Goal: Task Accomplishment & Management: Manage account settings

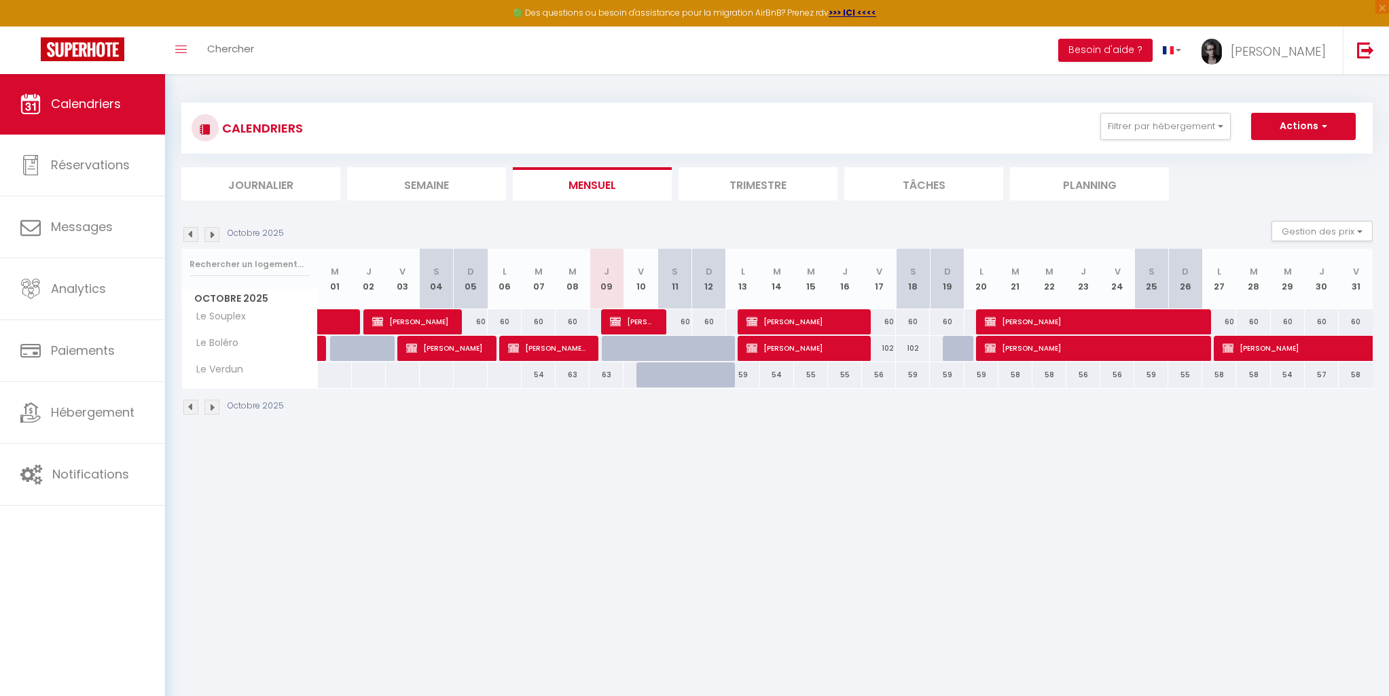
click at [1312, 630] on body "🟢 Des questions ou besoin d'assistance pour la migration AirBnB? Prenez rdv >>>…" at bounding box center [694, 421] width 1389 height 696
click at [1153, 51] on button "Besoin d'aide ?" at bounding box center [1105, 50] width 94 height 23
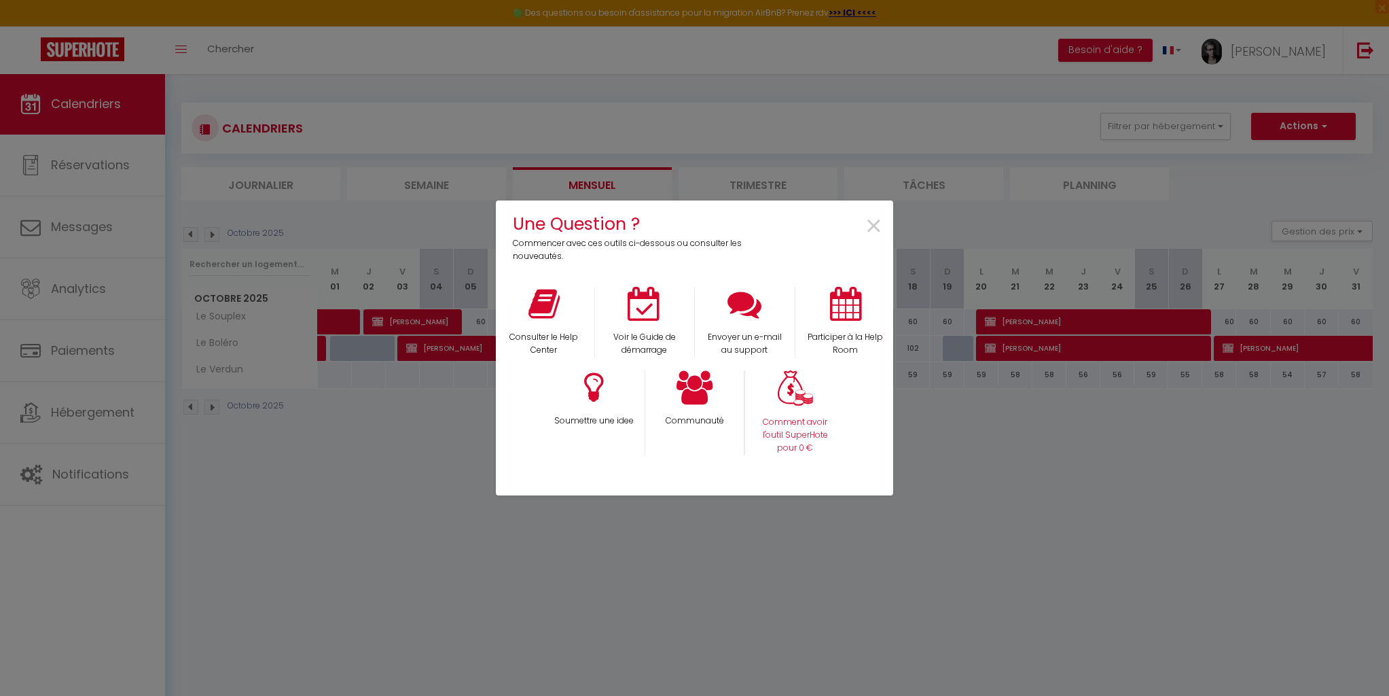
click at [815, 432] on p "Comment avoir l'outil SuperHote pour 0 €" at bounding box center [796, 435] width 82 height 39
click at [545, 303] on icon at bounding box center [544, 304] width 31 height 34
click at [750, 312] on icon at bounding box center [745, 304] width 34 height 34
click at [874, 224] on span "×" at bounding box center [874, 226] width 18 height 43
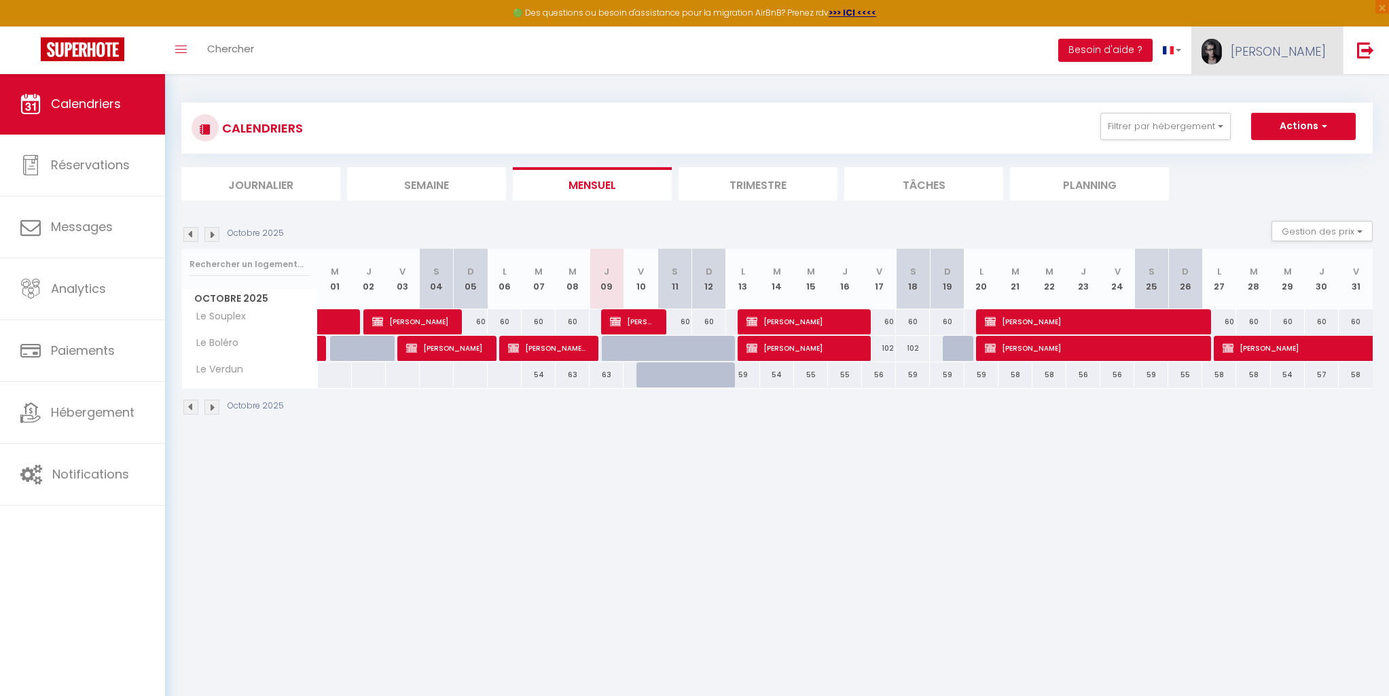
click at [1293, 46] on span "[PERSON_NAME]" at bounding box center [1278, 51] width 95 height 17
click at [1280, 88] on link "Paramètres" at bounding box center [1288, 94] width 101 height 23
select select "28"
select select "fr"
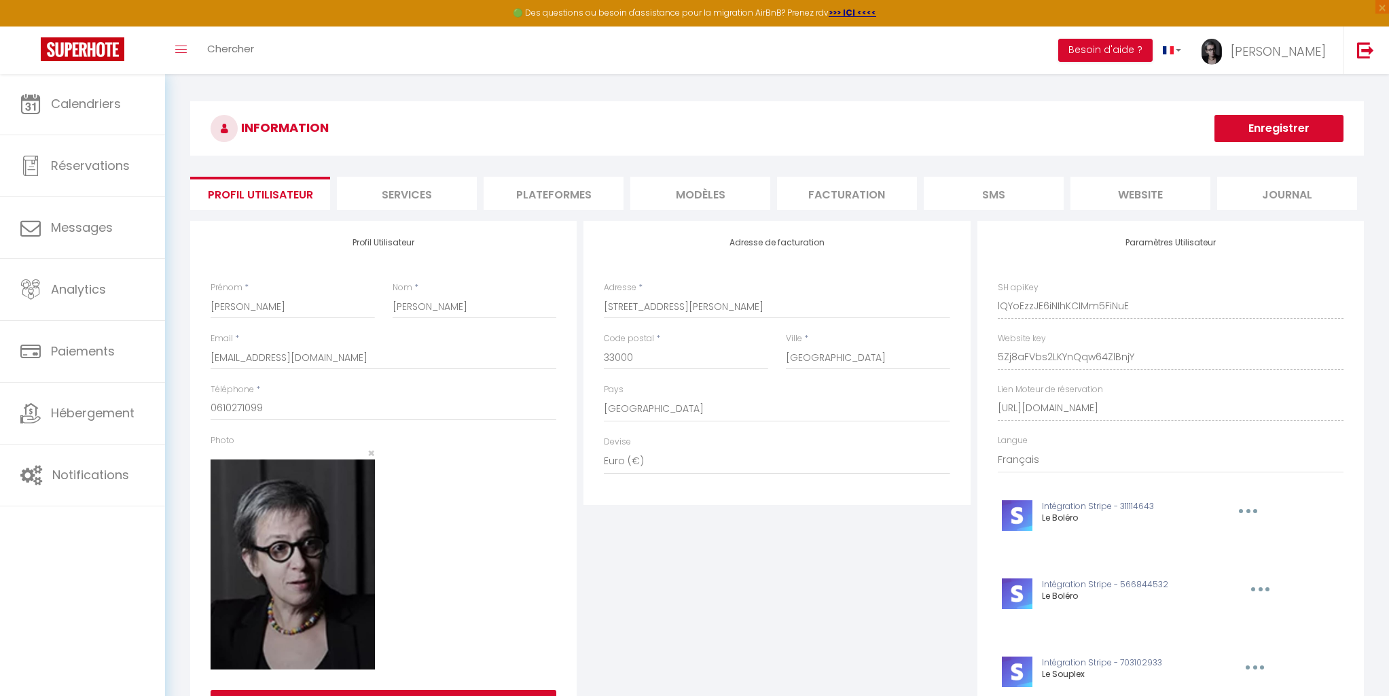
click at [565, 199] on li "Plateformes" at bounding box center [554, 193] width 140 height 33
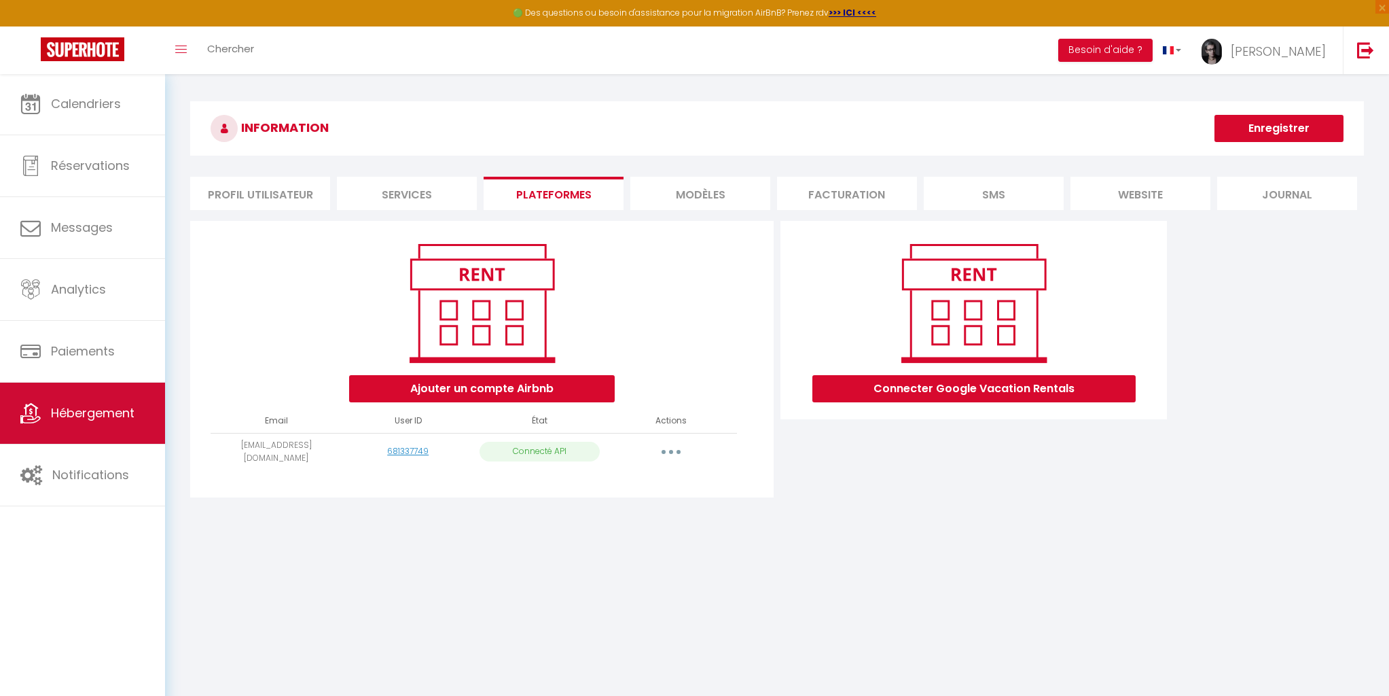
click at [67, 429] on link "Hébergement" at bounding box center [82, 412] width 165 height 61
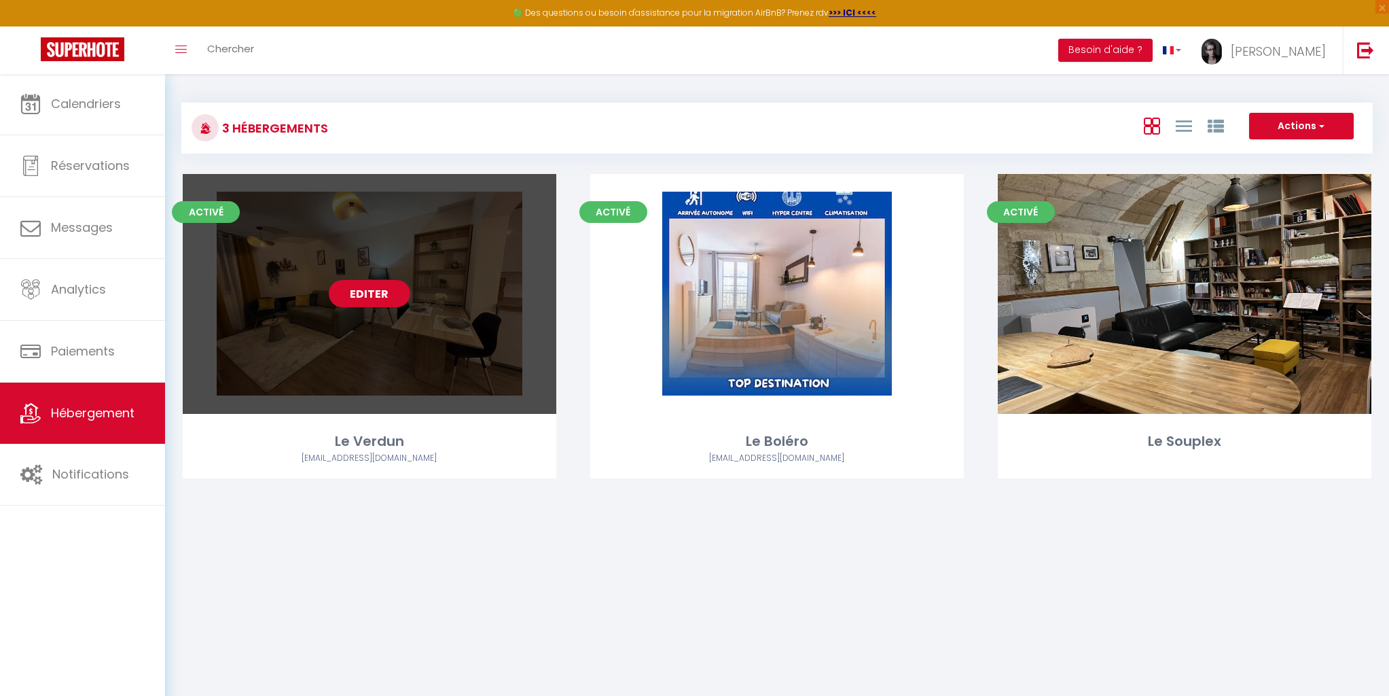
click at [358, 293] on link "Editer" at bounding box center [370, 293] width 82 height 27
click at [371, 294] on link "Editer" at bounding box center [370, 293] width 82 height 27
select select "3"
select select "2"
select select "1"
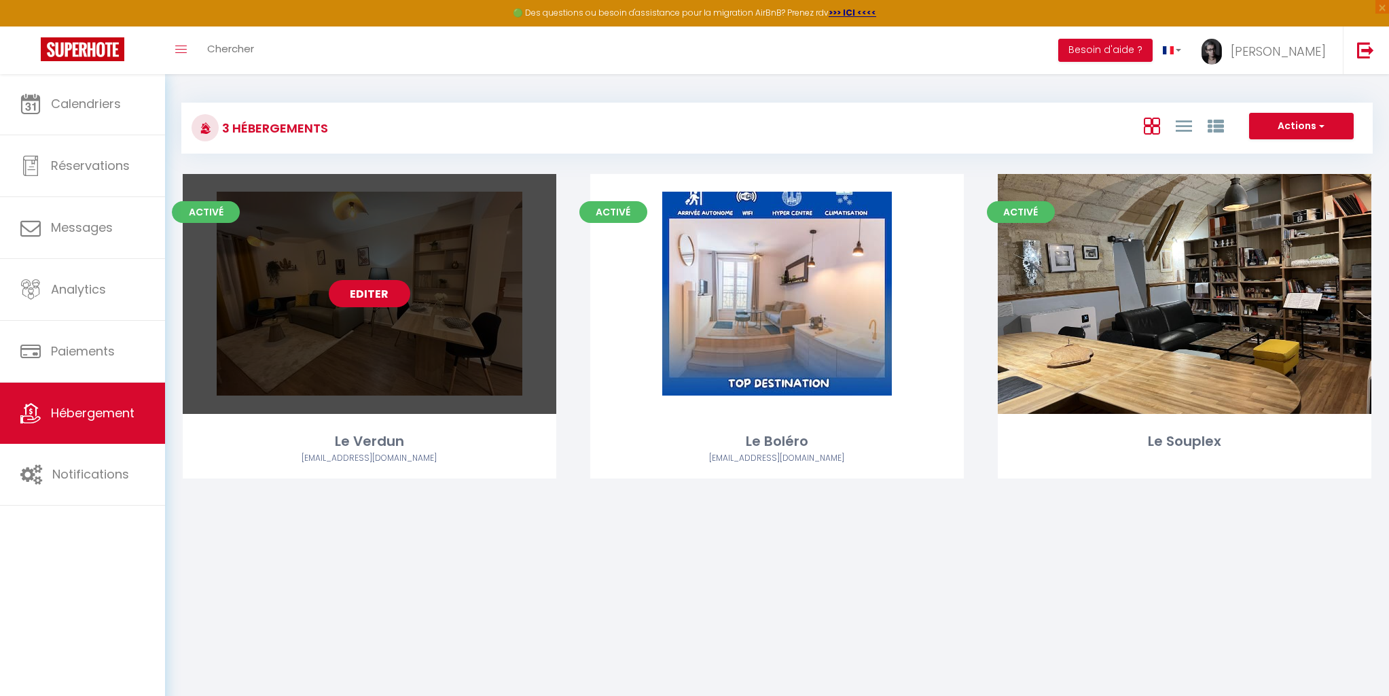
select select "1"
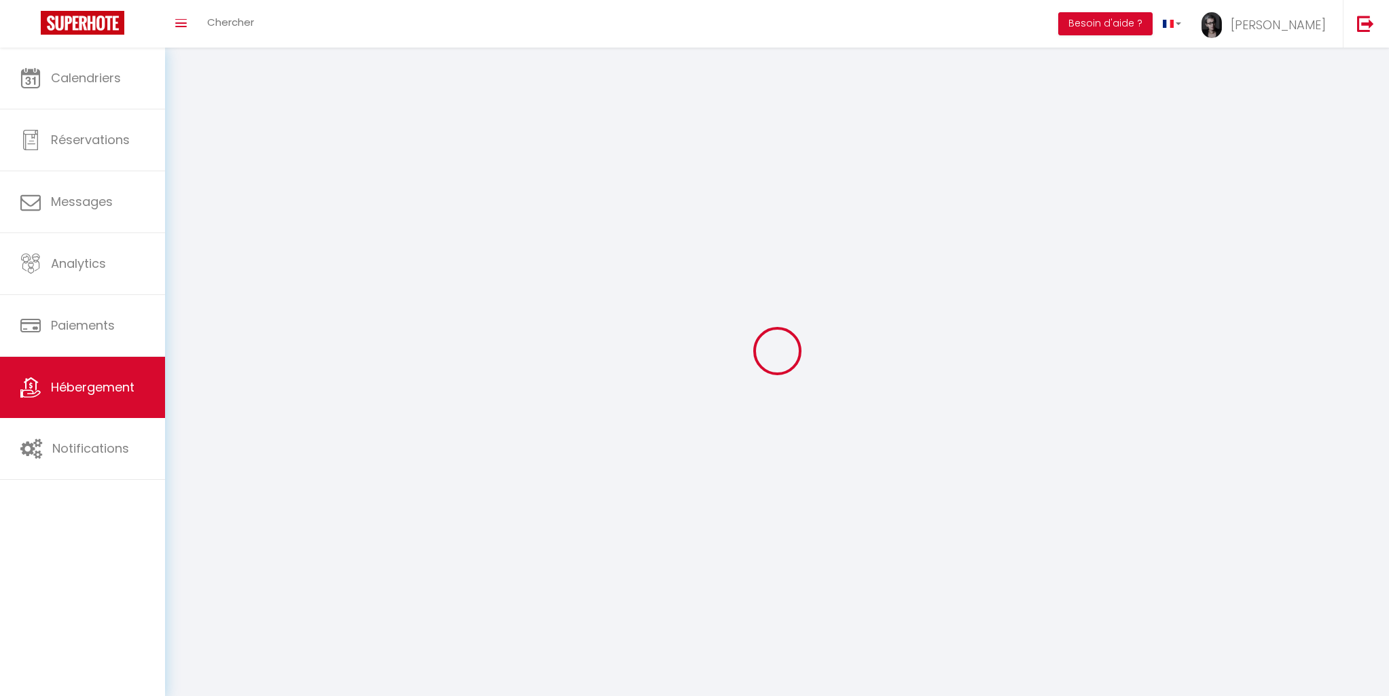
select select
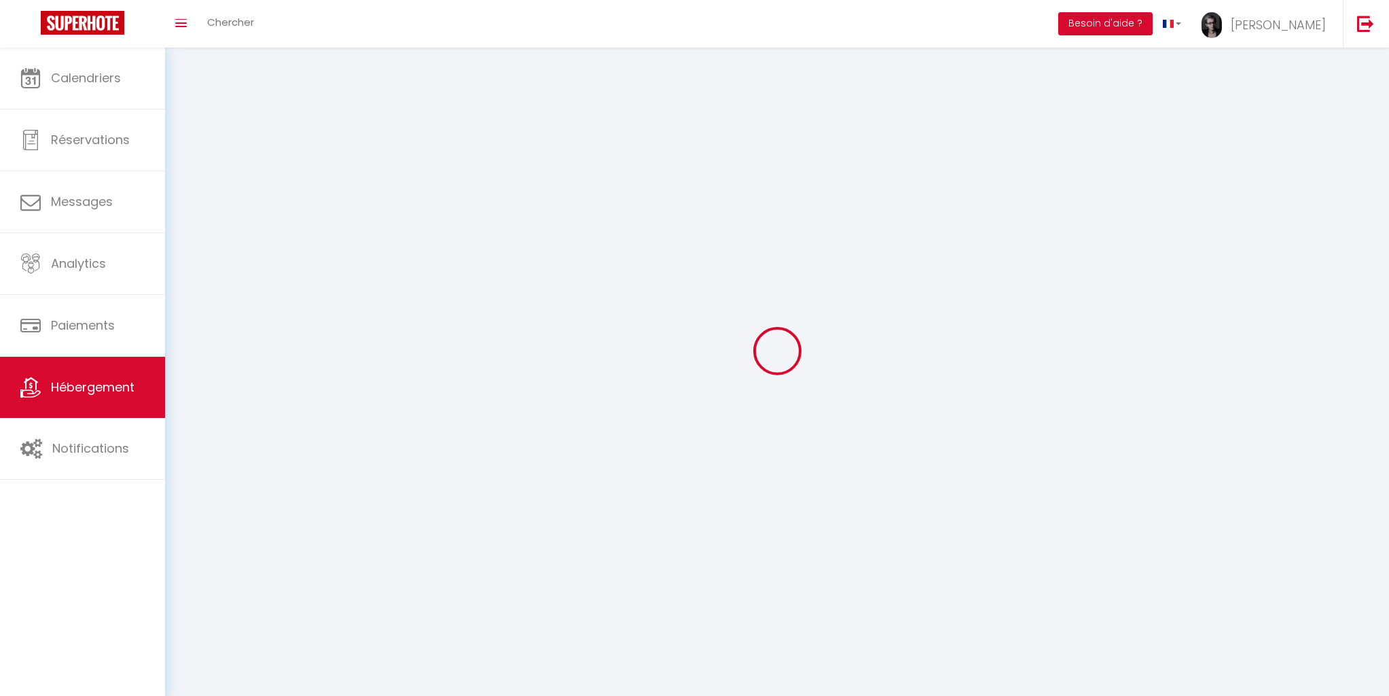
select select
checkbox input "false"
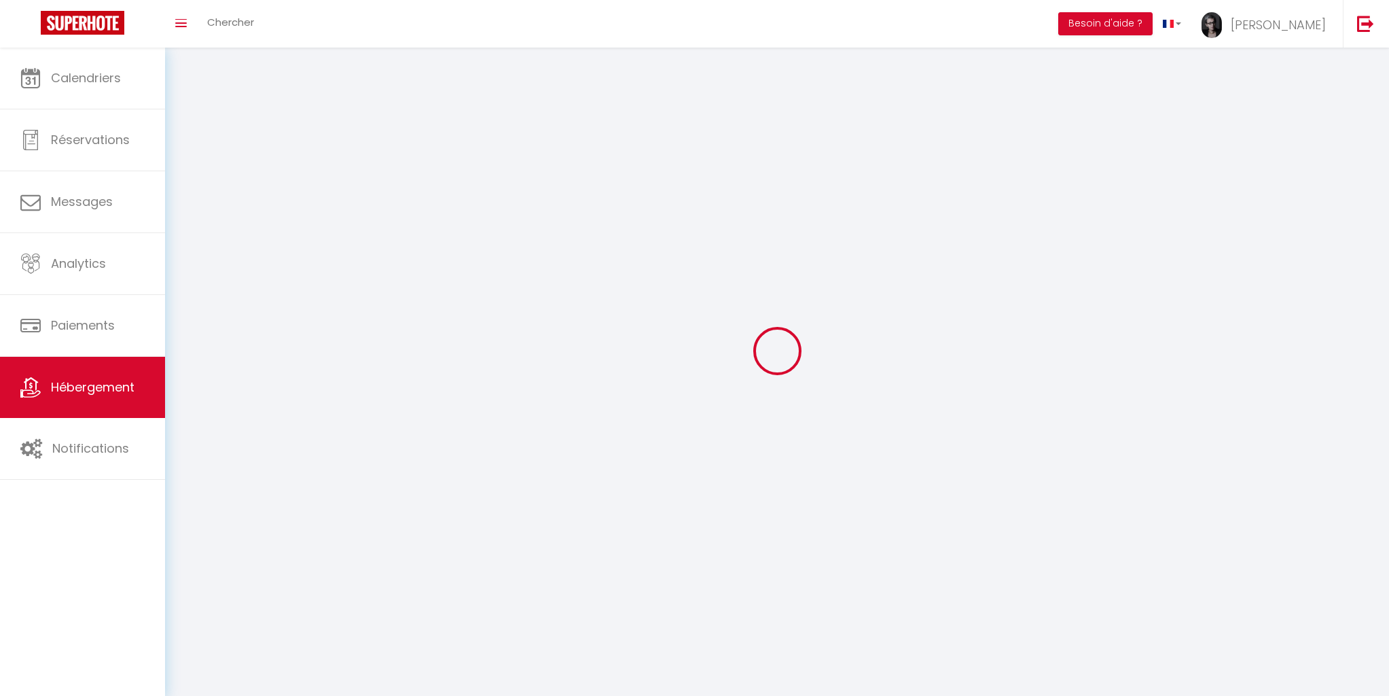
select select
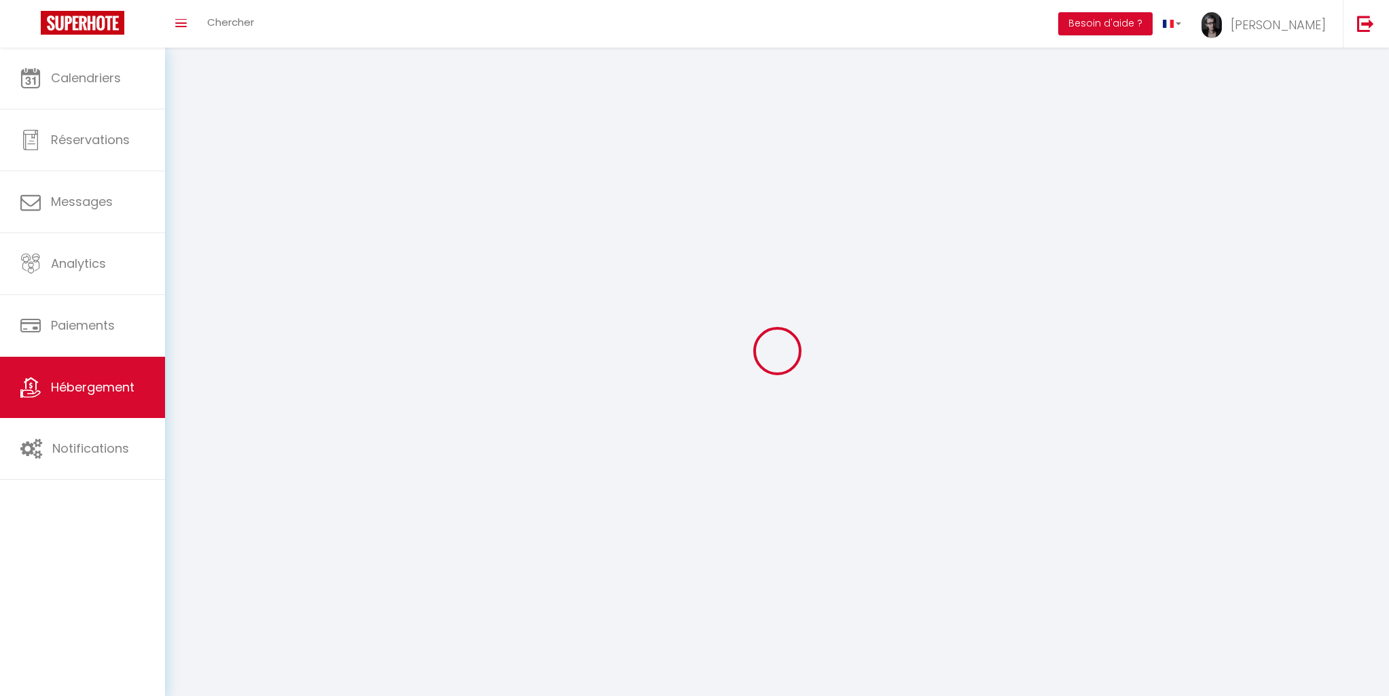
select select
checkbox input "false"
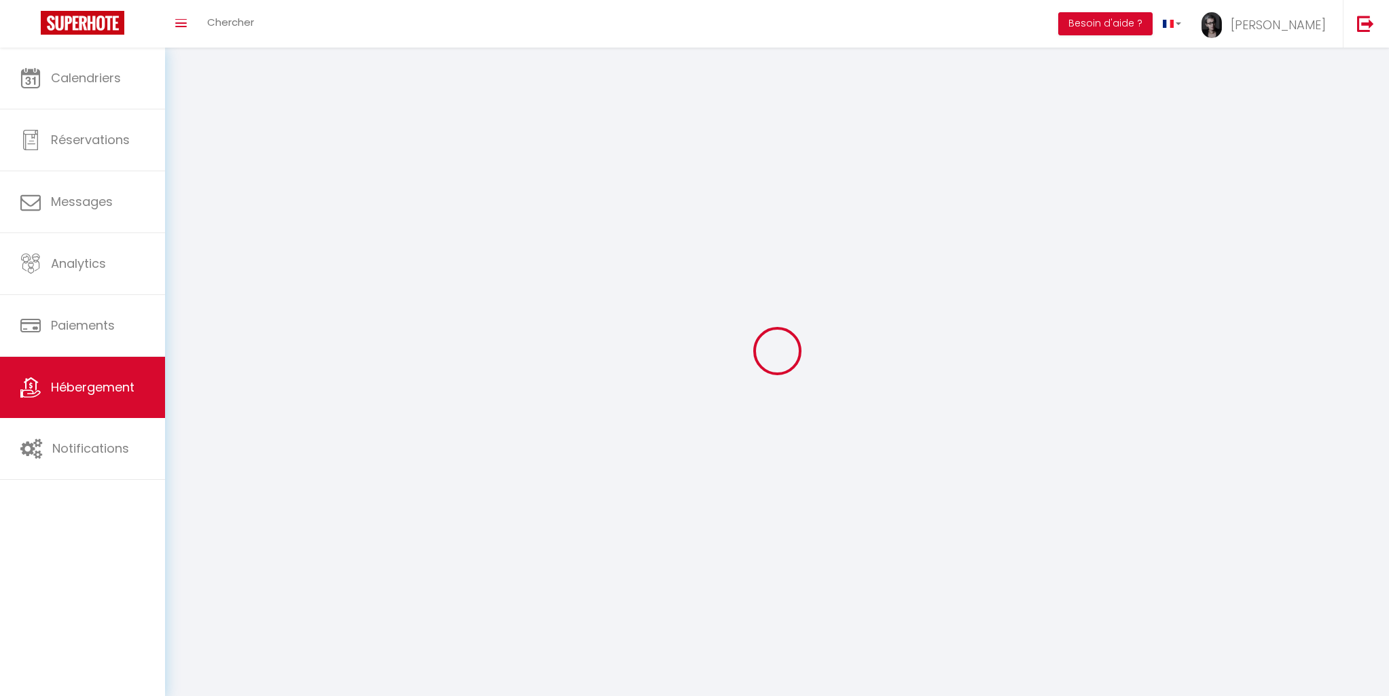
checkbox input "false"
select select
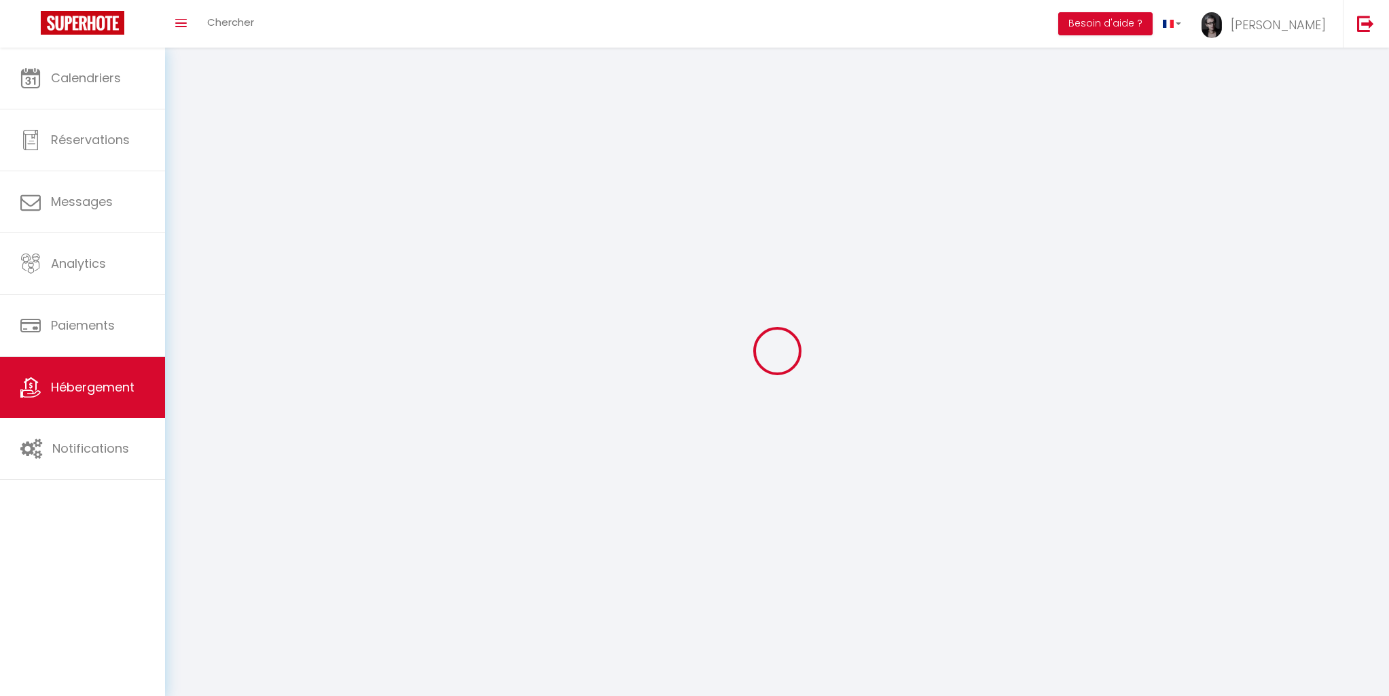
select select
checkbox input "false"
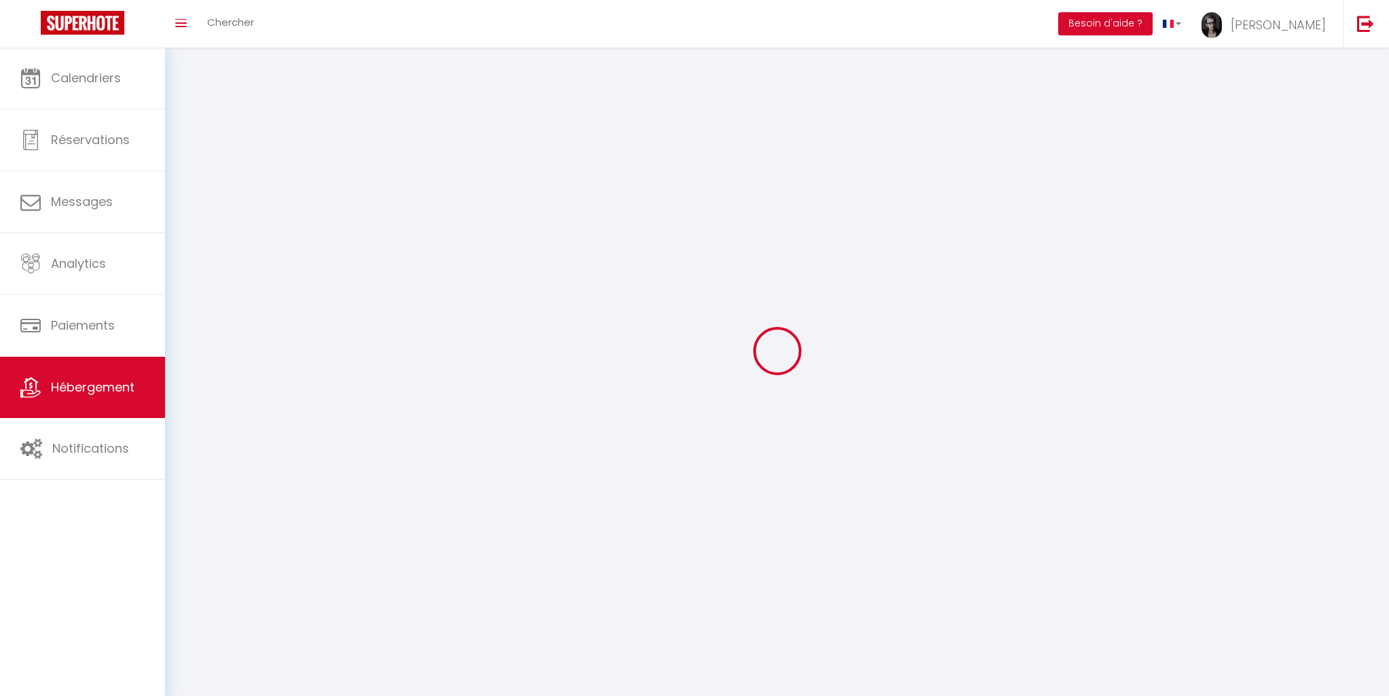
checkbox input "false"
select select
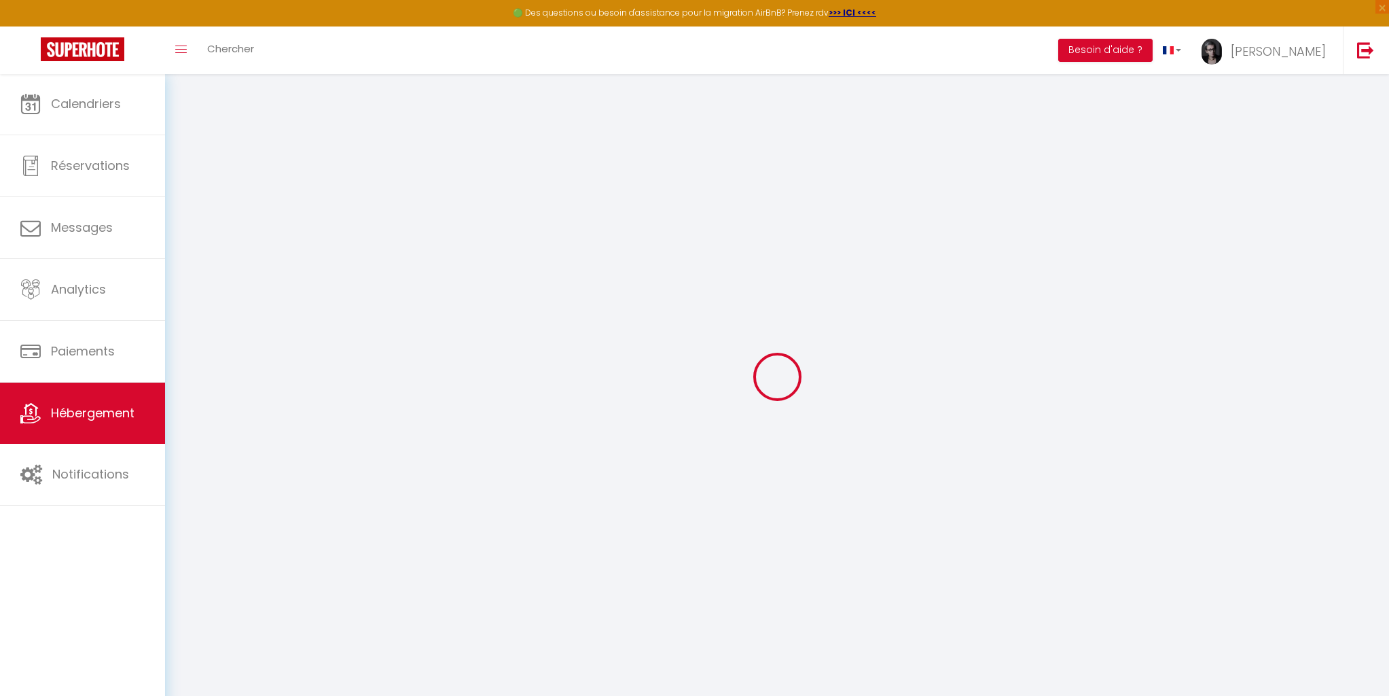
select select "+ 22 %"
select select "+ 18 %"
select select
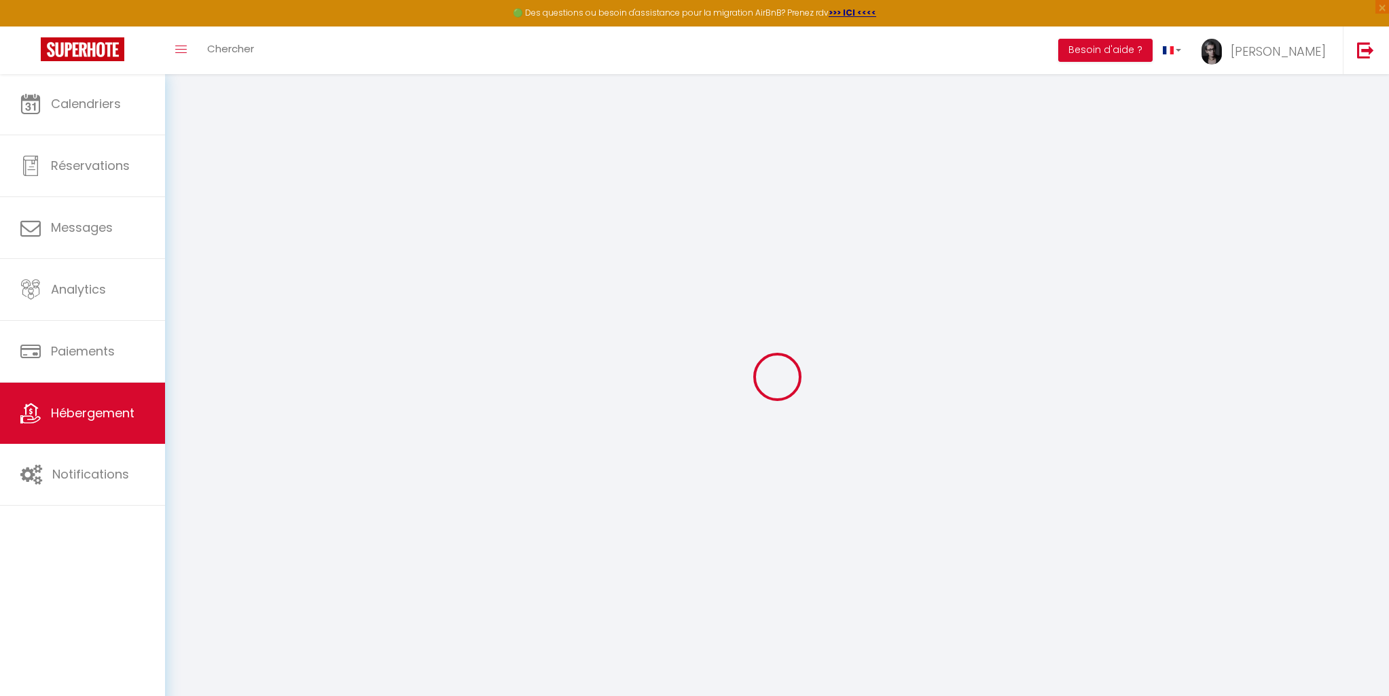
select select
checkbox input "false"
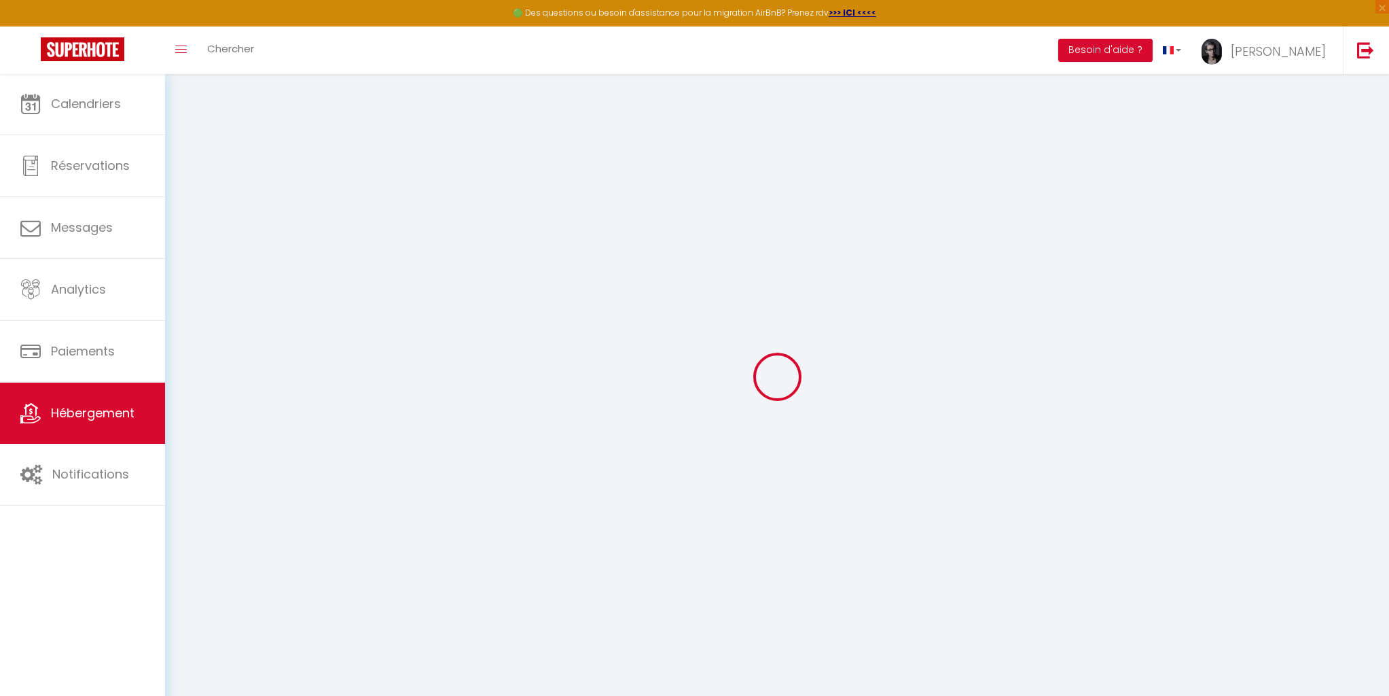
checkbox input "false"
select select
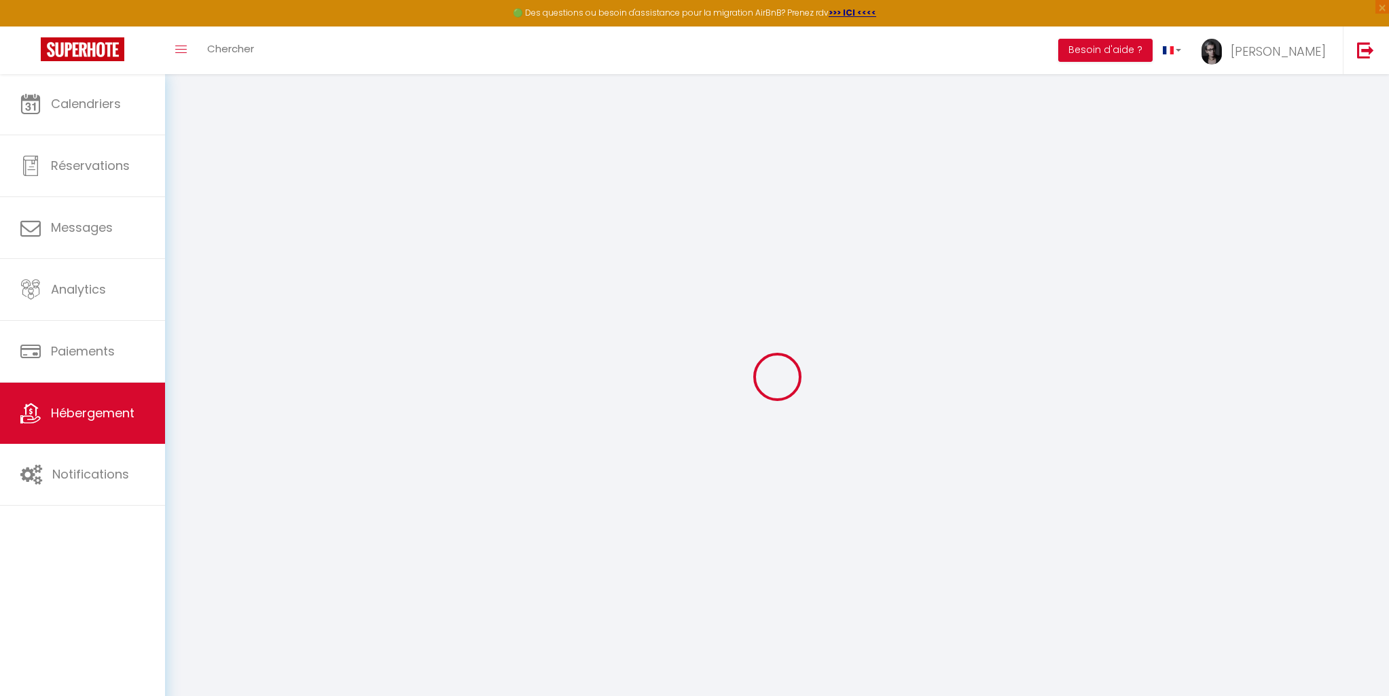
select select "16:00"
select select "23:45"
select select "11:00"
select select "30"
select select "120"
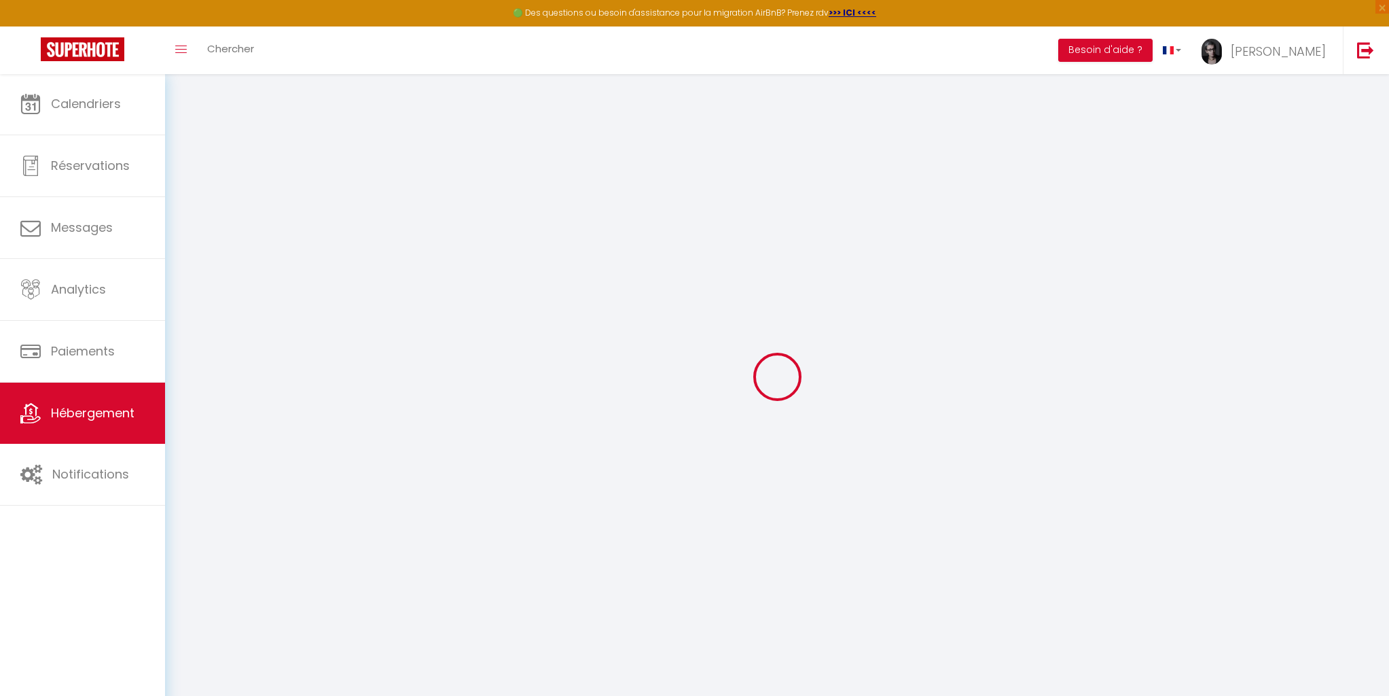
select select
select select "EUR"
select select
select select "19605-1508568681298772539"
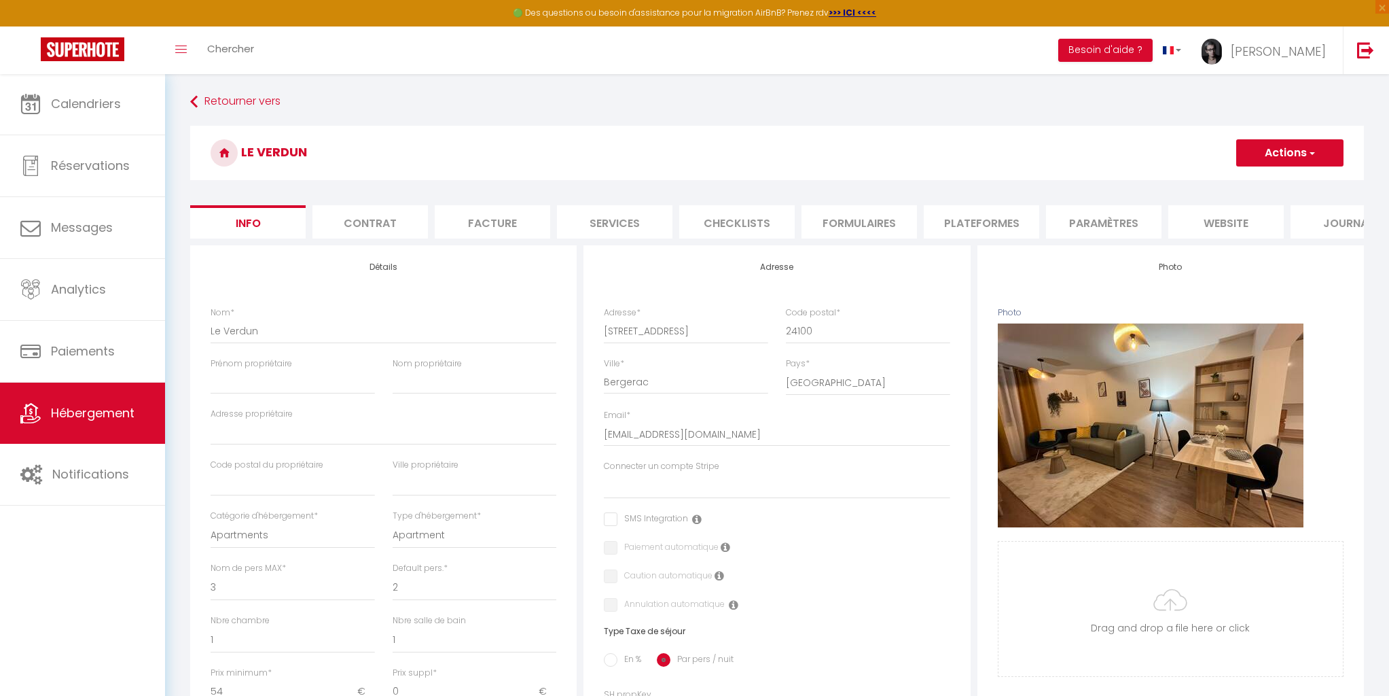
click at [967, 225] on li "Plateformes" at bounding box center [981, 221] width 115 height 33
select select
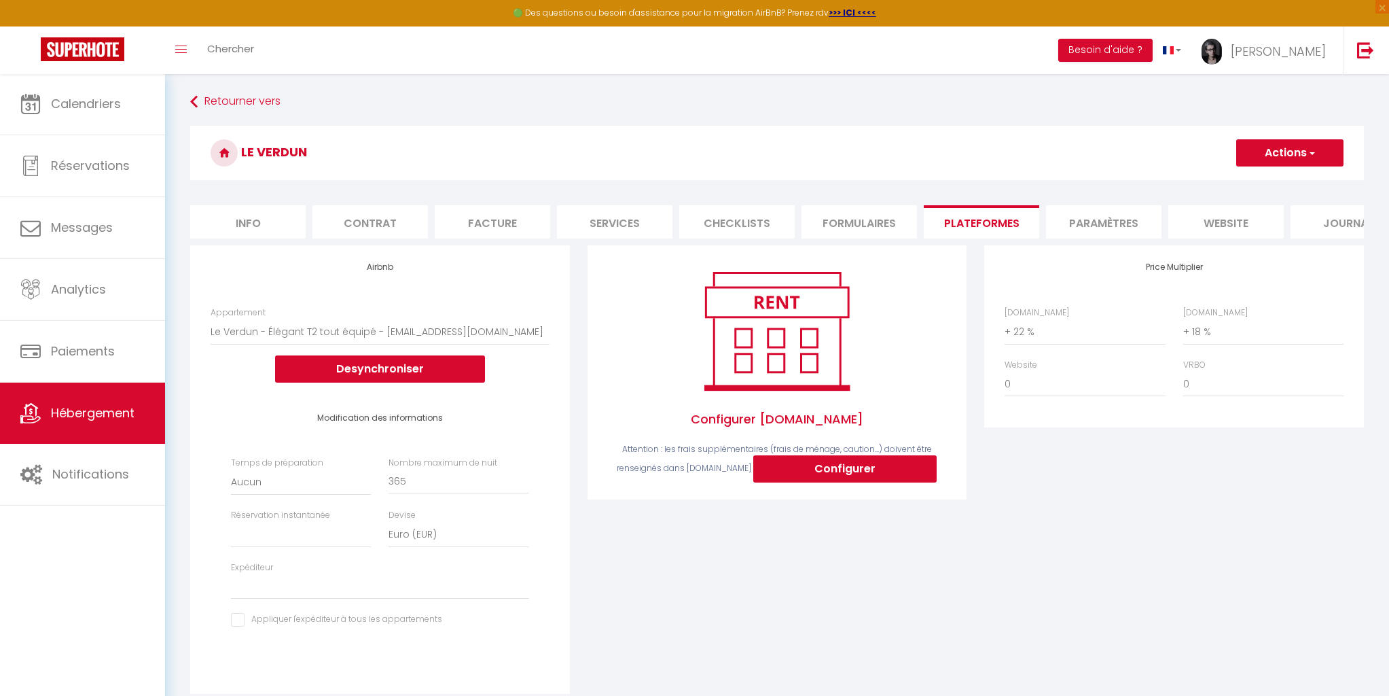
click at [831, 473] on button "Configurer" at bounding box center [844, 468] width 183 height 27
select select
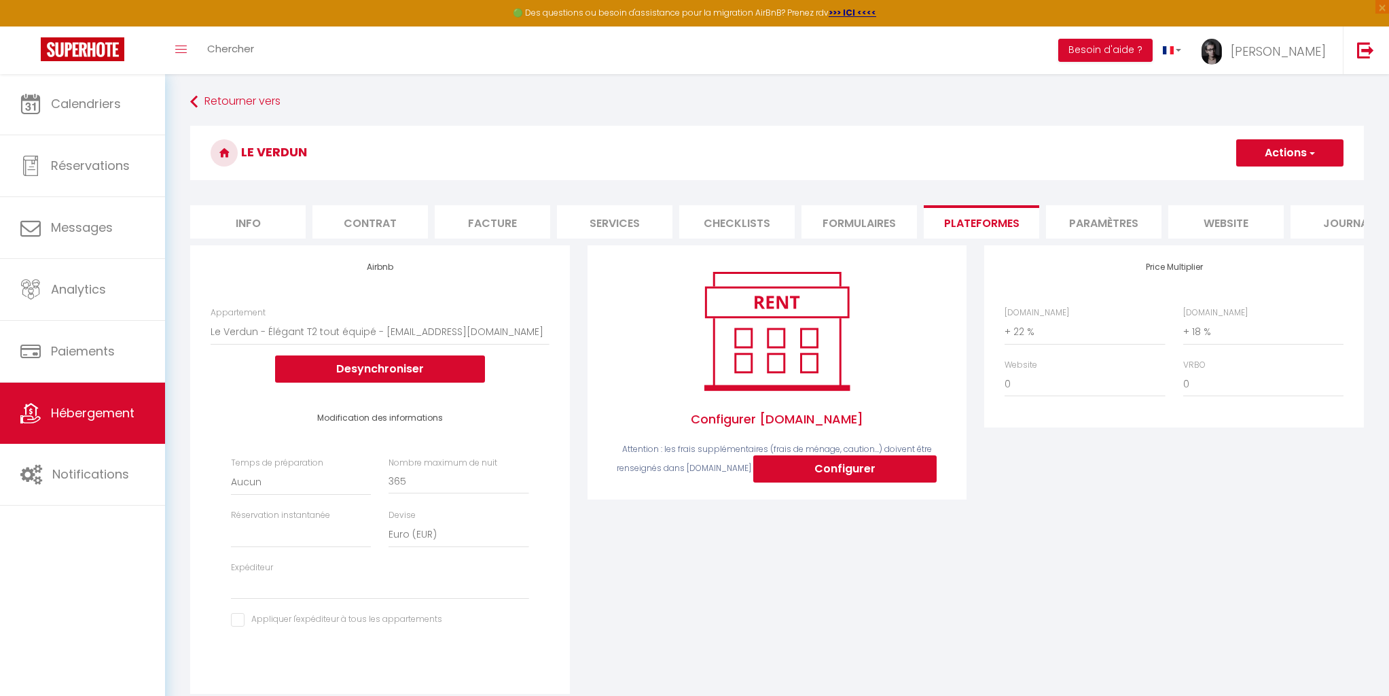
type input "[PERSON_NAME][EMAIL_ADDRESS][DOMAIN_NAME]"
type input "[EMAIL_ADDRESS][DOMAIN_NAME]"
select select
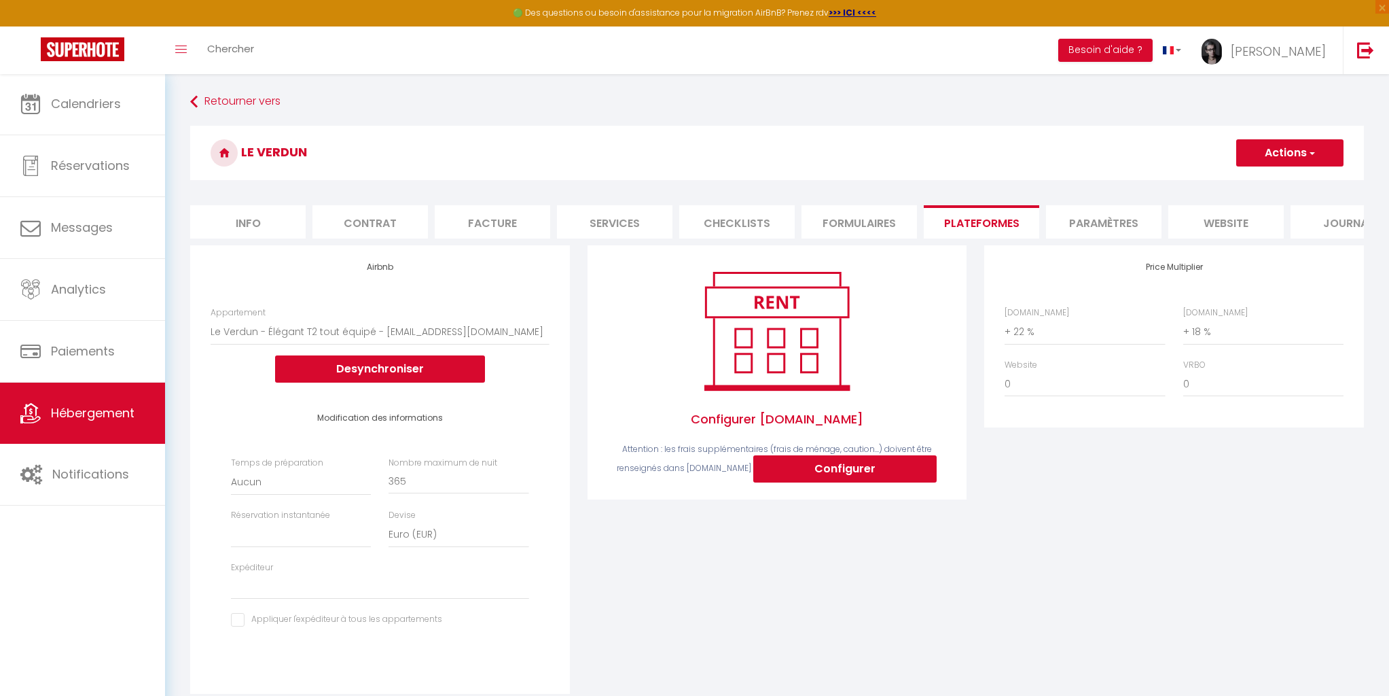
select select
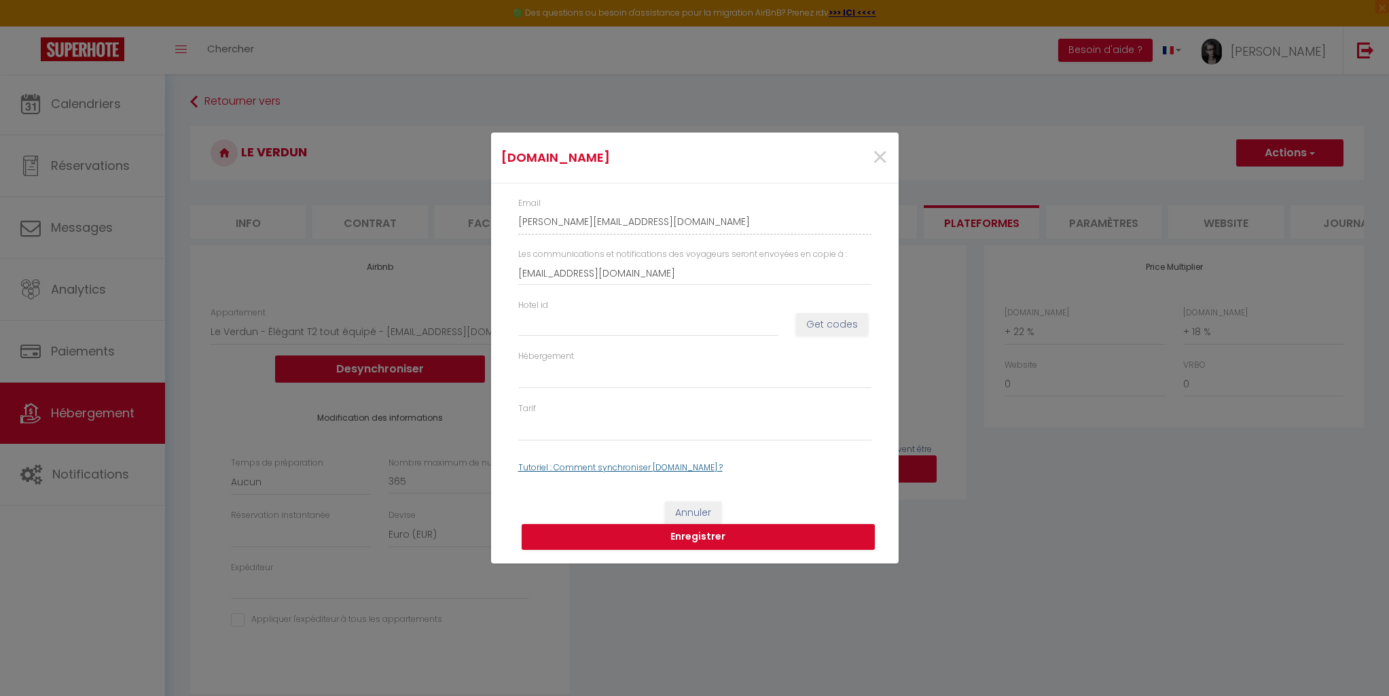
click at [678, 467] on link "Tutoriel : Comment synchroniser [DOMAIN_NAME] ?" at bounding box center [620, 467] width 204 height 12
drag, startPoint x: 878, startPoint y: 156, endPoint x: 867, endPoint y: 156, distance: 10.2
click at [877, 156] on span "×" at bounding box center [880, 157] width 17 height 41
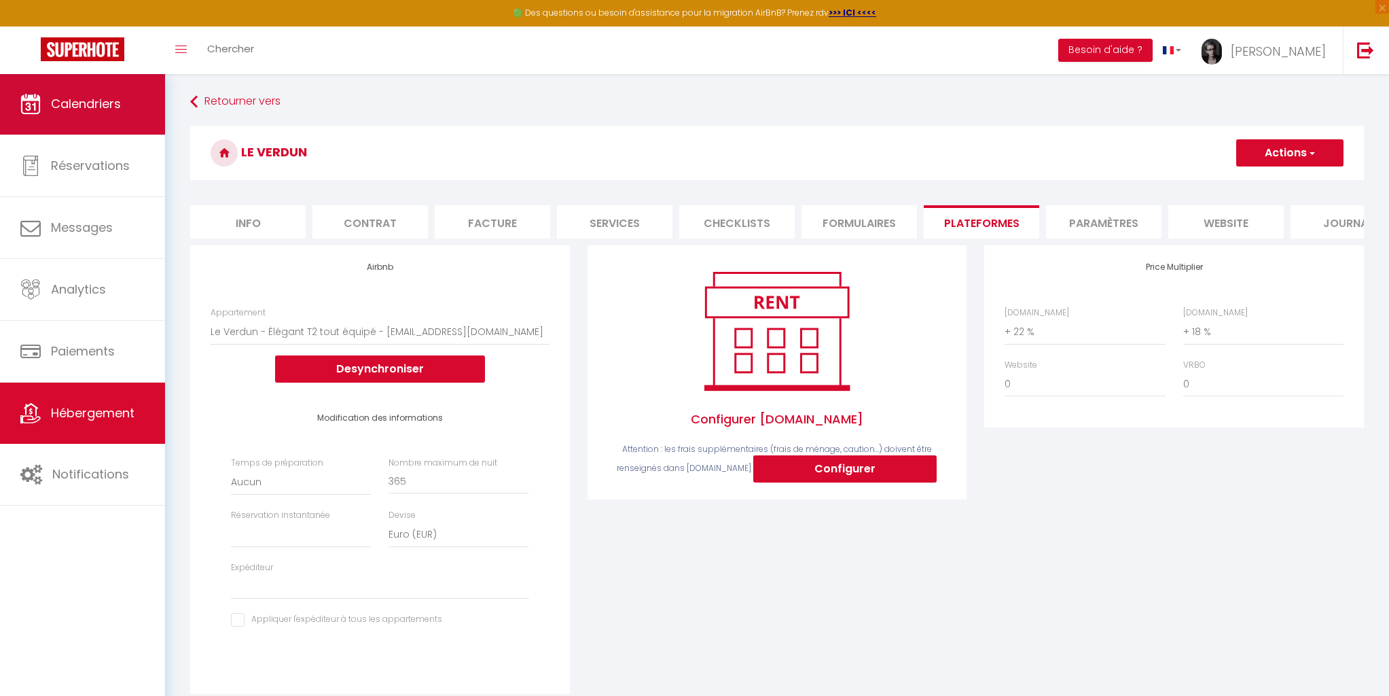
click at [98, 104] on span "Calendriers" at bounding box center [86, 103] width 70 height 17
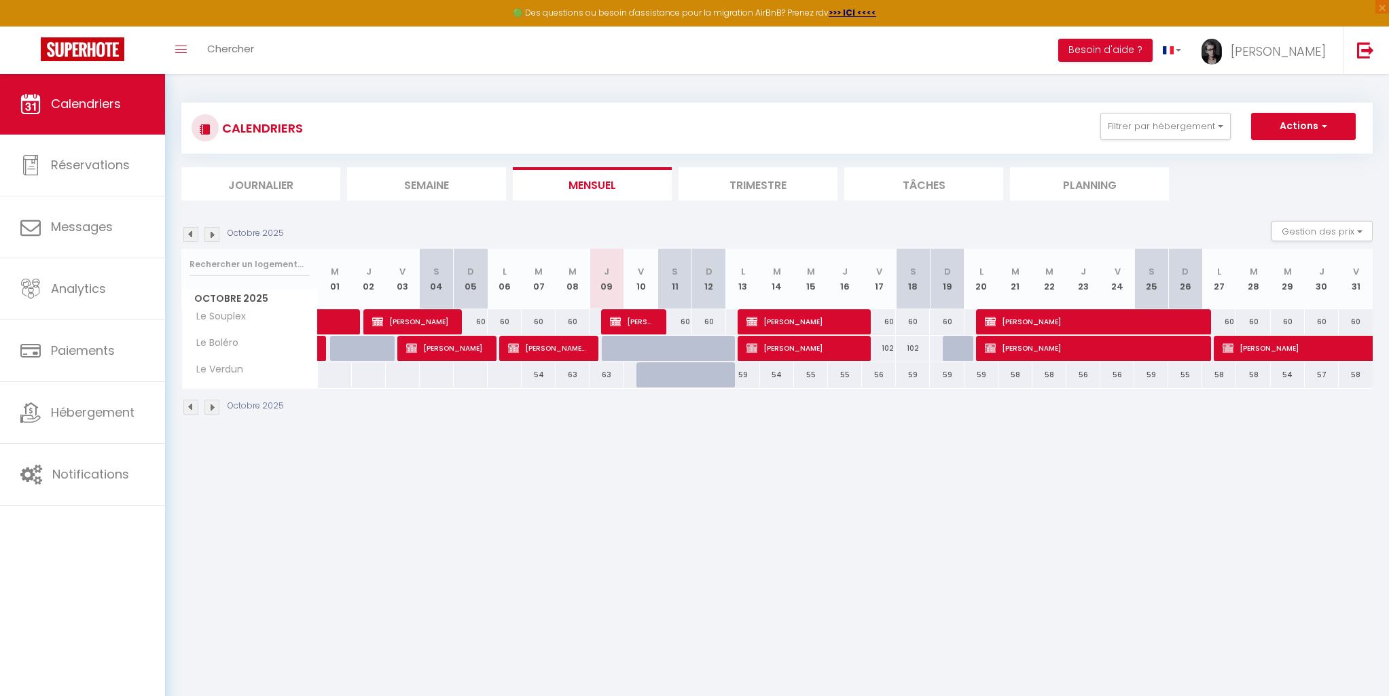
drag, startPoint x: 739, startPoint y: 374, endPoint x: 771, endPoint y: 374, distance: 31.9
click at [771, 374] on tr "Le Verdun 54 63 63 59 59" at bounding box center [778, 374] width 1192 height 26
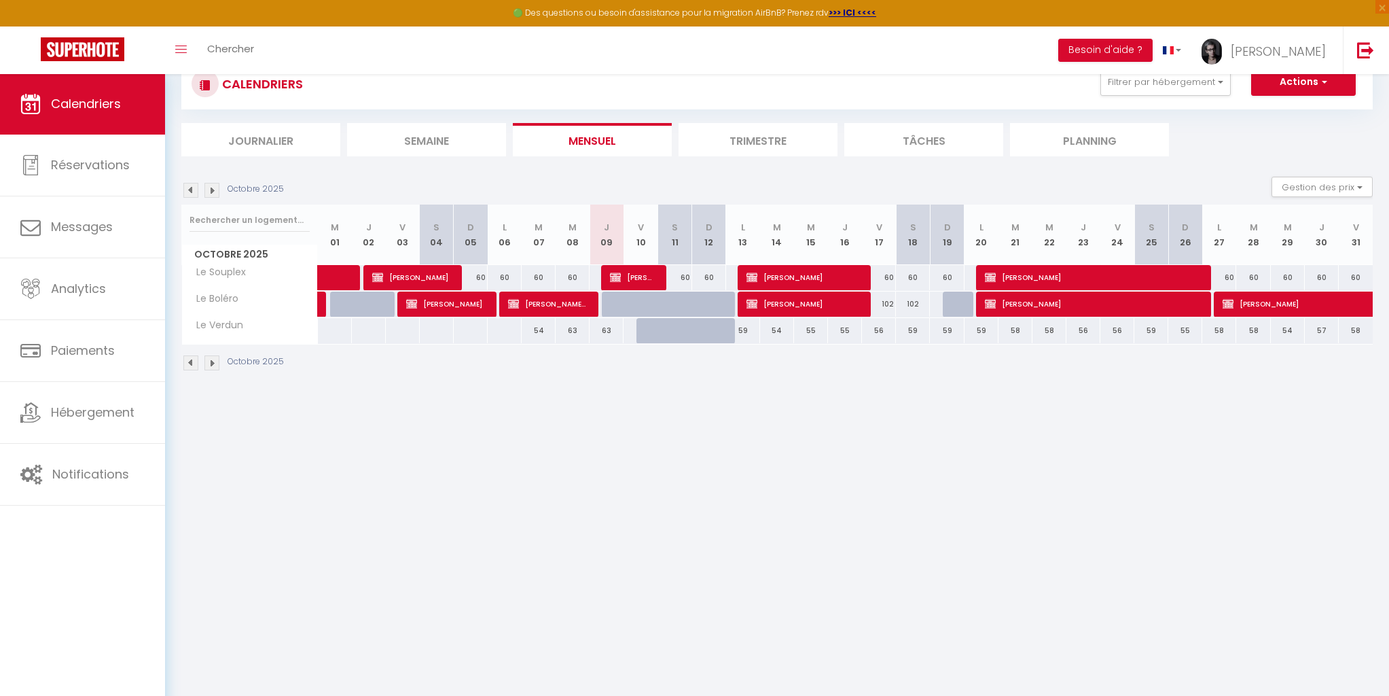
click at [757, 342] on div "[DATE] Gestion des prix Nb Nuits minimum Règles Disponibilité [DATE] M 01 J 02 …" at bounding box center [777, 281] width 1192 height 208
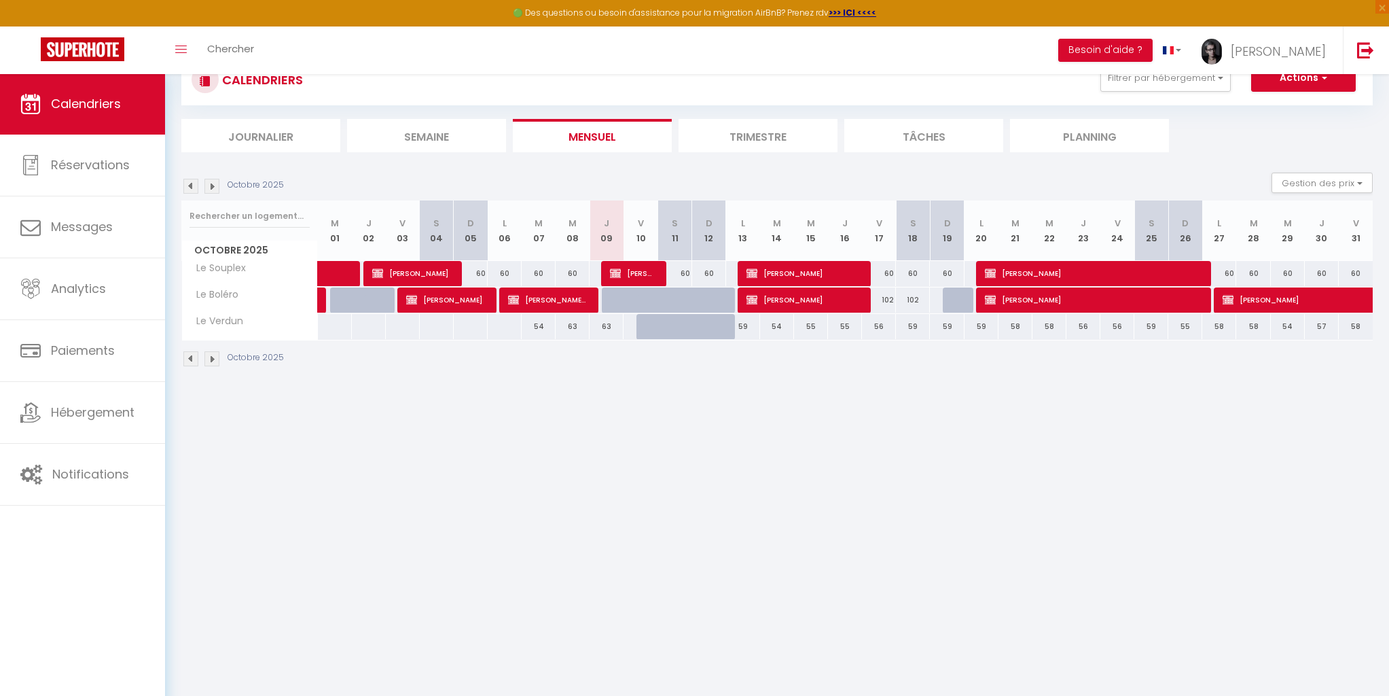
click at [745, 327] on div "59" at bounding box center [743, 326] width 34 height 25
type input "59"
type input "Lun 13 Octobre 2025"
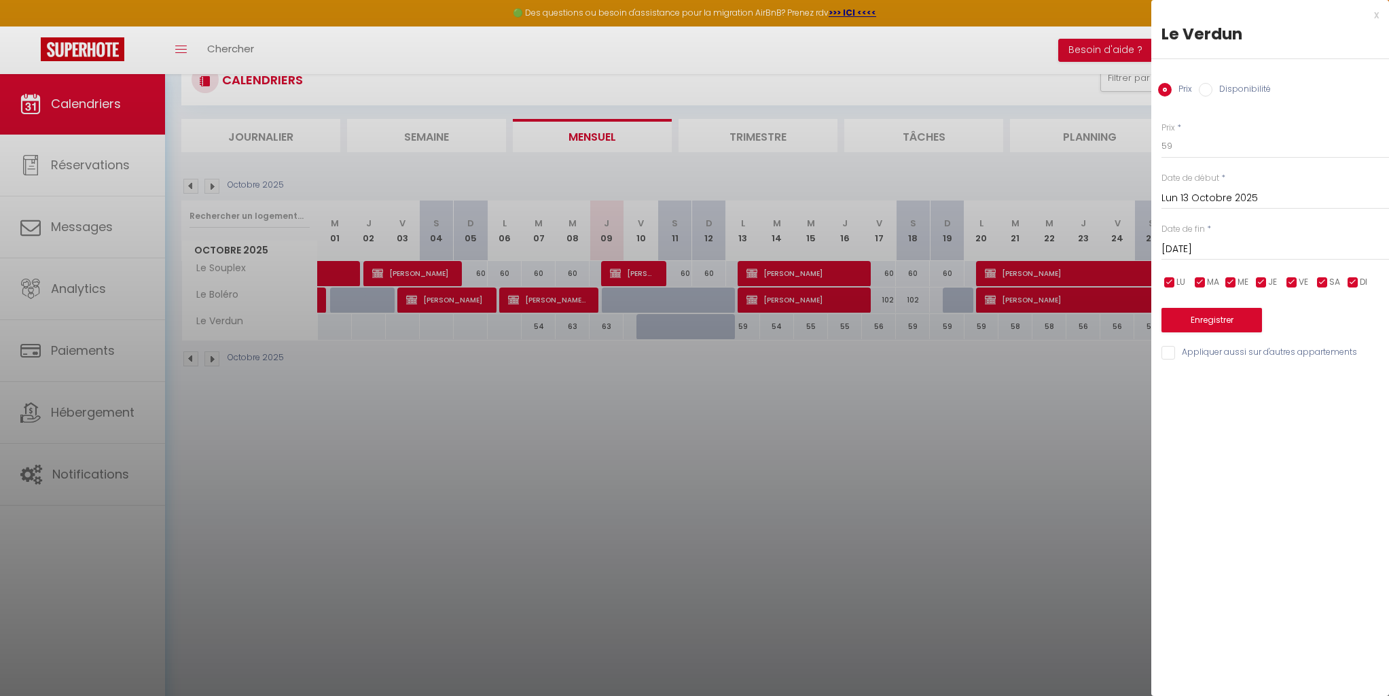
click at [1201, 247] on input "[DATE]" at bounding box center [1276, 249] width 228 height 18
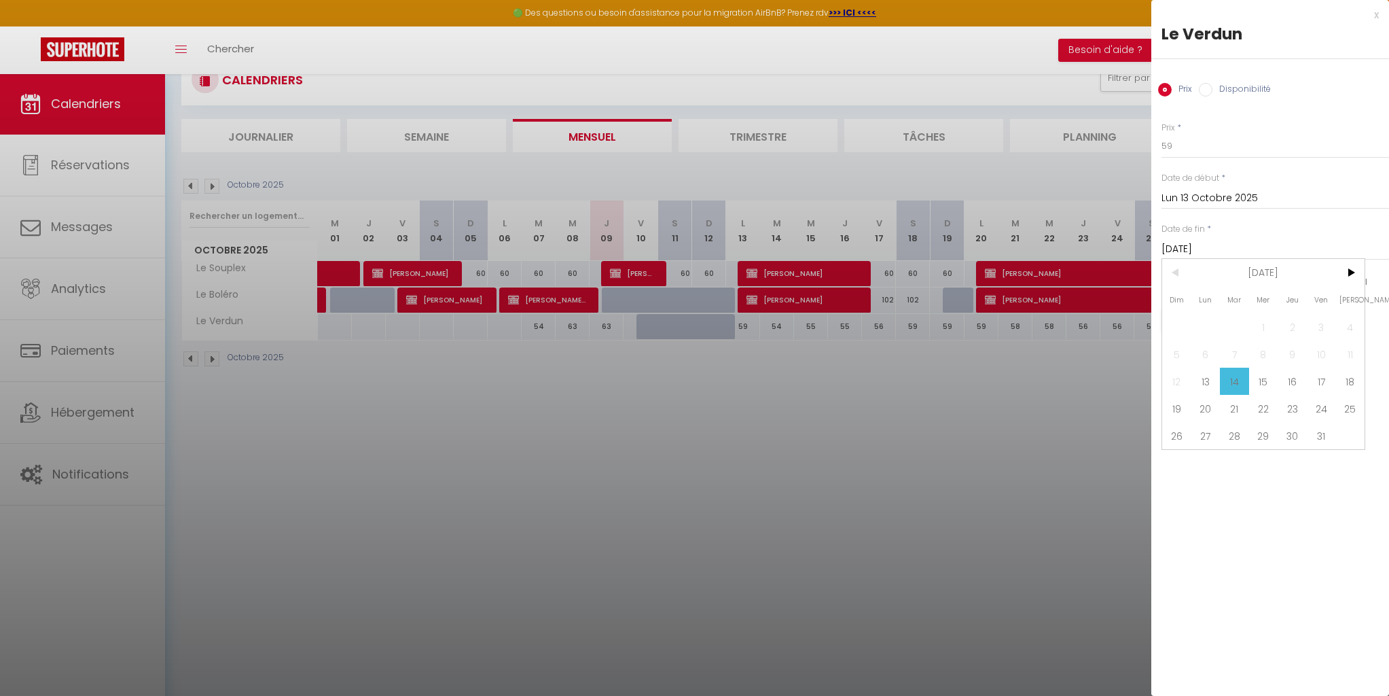
drag, startPoint x: 1266, startPoint y: 383, endPoint x: 1183, endPoint y: 370, distance: 84.0
click at [1264, 382] on span "15" at bounding box center [1263, 381] width 29 height 27
type input "Mer 15 Octobre 2025"
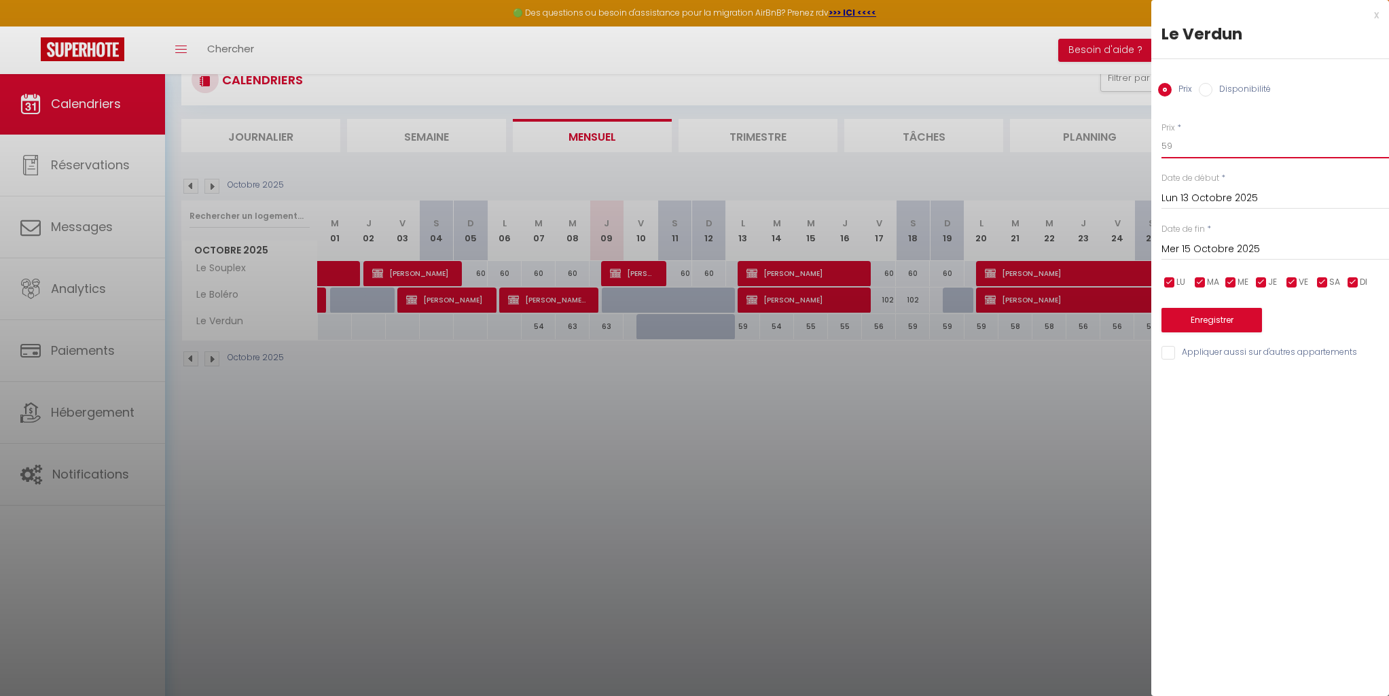
drag, startPoint x: 1179, startPoint y: 145, endPoint x: 1137, endPoint y: 141, distance: 42.3
click at [1137, 141] on body "🟢 Des questions ou besoin d'assistance pour la migration AirBnB? Prenez rdv >>>…" at bounding box center [694, 373] width 1389 height 696
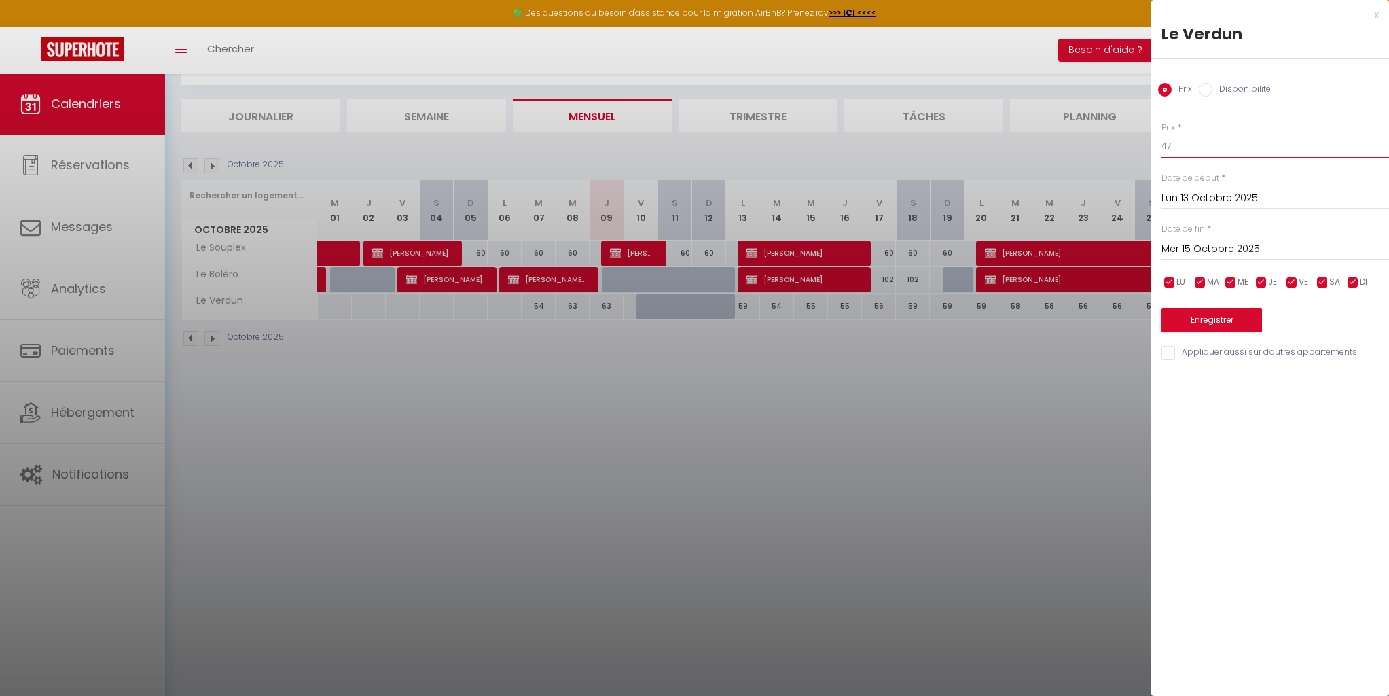
type input "47"
click at [1201, 319] on button "Enregistrer" at bounding box center [1212, 320] width 101 height 24
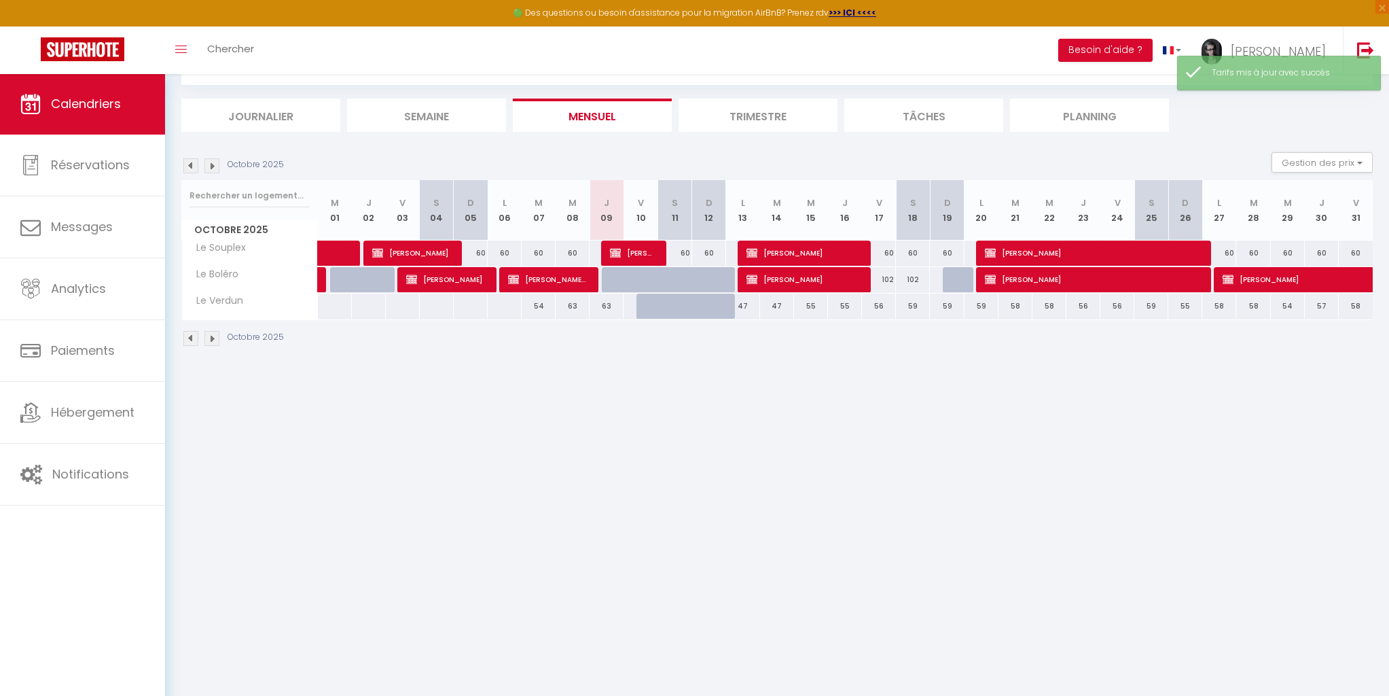
click at [817, 306] on div "55" at bounding box center [811, 305] width 34 height 25
type input "55"
type input "Mer 15 Octobre 2025"
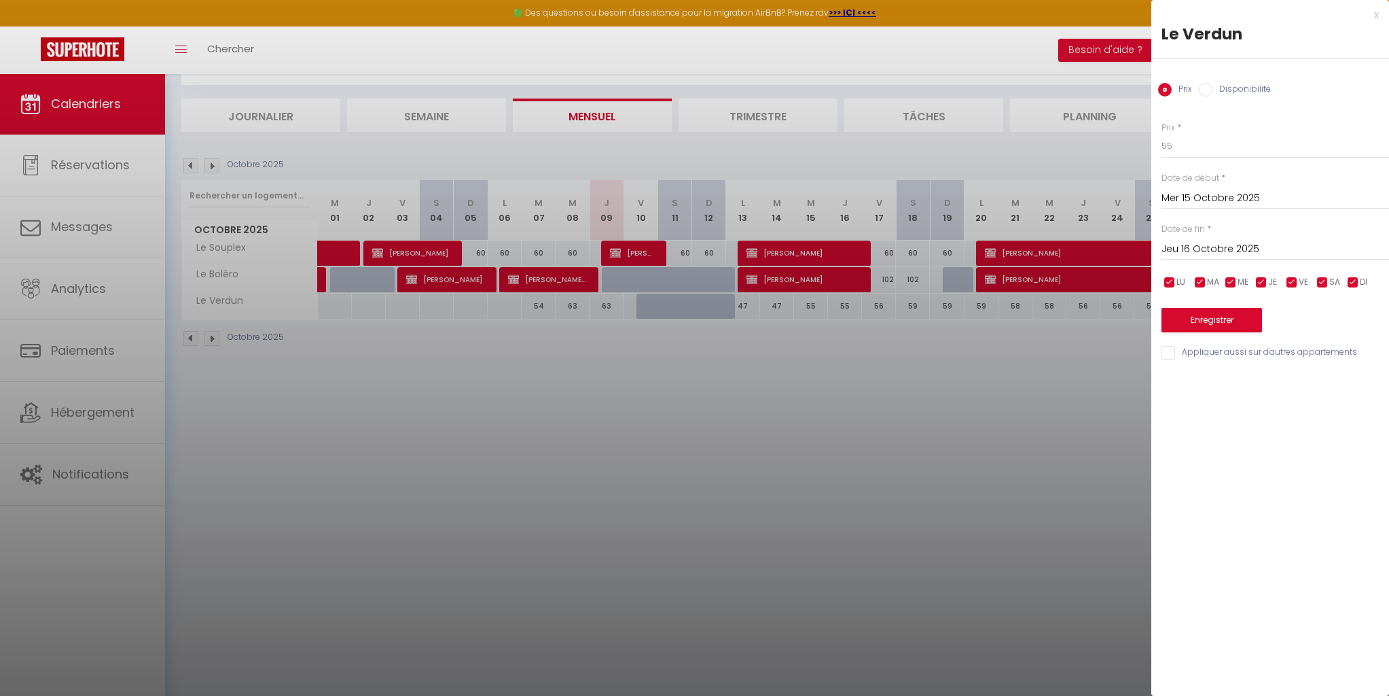
click at [1208, 243] on input "Jeu 16 Octobre 2025" at bounding box center [1276, 249] width 228 height 18
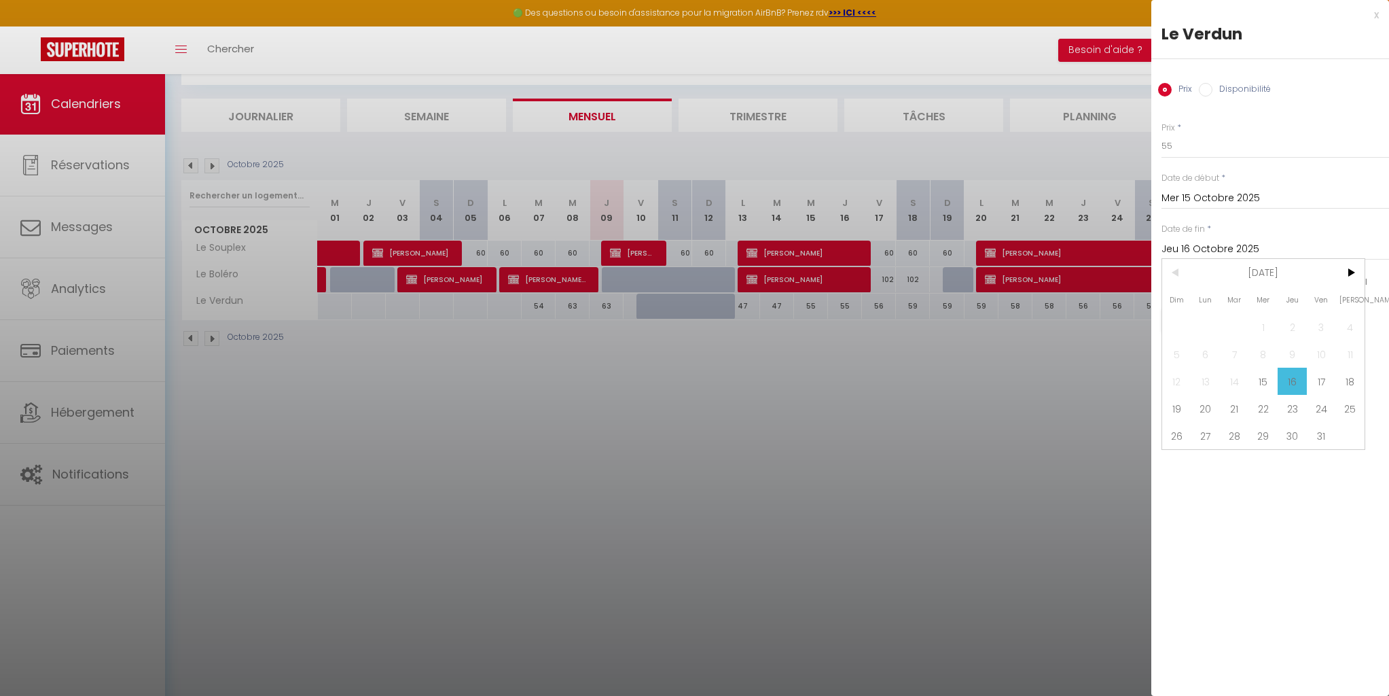
drag, startPoint x: 1319, startPoint y: 382, endPoint x: 1244, endPoint y: 357, distance: 79.5
click at [1318, 382] on span "17" at bounding box center [1321, 381] width 29 height 27
type input "Ven 17 Octobre 2025"
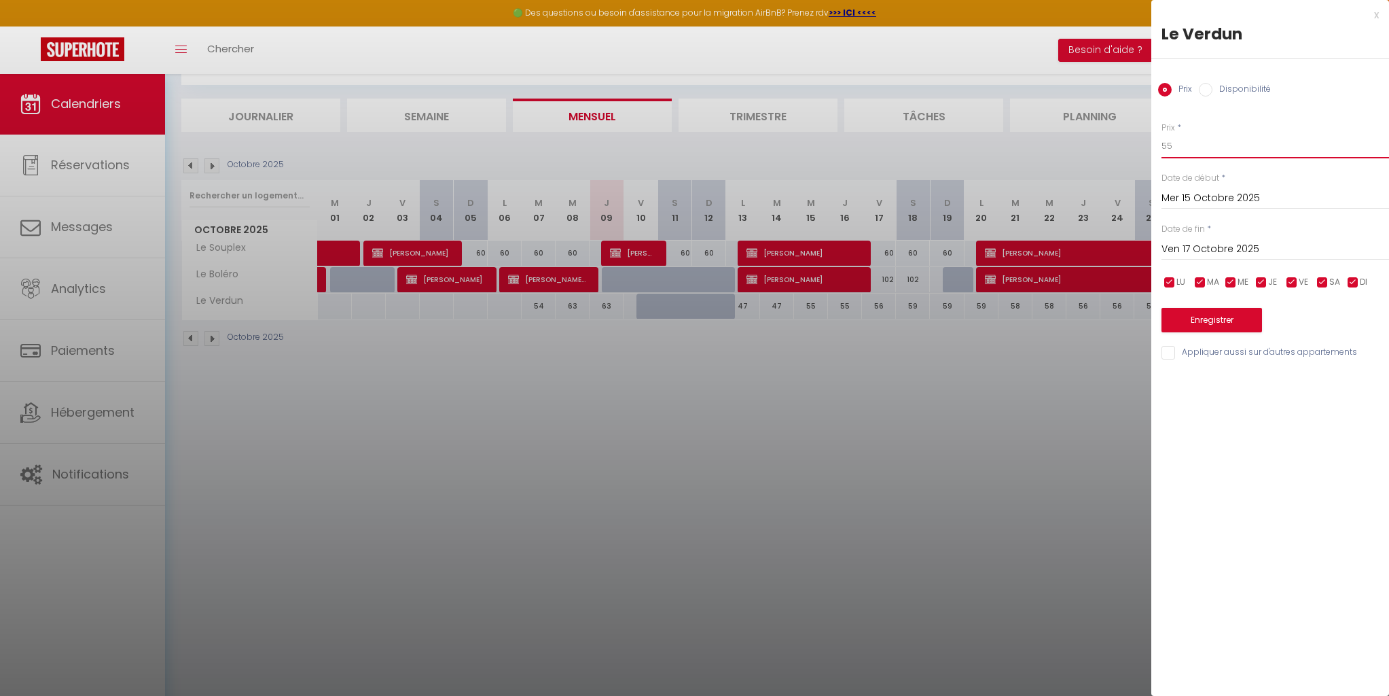
drag, startPoint x: 1177, startPoint y: 149, endPoint x: 1153, endPoint y: 147, distance: 23.9
click at [1153, 147] on div "Prix * 55 Statut * Disponible Indisponible Date de début * [DATE] < [DATE] > Di…" at bounding box center [1270, 233] width 238 height 257
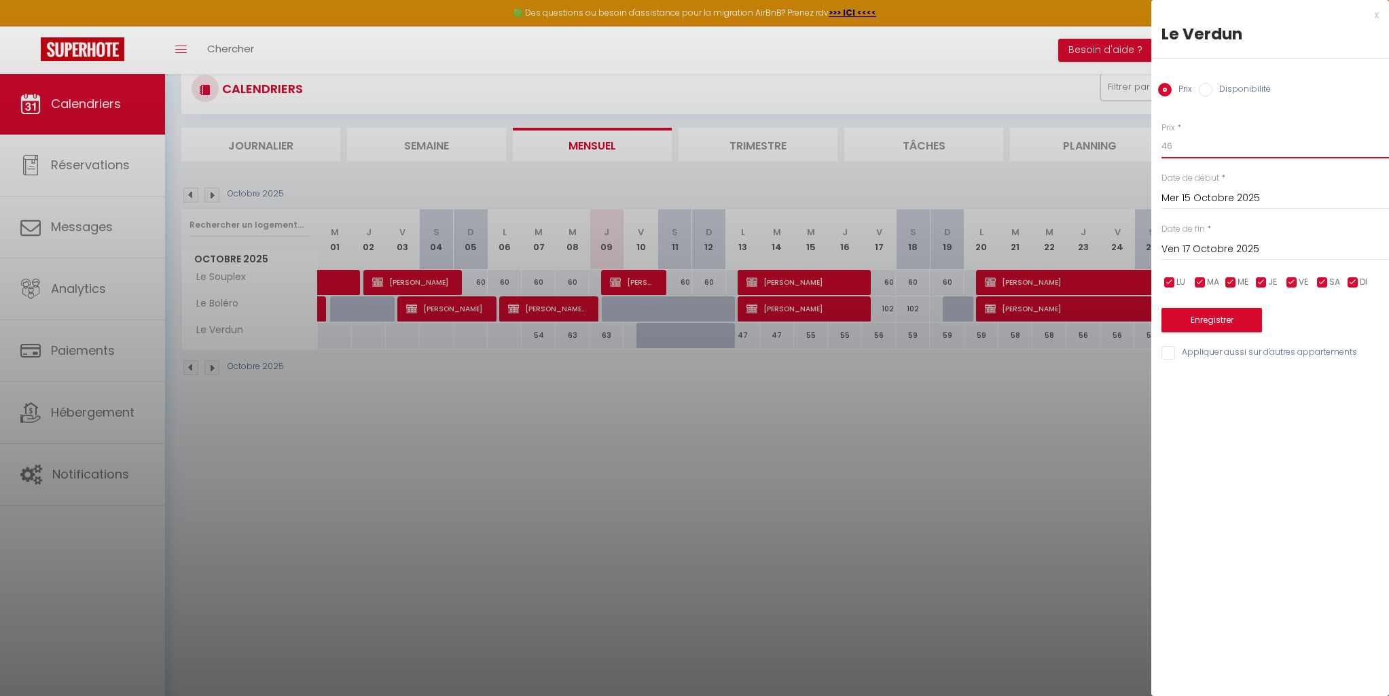
type input "46"
click at [1206, 321] on button "Enregistrer" at bounding box center [1212, 320] width 101 height 24
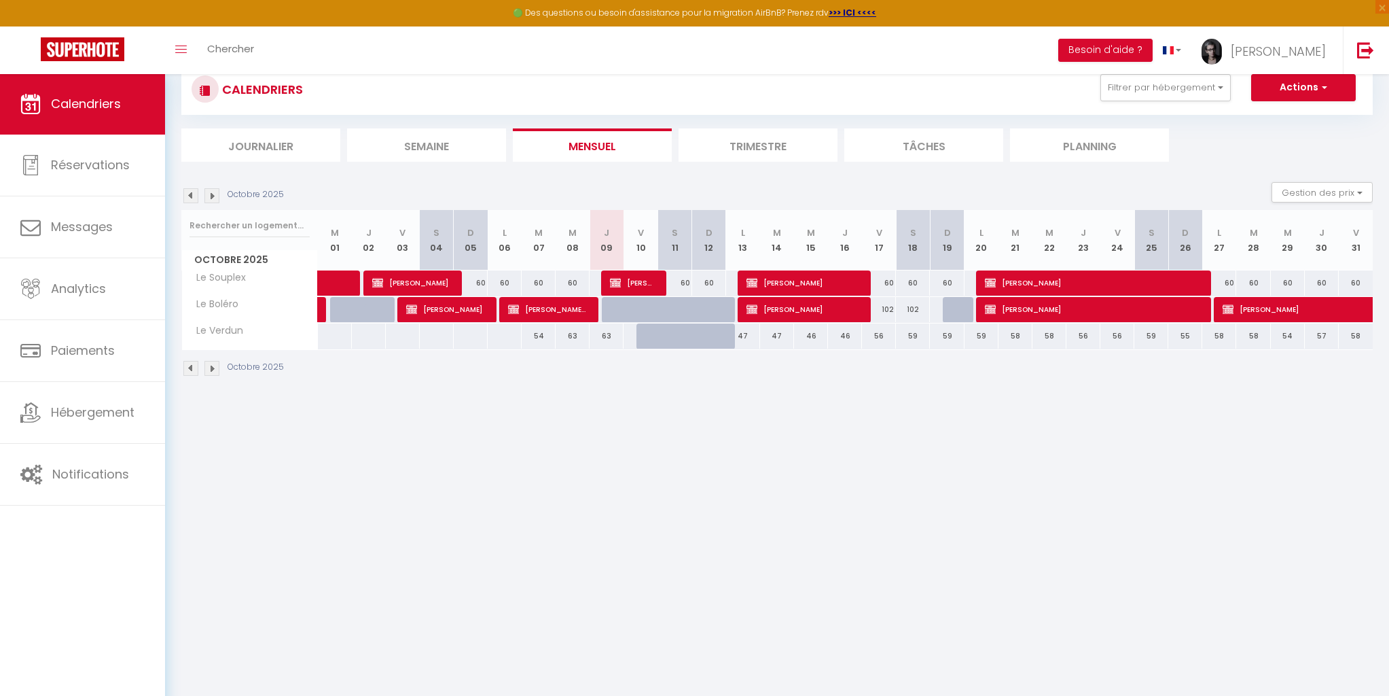
drag, startPoint x: 880, startPoint y: 335, endPoint x: 892, endPoint y: 334, distance: 12.3
click at [880, 335] on div "56" at bounding box center [879, 335] width 34 height 25
type input "56"
type input "Ven 17 Octobre 2025"
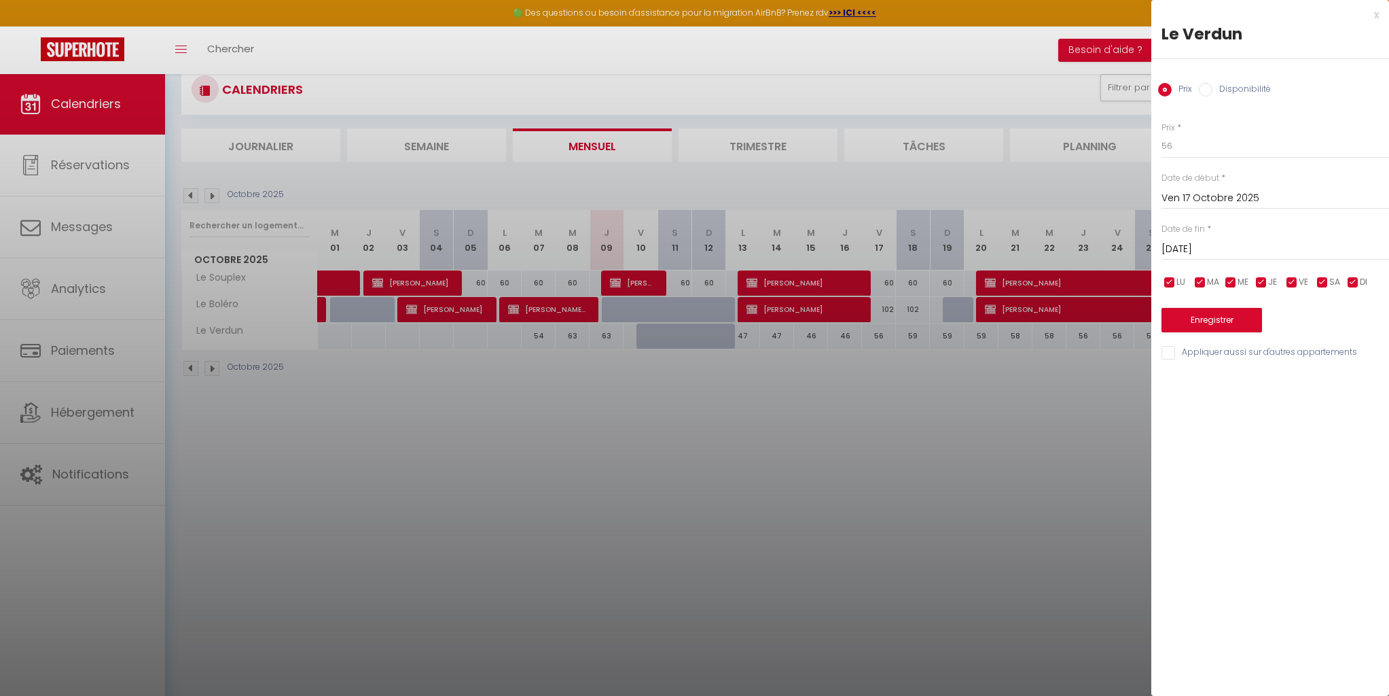
click at [1201, 247] on input "[DATE]" at bounding box center [1276, 249] width 228 height 18
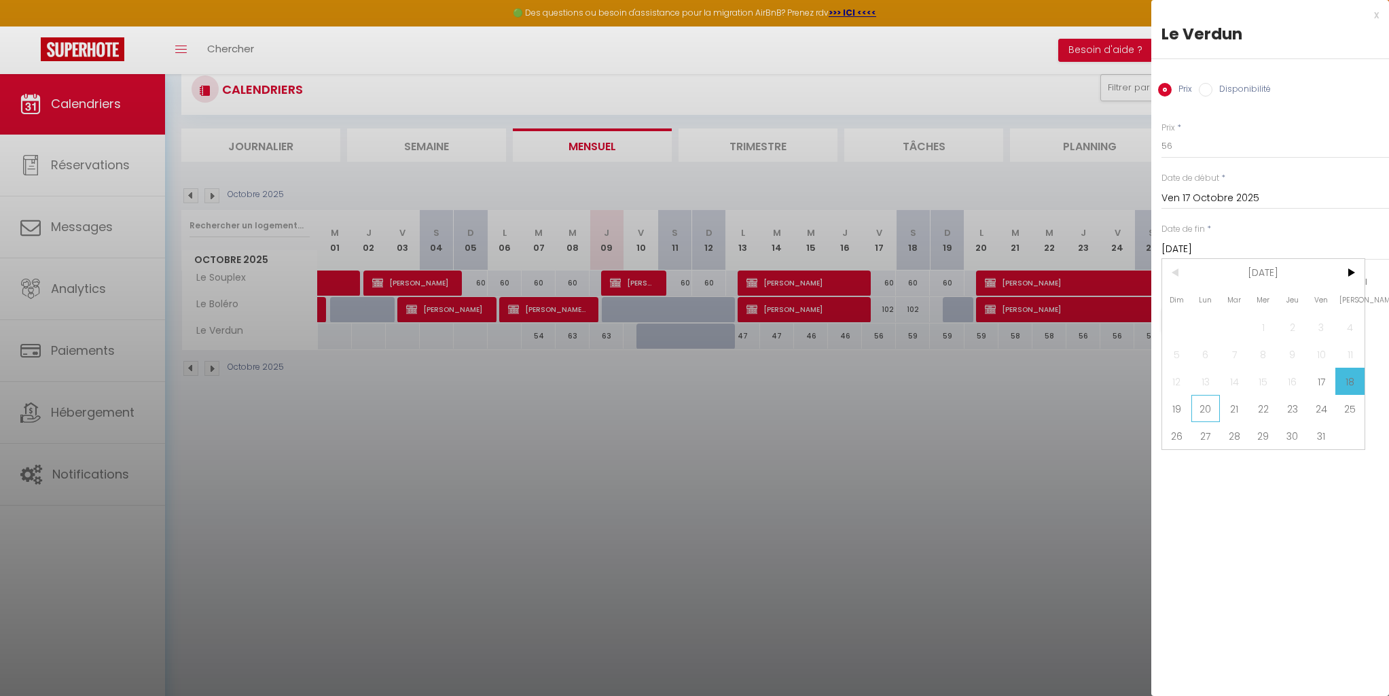
click at [1211, 411] on span "20" at bounding box center [1206, 408] width 29 height 27
type input "Lun 20 Octobre 2025"
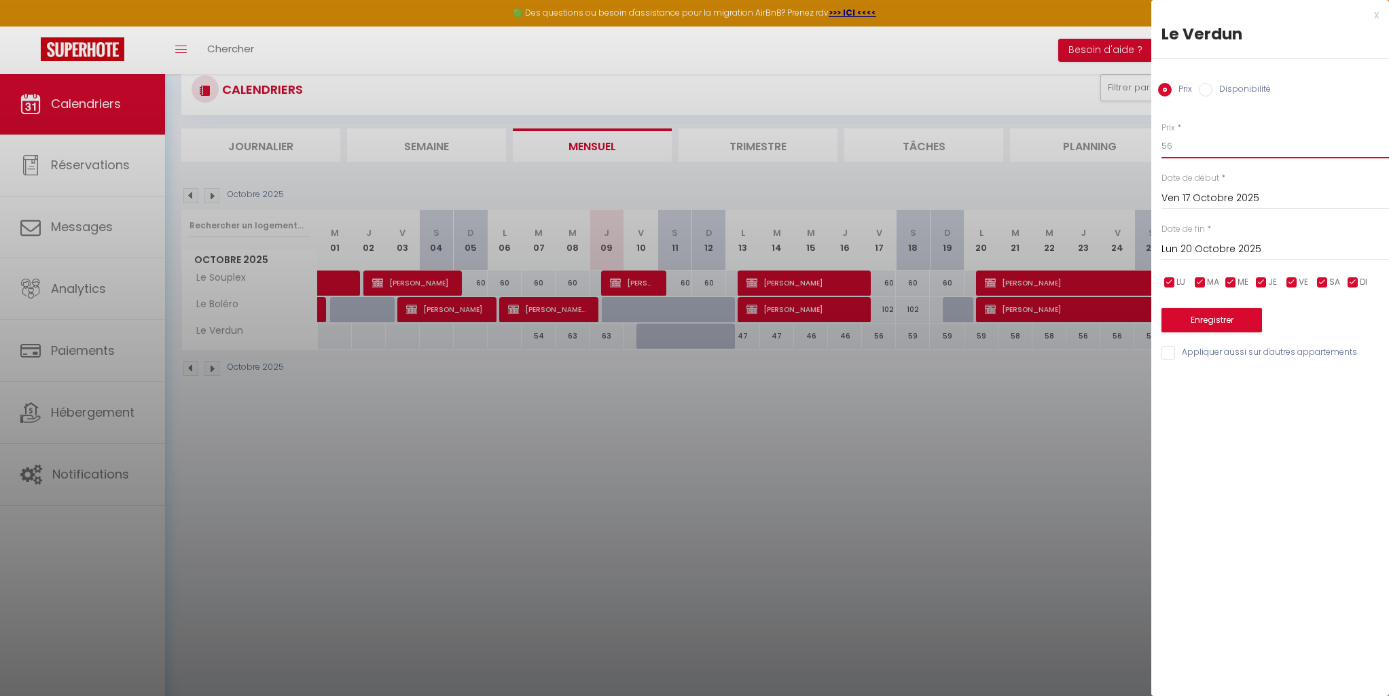
drag, startPoint x: 1183, startPoint y: 140, endPoint x: 1149, endPoint y: 138, distance: 33.3
click at [1149, 138] on body "🟢 Des questions ou besoin d'assistance pour la migration AirBnB? Prenez rdv >>>…" at bounding box center [694, 383] width 1389 height 696
type input "47"
click at [1218, 315] on button "Enregistrer" at bounding box center [1212, 320] width 101 height 24
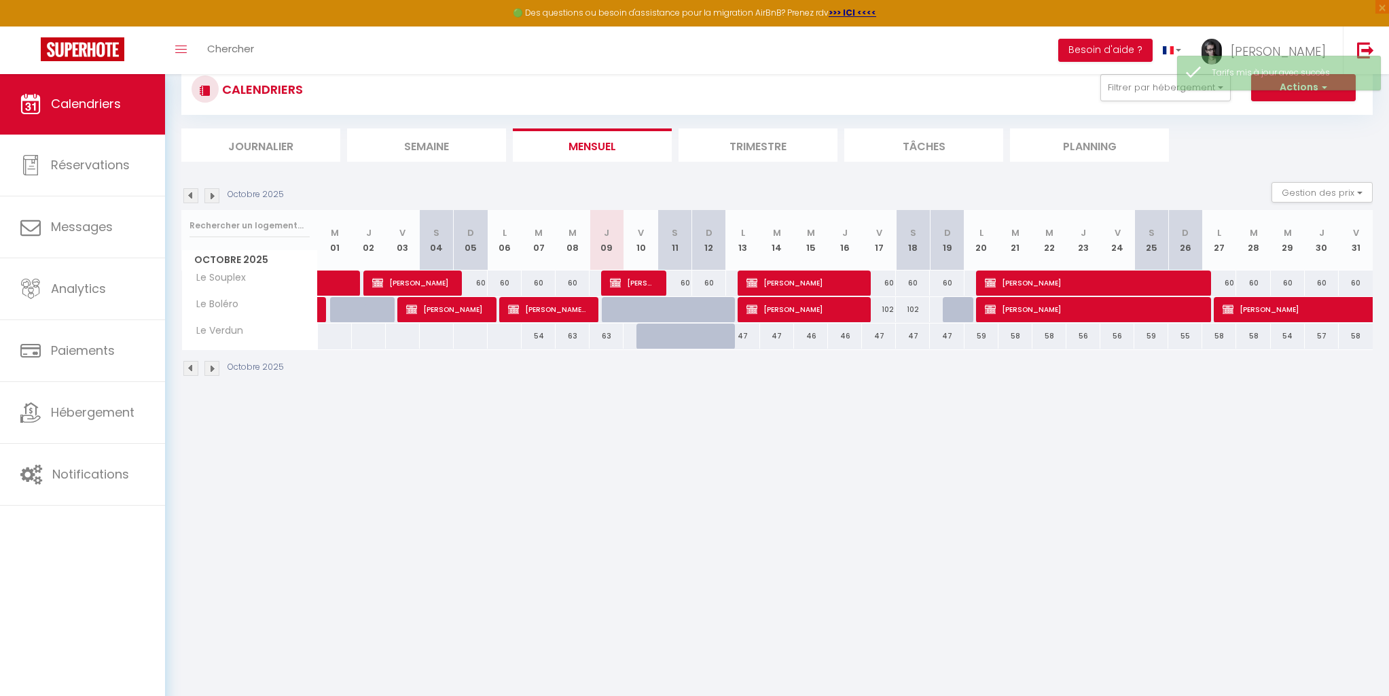
click at [985, 336] on div "59" at bounding box center [982, 335] width 34 height 25
type input "59"
type input "Lun 20 Octobre 2025"
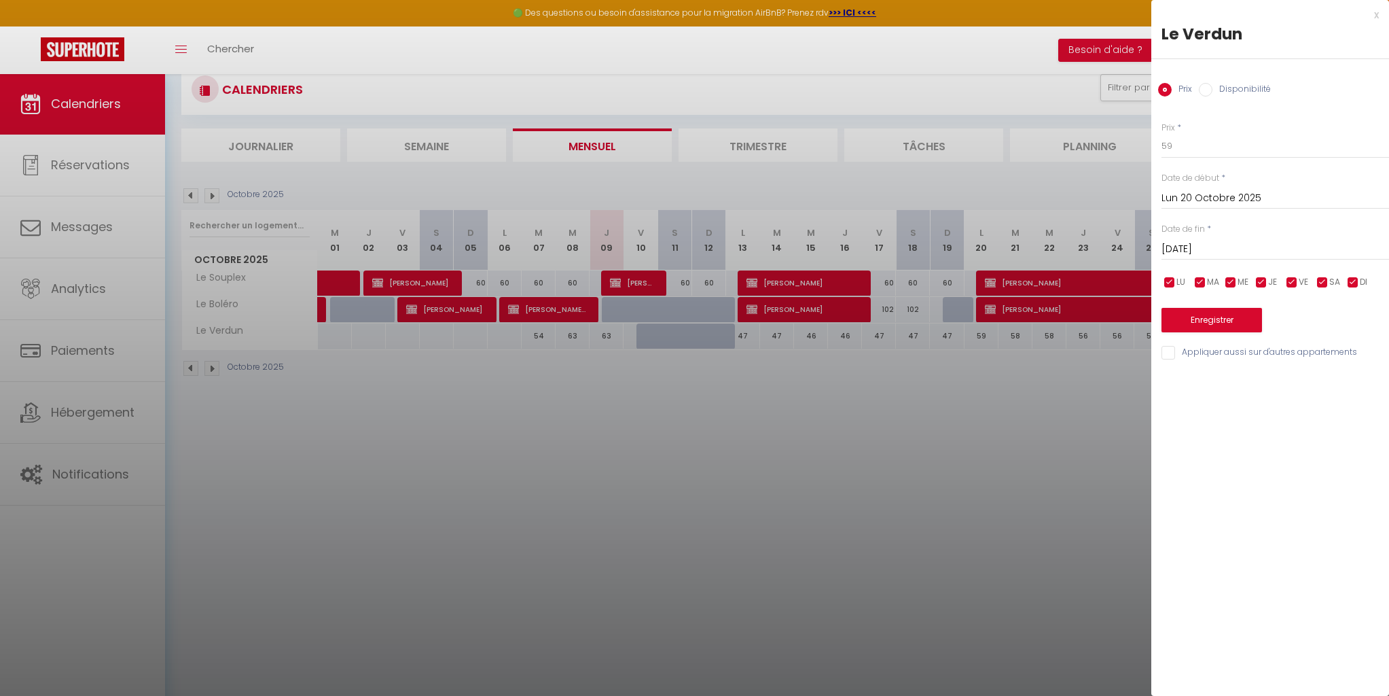
click at [1199, 245] on input "[DATE]" at bounding box center [1276, 249] width 228 height 18
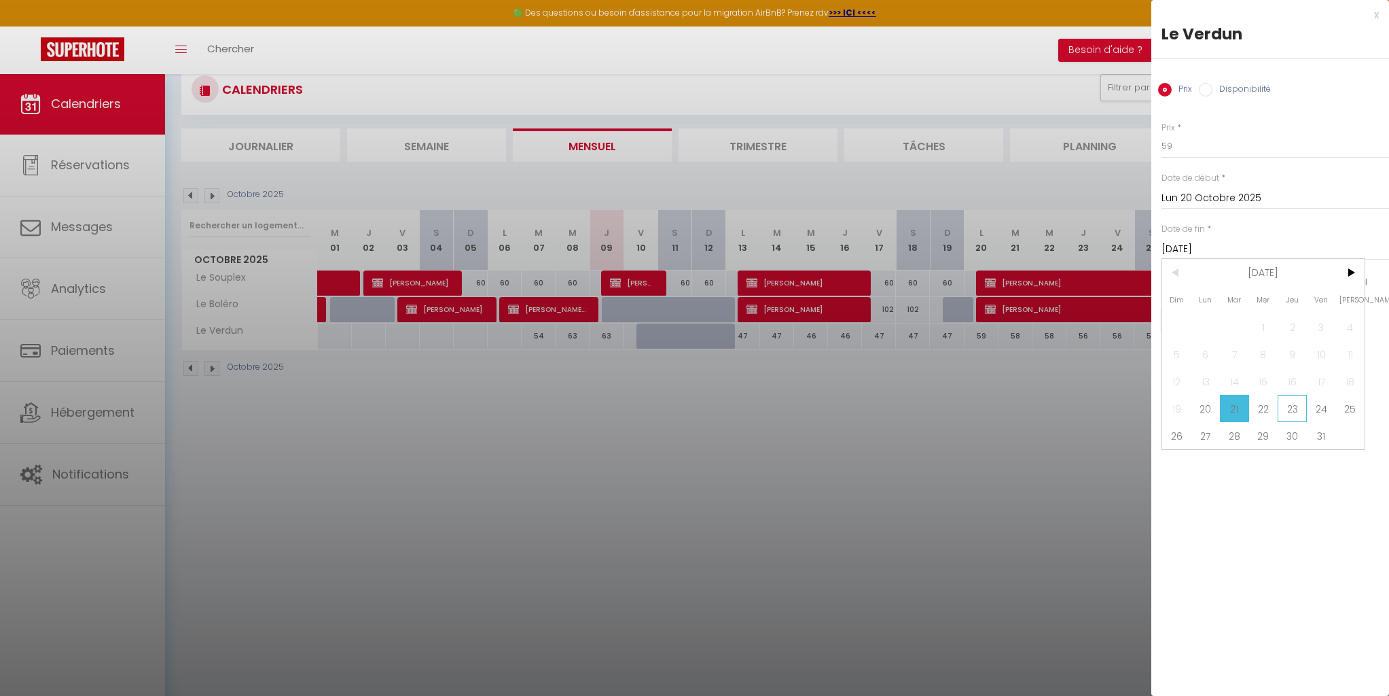
click at [1290, 410] on span "23" at bounding box center [1292, 408] width 29 height 27
type input "Jeu 23 Octobre 2025"
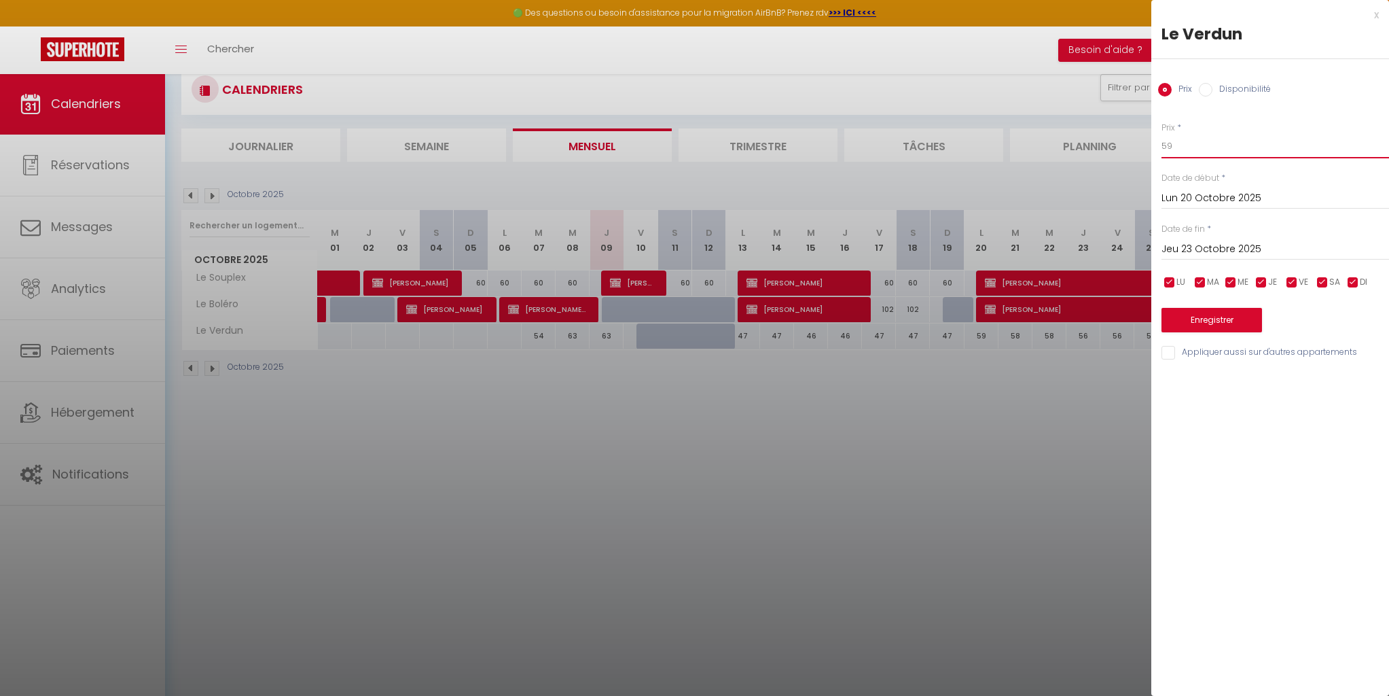
drag, startPoint x: 1185, startPoint y: 148, endPoint x: 1136, endPoint y: 137, distance: 50.8
click at [1137, 137] on body "🟢 Des questions ou besoin d'assistance pour la migration AirBnB? Prenez rdv >>>…" at bounding box center [694, 383] width 1389 height 696
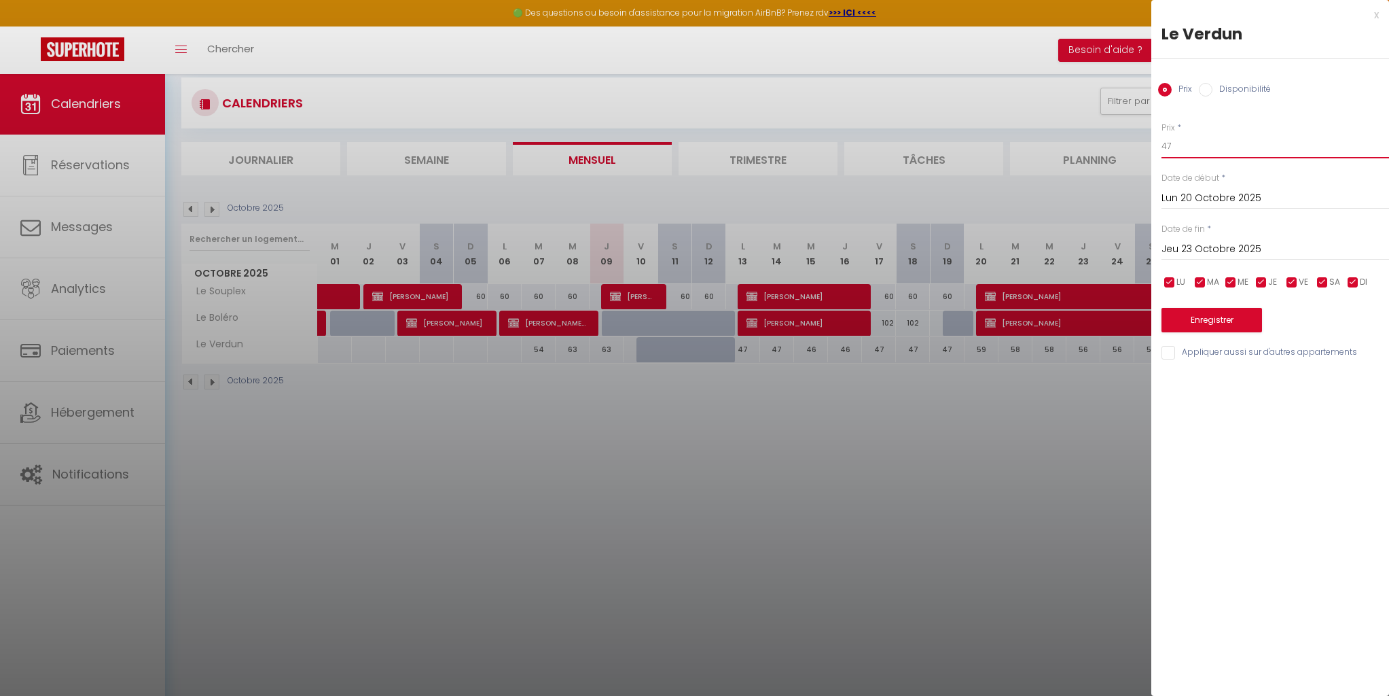
scroll to position [23, 0]
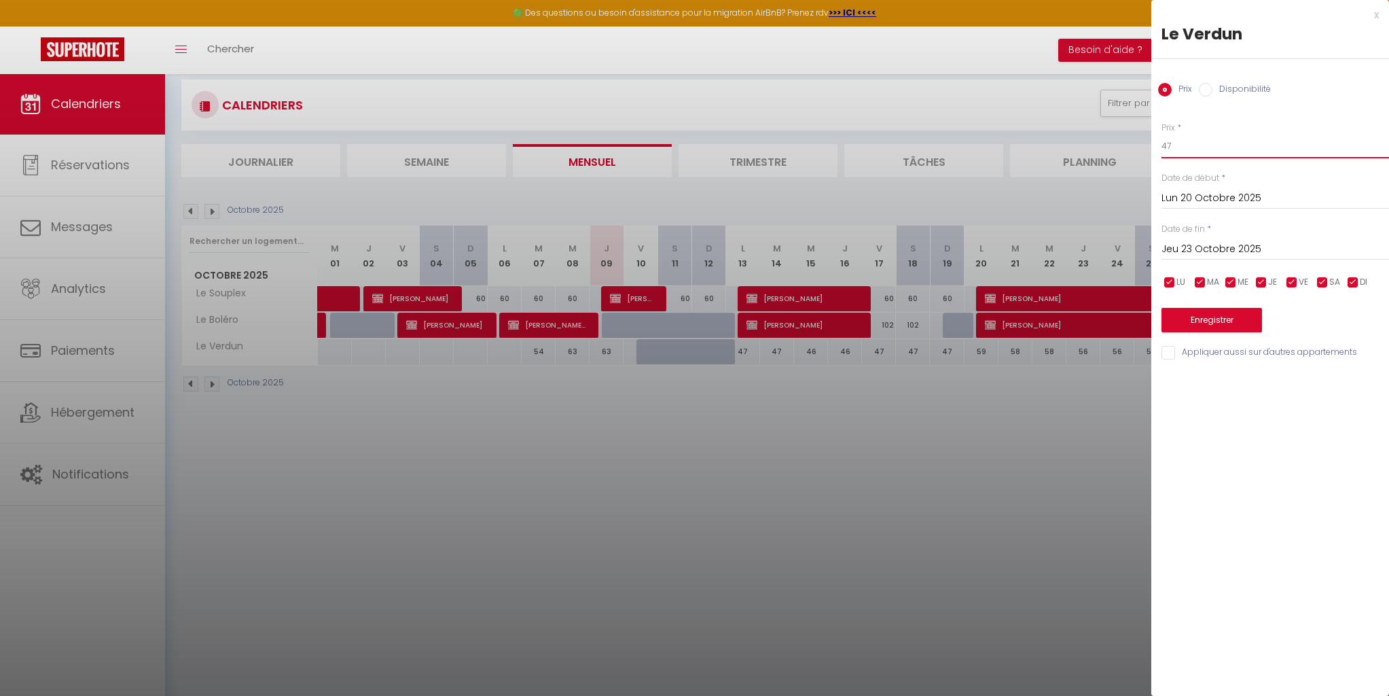
type input "47"
click at [1215, 322] on button "Enregistrer" at bounding box center [1212, 320] width 101 height 24
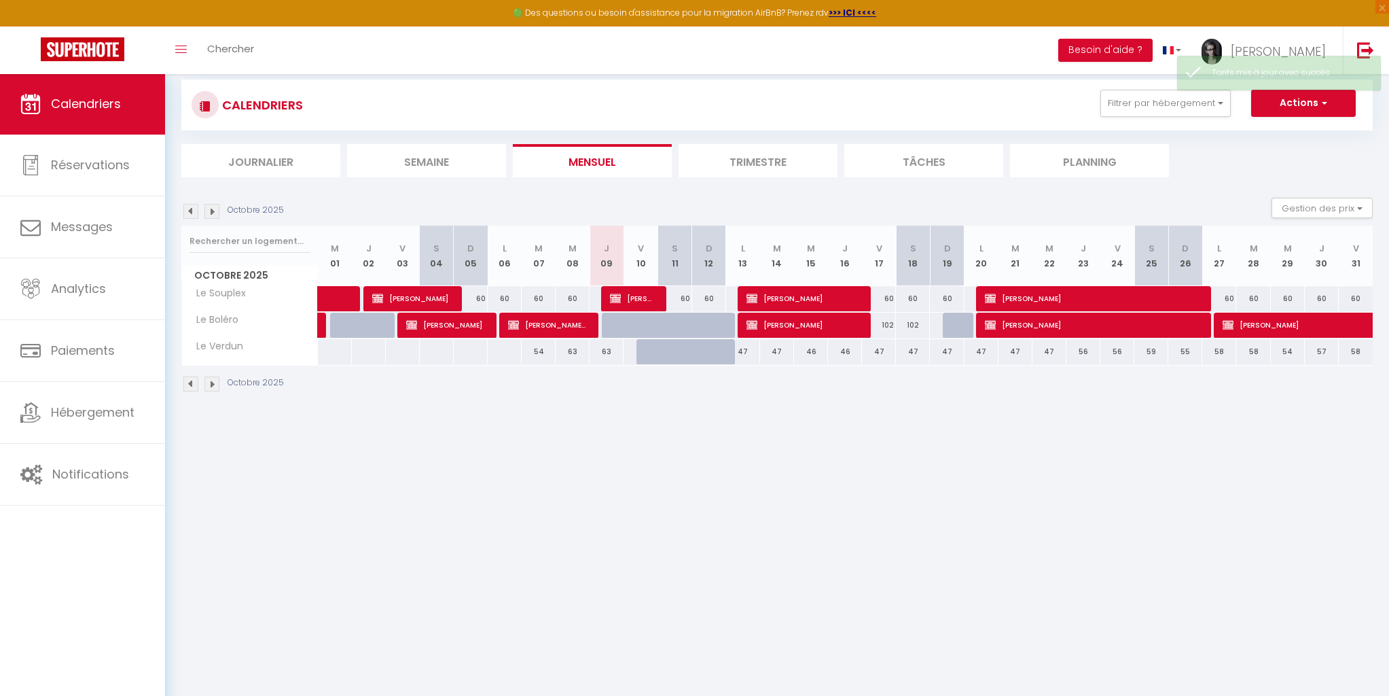
click at [1084, 352] on div "56" at bounding box center [1084, 351] width 34 height 25
type input "56"
type input "Jeu 23 Octobre 2025"
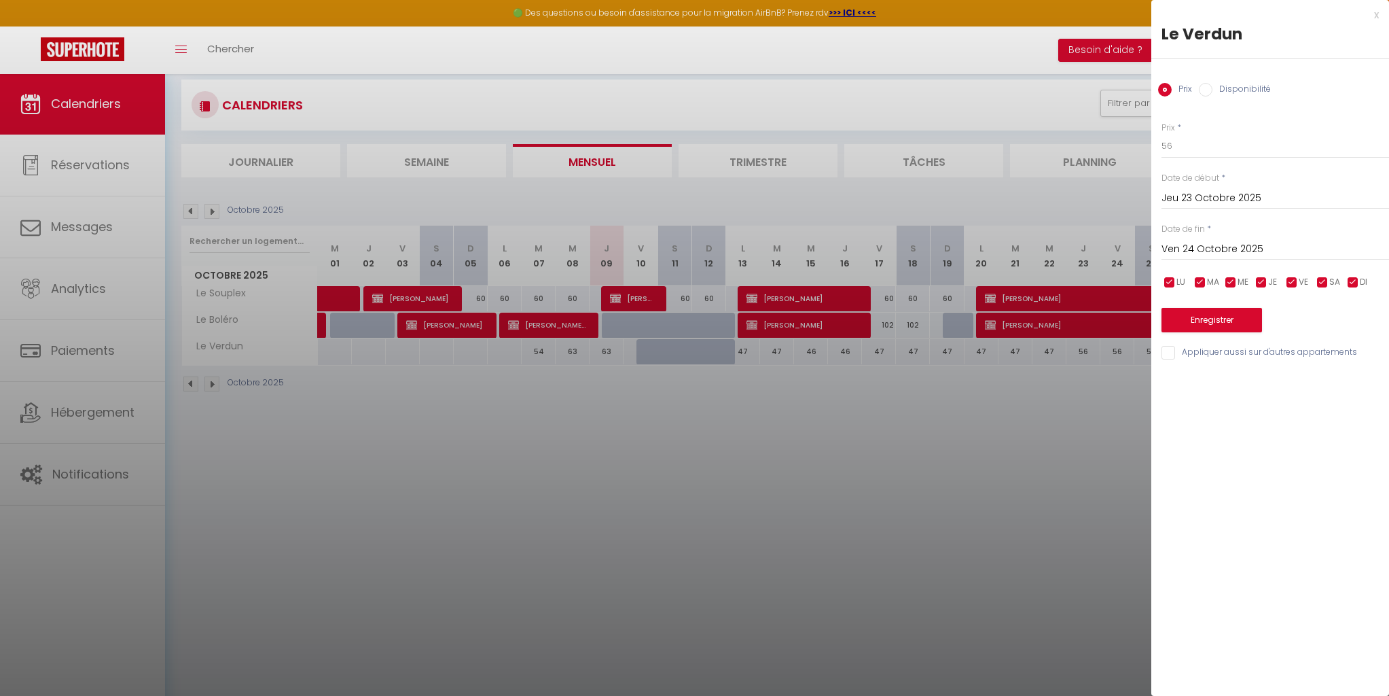
drag, startPoint x: 1190, startPoint y: 247, endPoint x: 1201, endPoint y: 258, distance: 15.4
click at [1190, 247] on input "Ven 24 Octobre 2025" at bounding box center [1276, 249] width 228 height 18
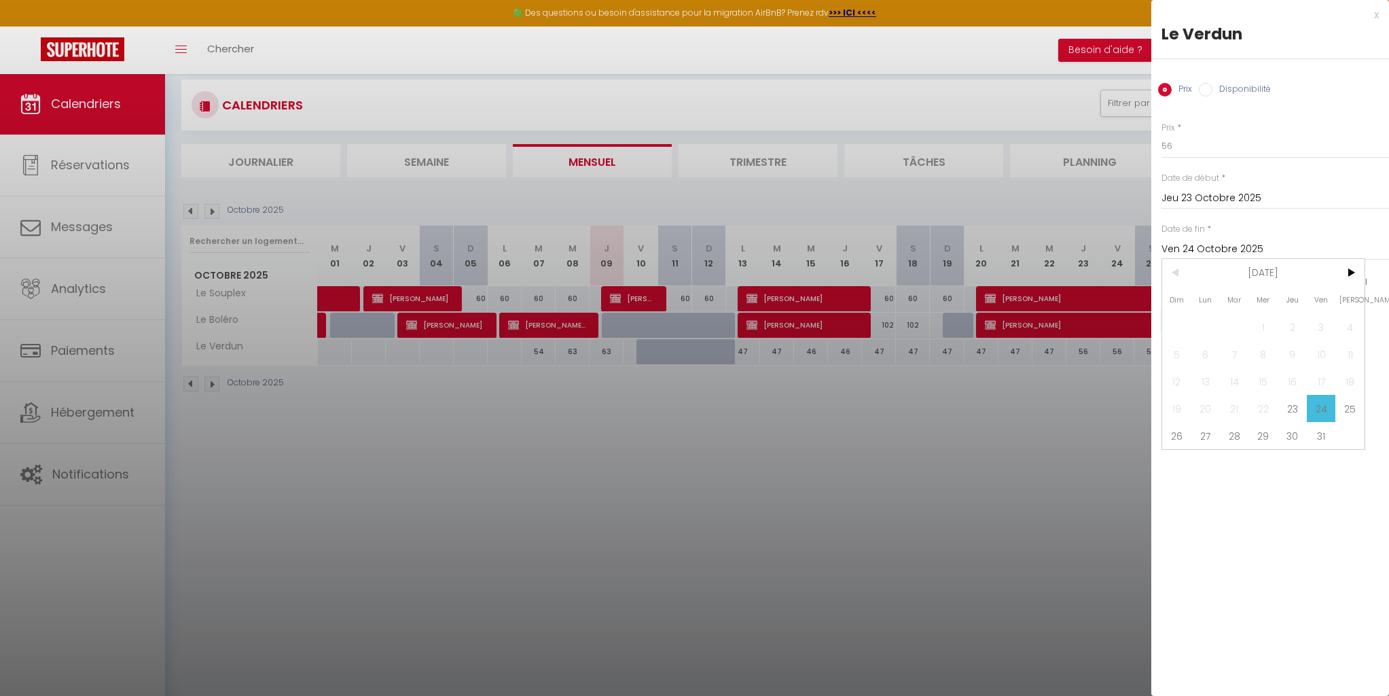
click at [1348, 414] on span "25" at bounding box center [1350, 408] width 29 height 27
type input "[DATE]"
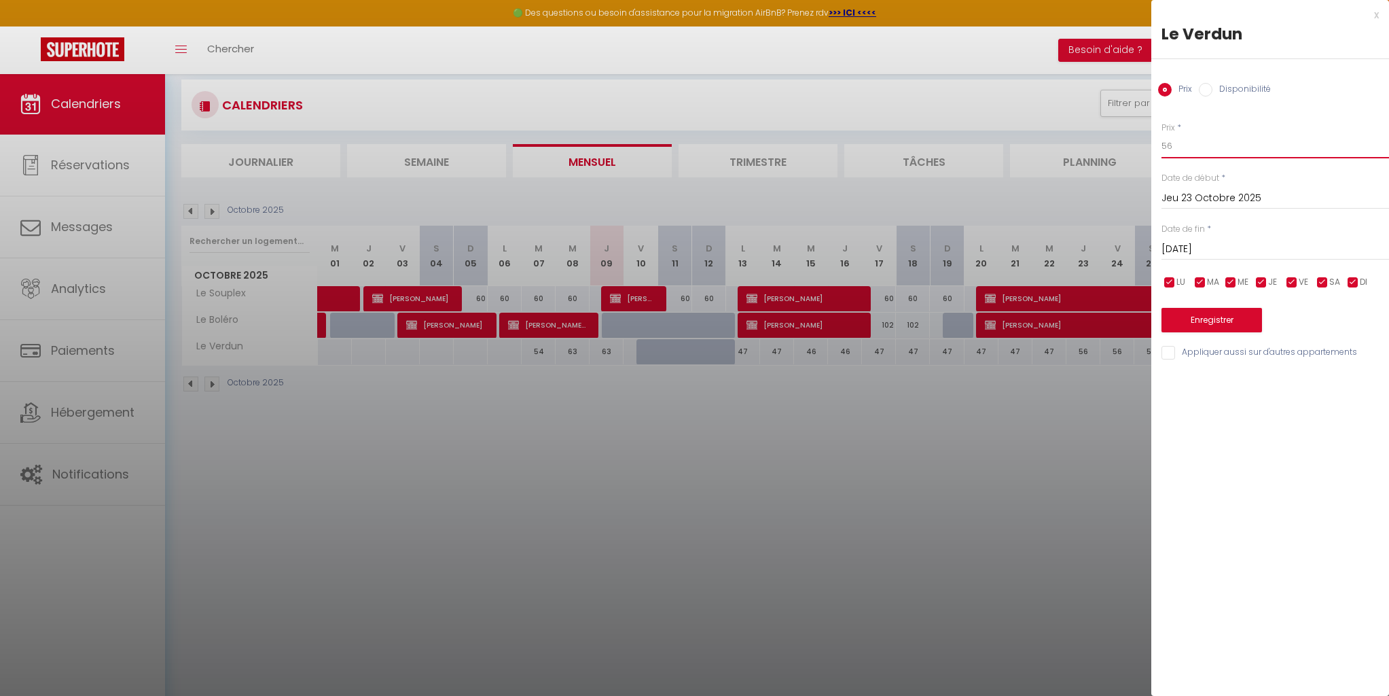
drag, startPoint x: 1173, startPoint y: 148, endPoint x: 1147, endPoint y: 145, distance: 26.7
click at [1147, 145] on body "🟢 Des questions ou besoin d'assistance pour la migration AirBnB? Prenez rdv >>>…" at bounding box center [694, 398] width 1389 height 696
type input "46"
click at [1213, 321] on button "Enregistrer" at bounding box center [1212, 320] width 101 height 24
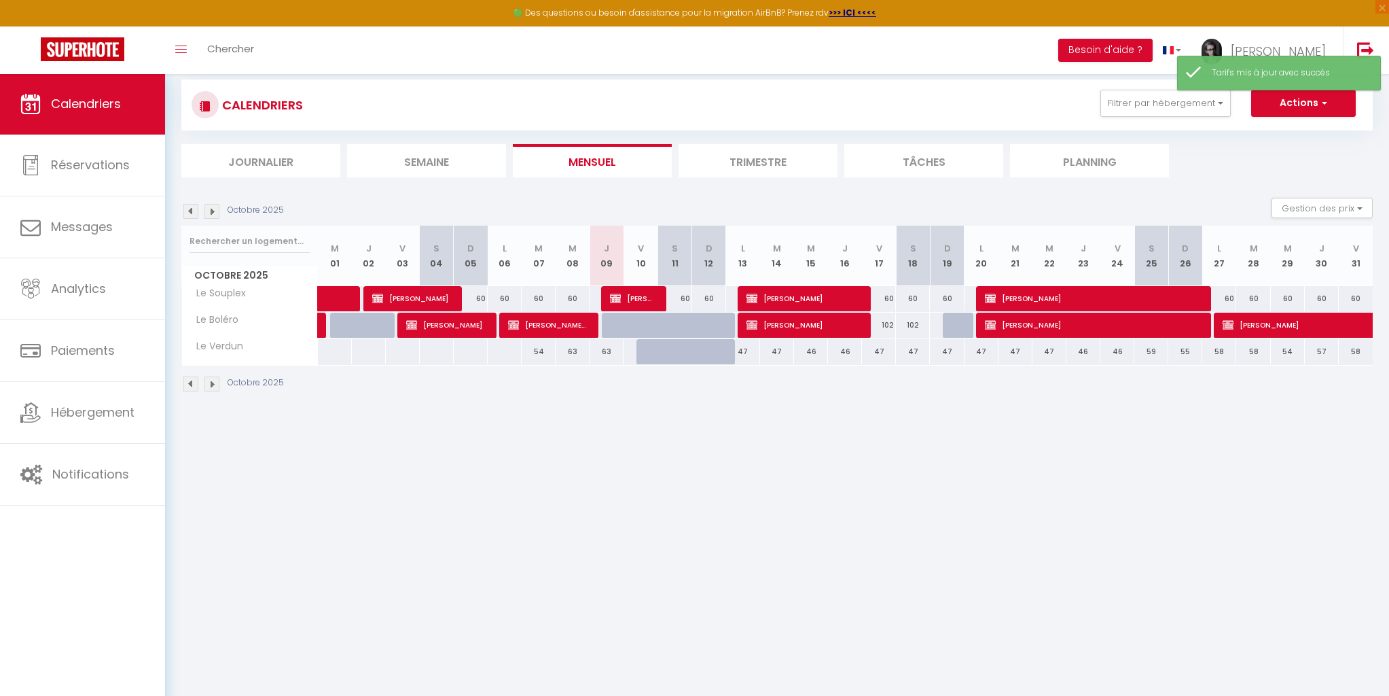
click at [1152, 352] on div "59" at bounding box center [1151, 351] width 34 height 25
type input "59"
type input "[DATE]"
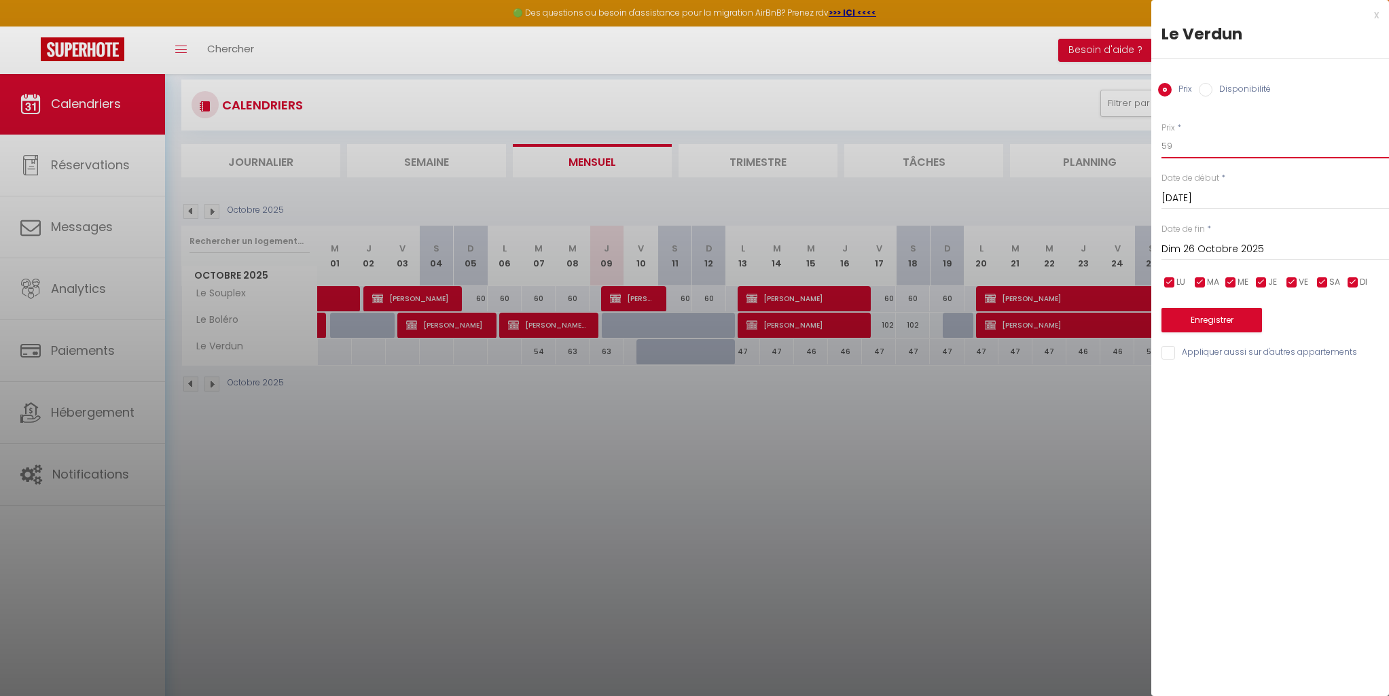
drag, startPoint x: 1178, startPoint y: 145, endPoint x: 1142, endPoint y: 137, distance: 36.9
click at [1142, 137] on body "🟢 Des questions ou besoin d'assistance pour la migration AirBnB? Prenez rdv >>>…" at bounding box center [694, 398] width 1389 height 696
click at [1198, 244] on input "Dim 26 Octobre 2025" at bounding box center [1276, 249] width 228 height 18
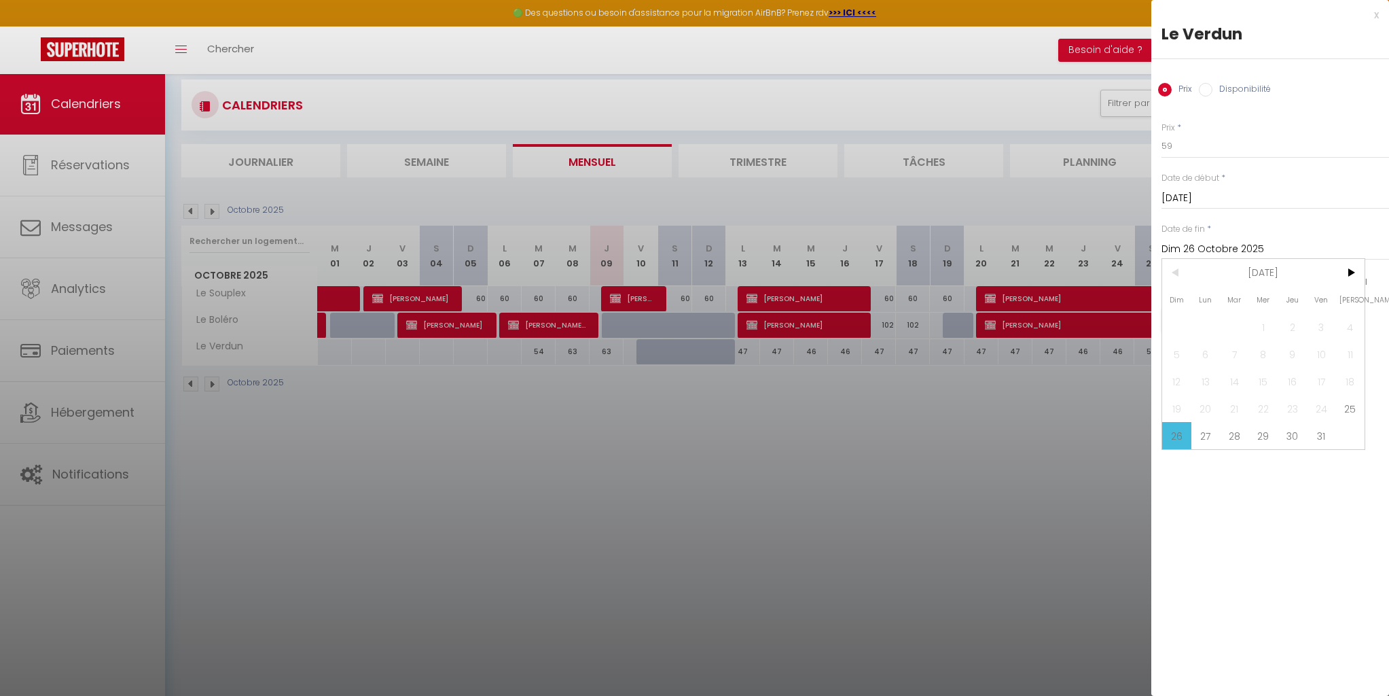
drag, startPoint x: 1209, startPoint y: 436, endPoint x: 1219, endPoint y: 410, distance: 28.4
click at [1209, 435] on span "27" at bounding box center [1206, 435] width 29 height 27
type input "Lun 27 Octobre 2025"
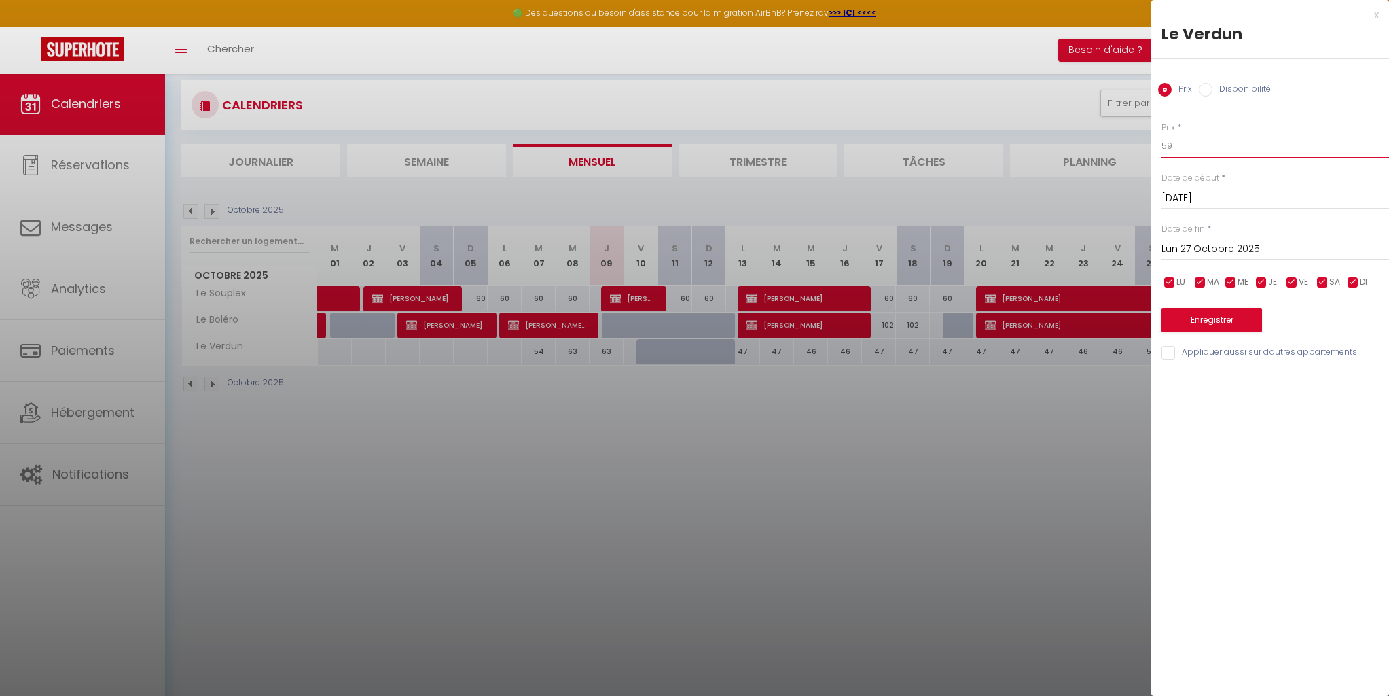
click at [1126, 135] on body "🟢 Des questions ou besoin d'assistance pour la migration AirBnB? Prenez rdv >>>…" at bounding box center [694, 398] width 1389 height 696
type input "48"
click at [1217, 319] on button "Enregistrer" at bounding box center [1212, 320] width 101 height 24
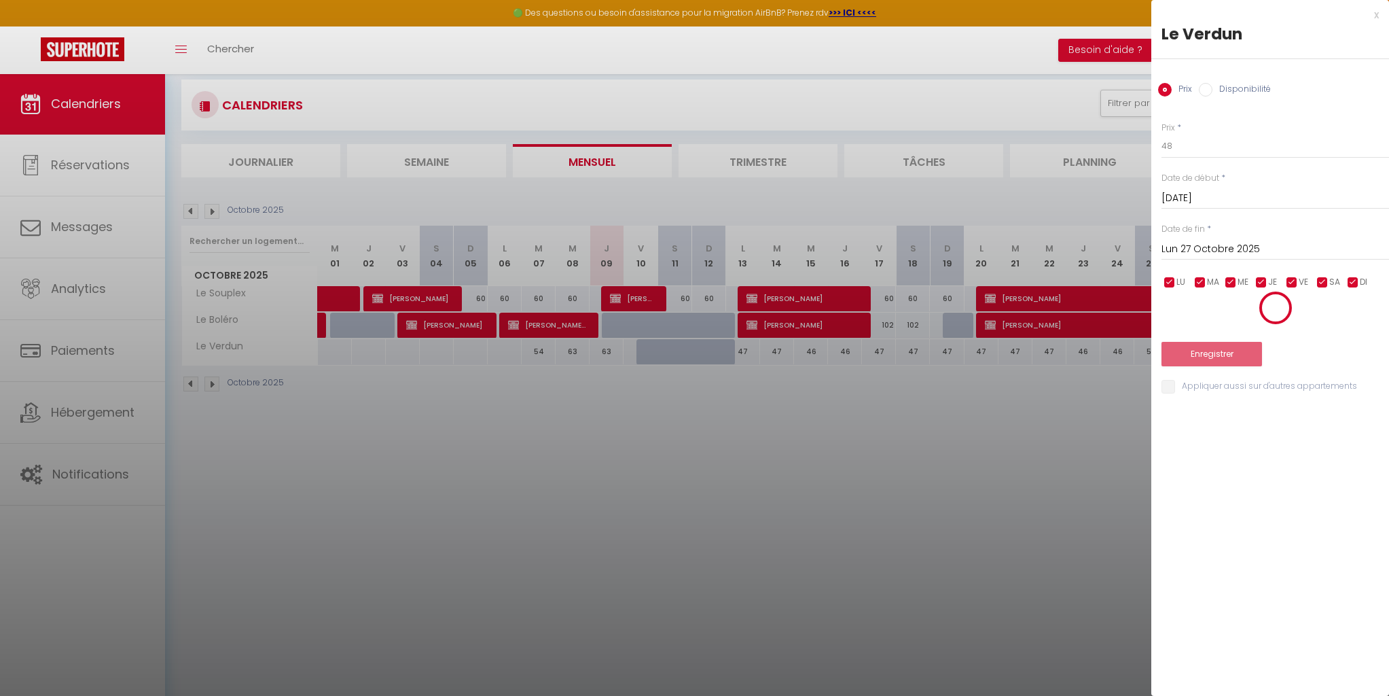
scroll to position [22, 0]
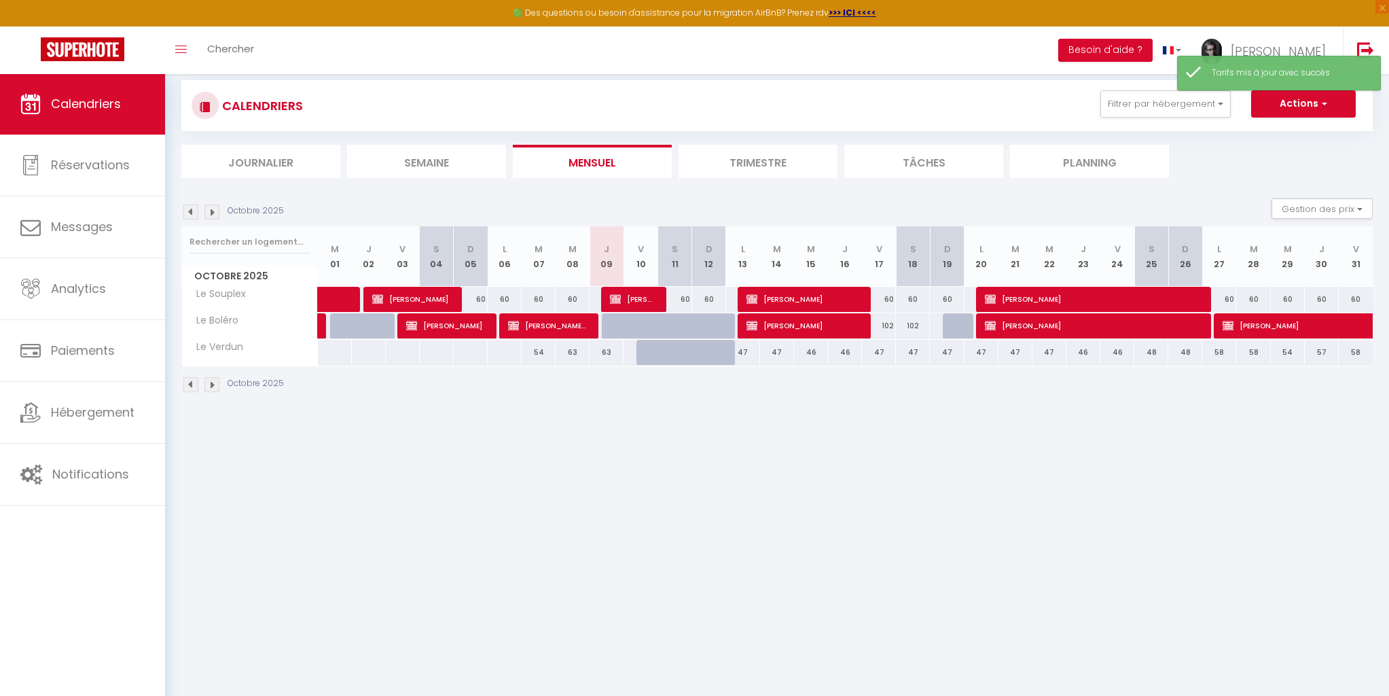
click at [1224, 353] on div "58" at bounding box center [1219, 352] width 34 height 25
type input "58"
type input "Lun 27 Octobre 2025"
type input "[DATE]"
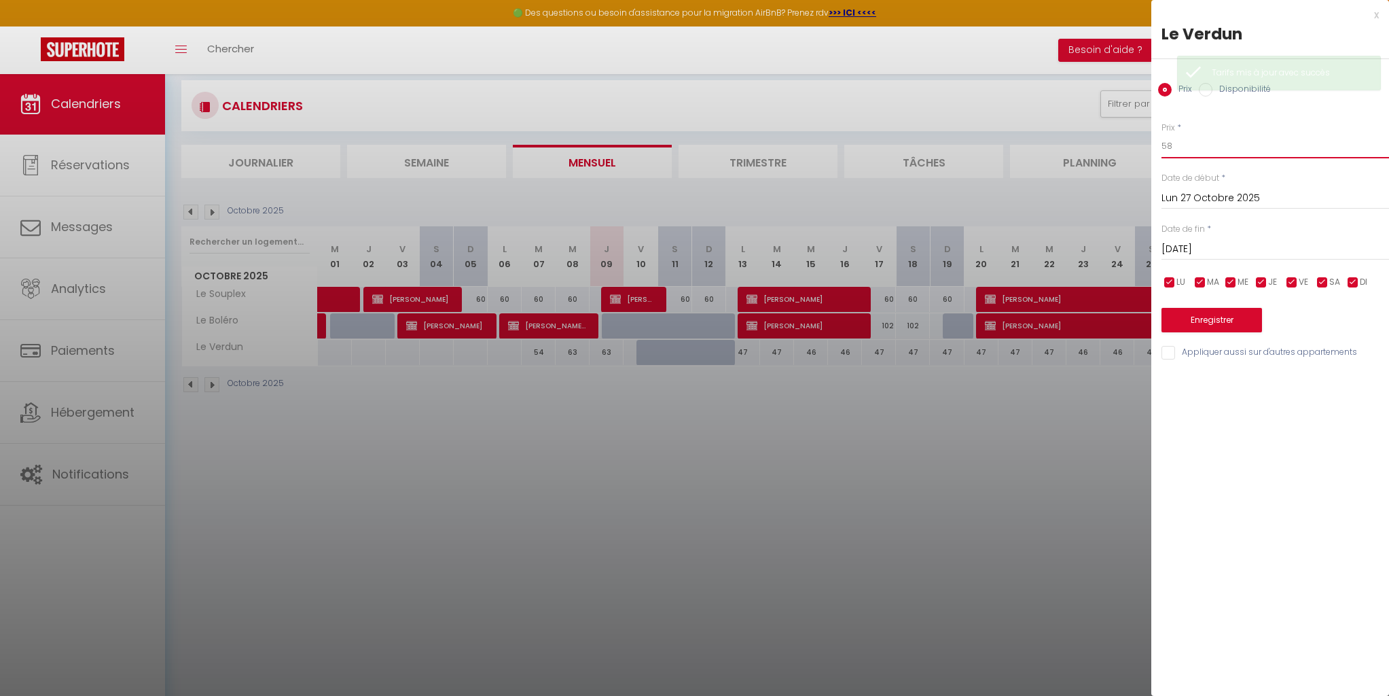
drag, startPoint x: 1177, startPoint y: 137, endPoint x: 1137, endPoint y: 137, distance: 39.4
click at [1138, 137] on body "🟢 Des questions ou besoin d'assistance pour la migration AirBnB? Prenez rdv >>>…" at bounding box center [694, 399] width 1389 height 696
drag, startPoint x: 1173, startPoint y: 143, endPoint x: 1145, endPoint y: 137, distance: 28.7
click at [1145, 137] on body "🟢 Des questions ou besoin d'assistance pour la migration AirBnB? Prenez rdv >>>…" at bounding box center [694, 399] width 1389 height 696
type input "47"
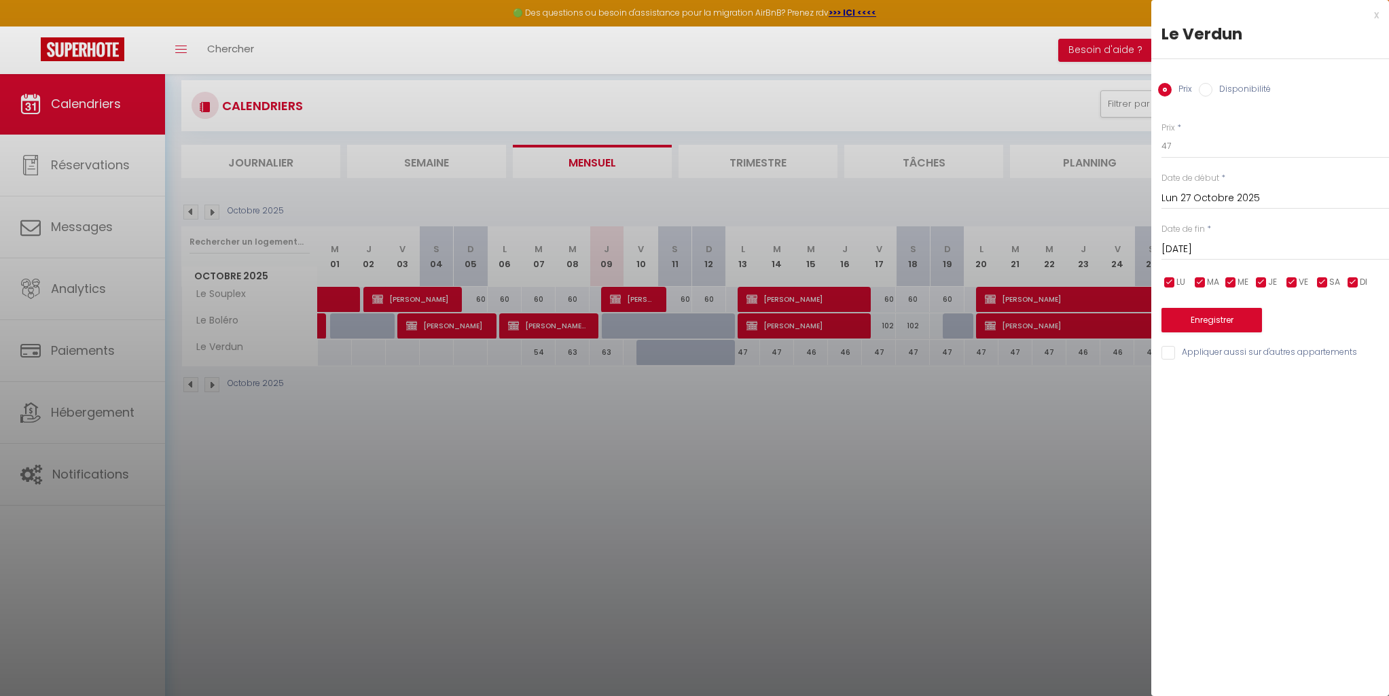
click at [1218, 248] on input "[DATE]" at bounding box center [1276, 249] width 228 height 18
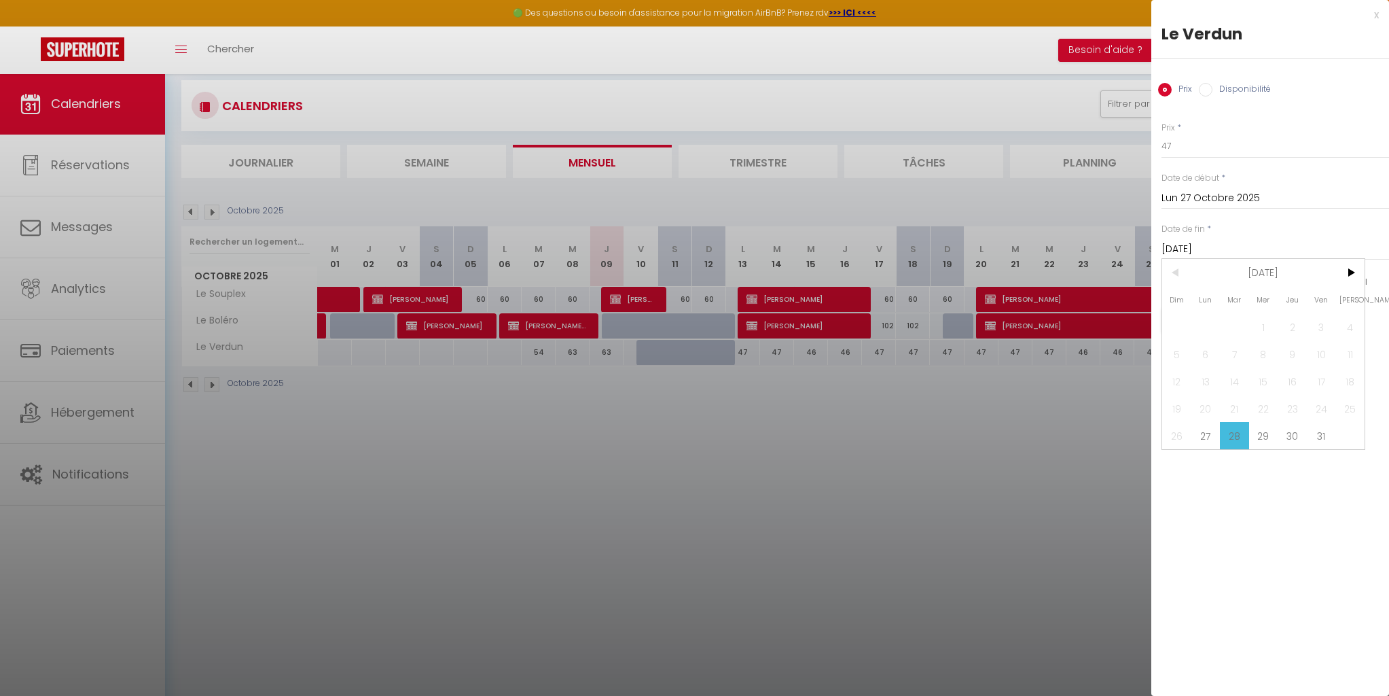
click at [1271, 437] on span "29" at bounding box center [1263, 435] width 29 height 27
type input "Mer 29 Octobre 2025"
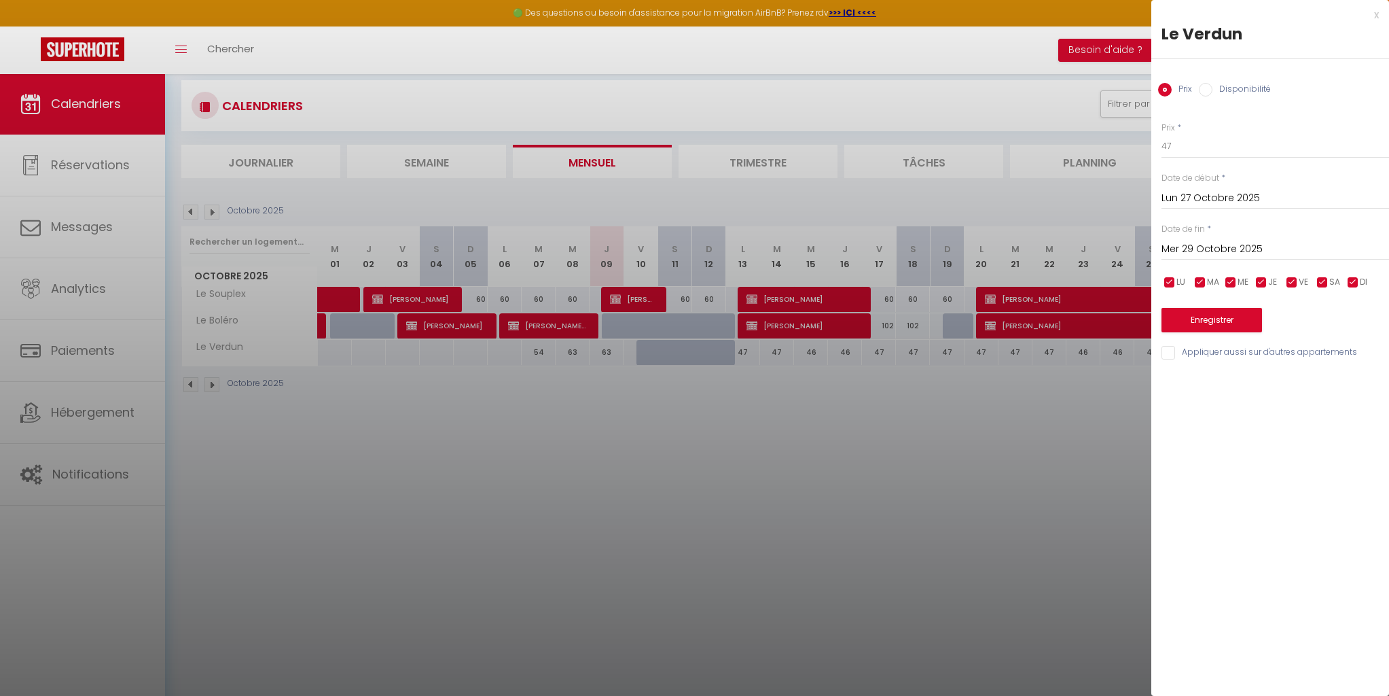
click at [1228, 323] on button "Enregistrer" at bounding box center [1212, 320] width 101 height 24
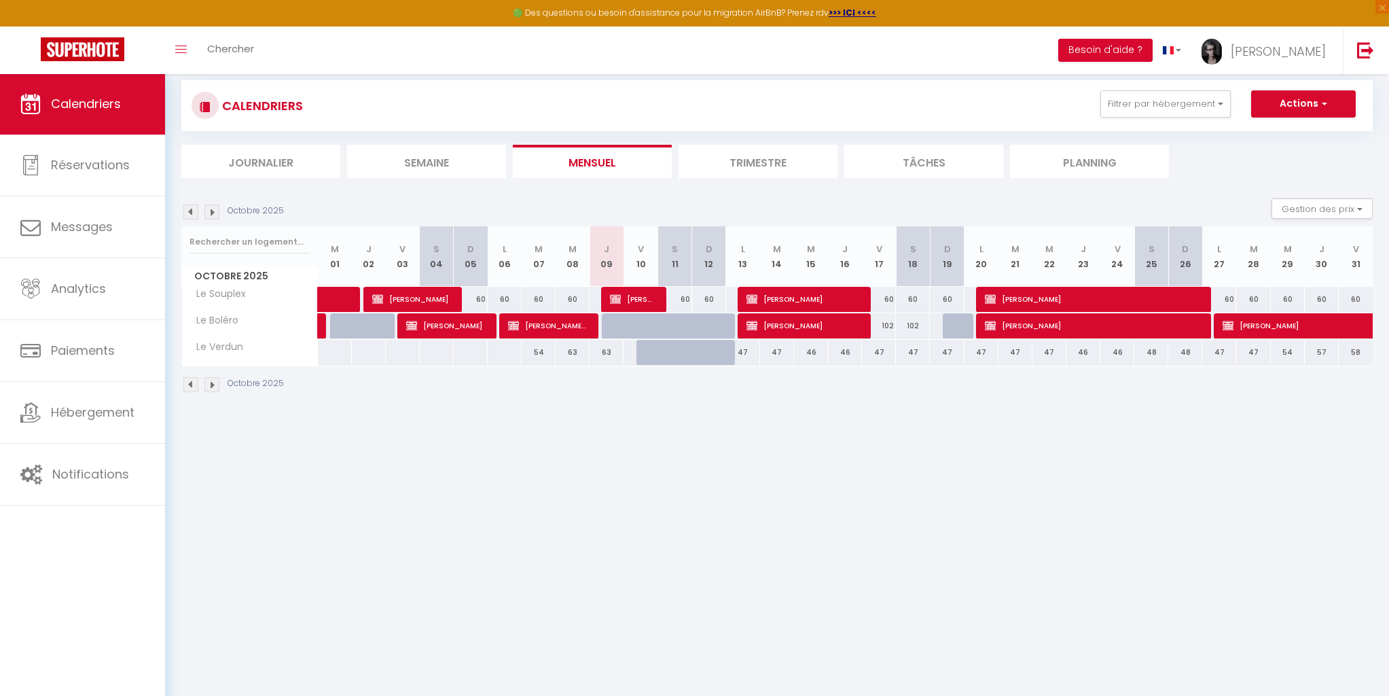
click at [1288, 351] on div "54" at bounding box center [1288, 352] width 34 height 25
type input "54"
type input "Mer 29 Octobre 2025"
type input "Jeu 30 Octobre 2025"
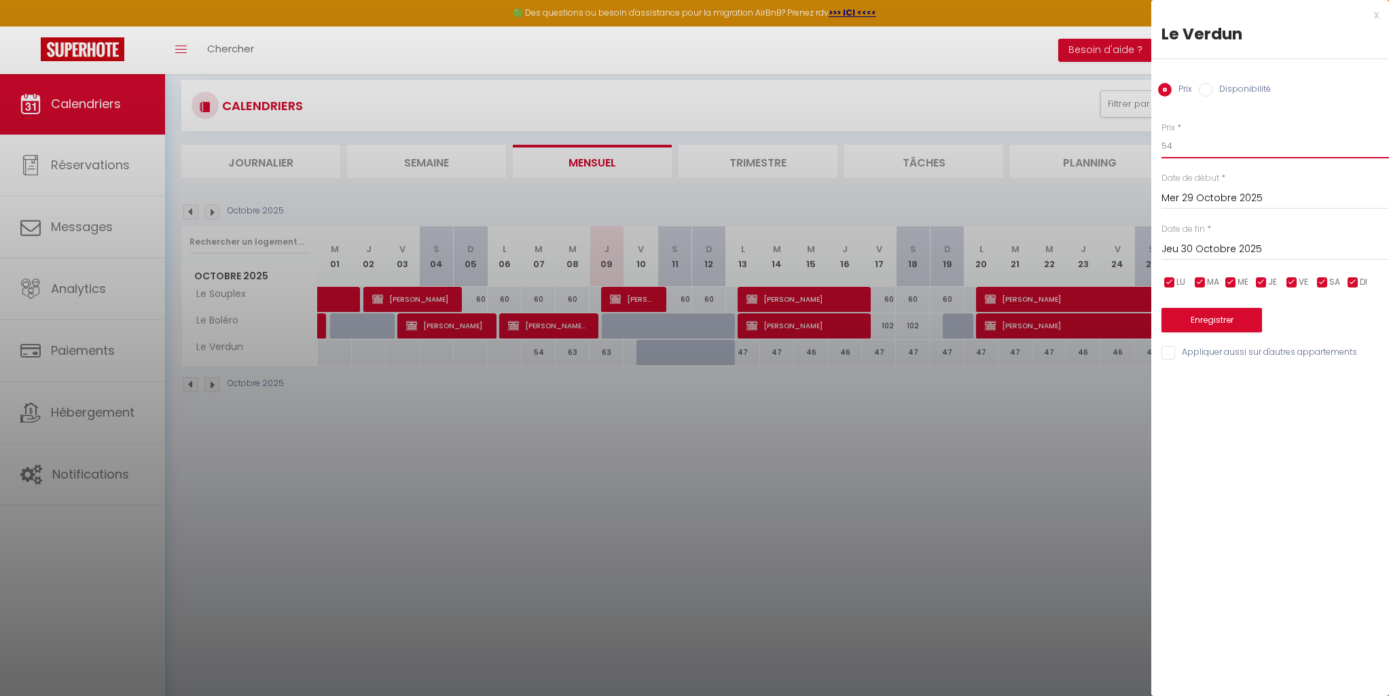
drag, startPoint x: 1160, startPoint y: 141, endPoint x: 1145, endPoint y: 139, distance: 15.8
click at [1145, 139] on body "🟢 Des questions ou besoin d'assistance pour la migration AirBnB? Prenez rdv >>>…" at bounding box center [694, 399] width 1389 height 696
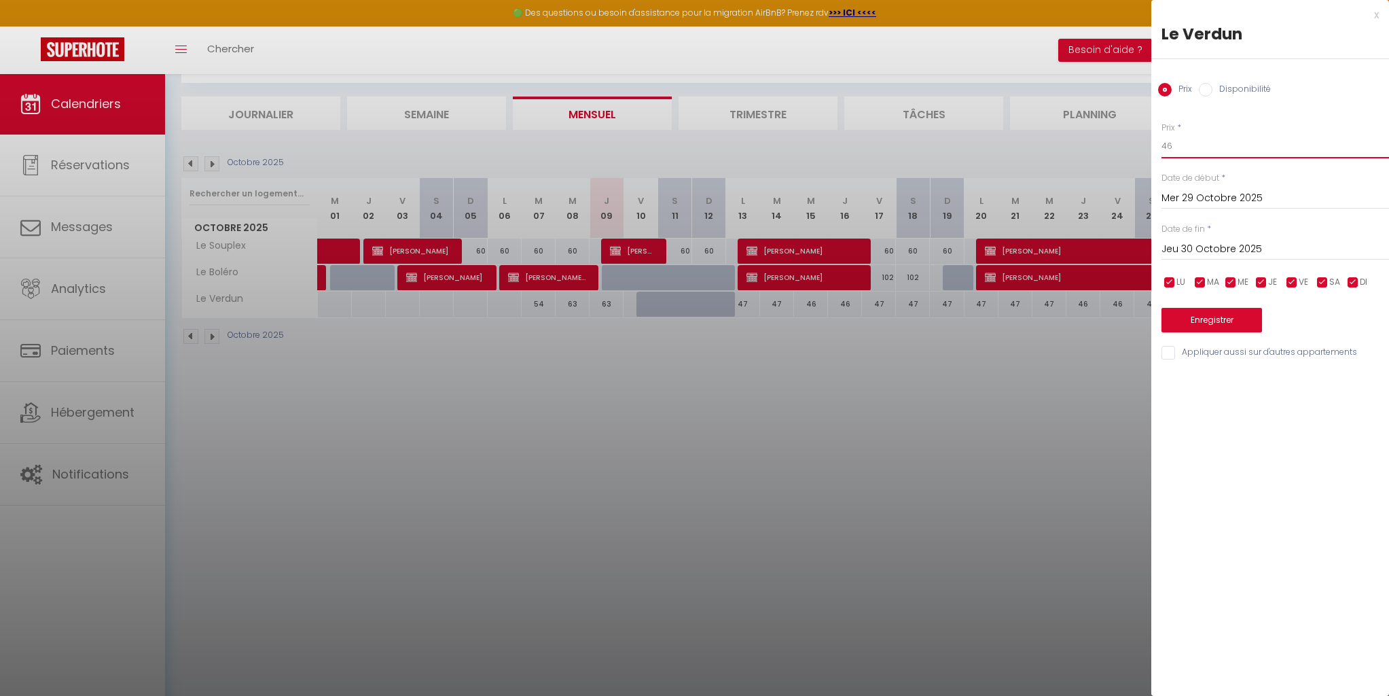
type input "46"
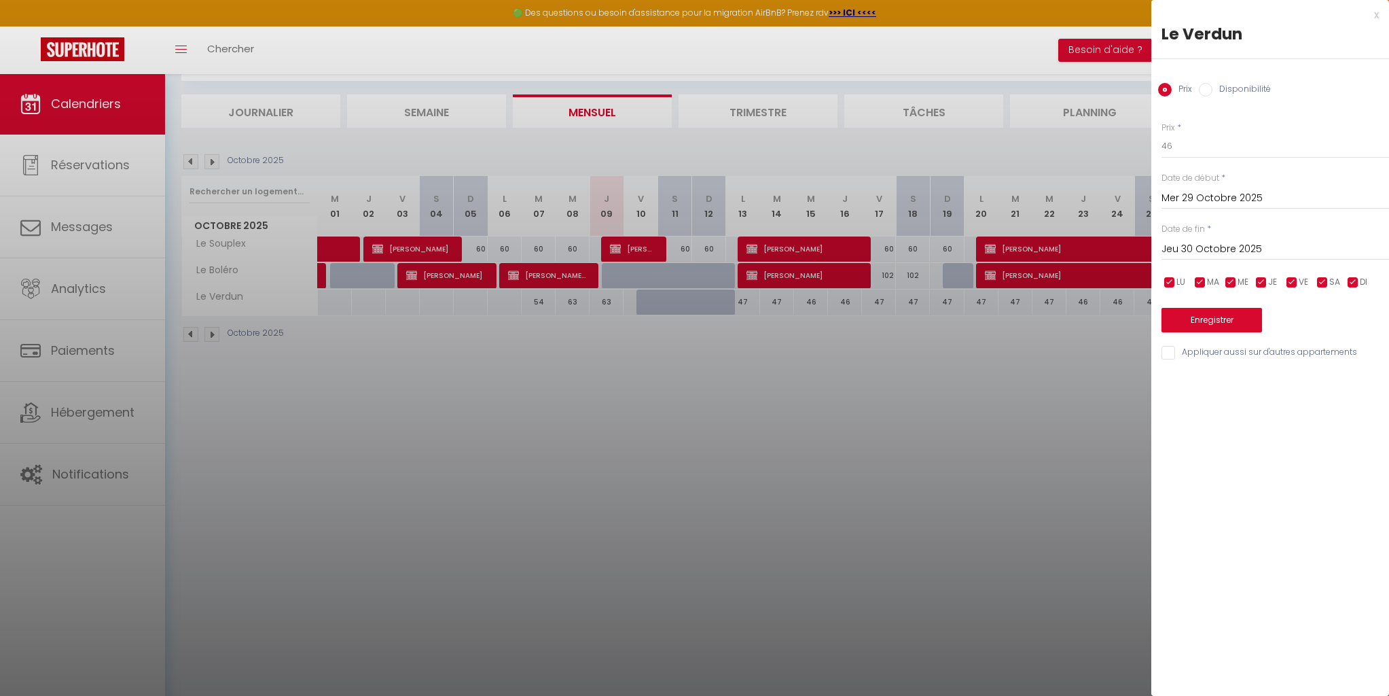
click at [1215, 314] on button "Enregistrer" at bounding box center [1212, 320] width 101 height 24
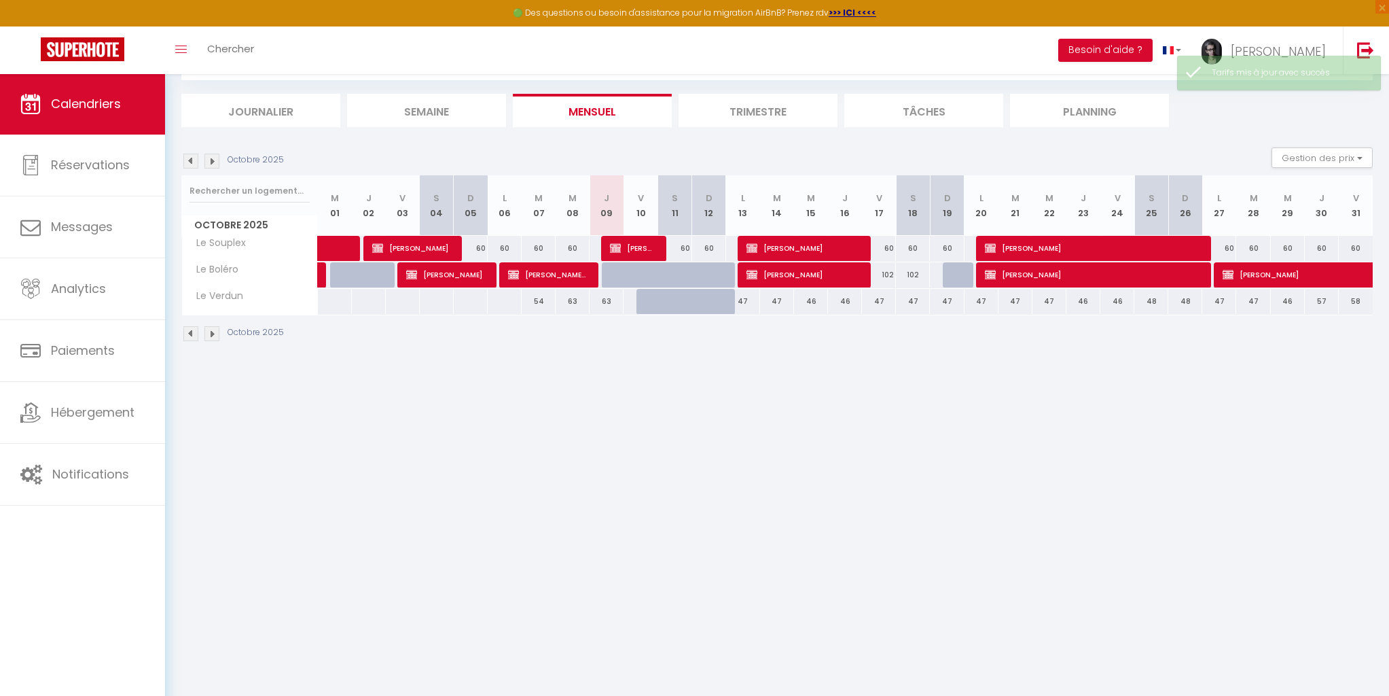
click at [1325, 300] on div "57" at bounding box center [1322, 301] width 34 height 25
type input "57"
type input "Jeu 30 Octobre 2025"
type input "Ven 31 Octobre 2025"
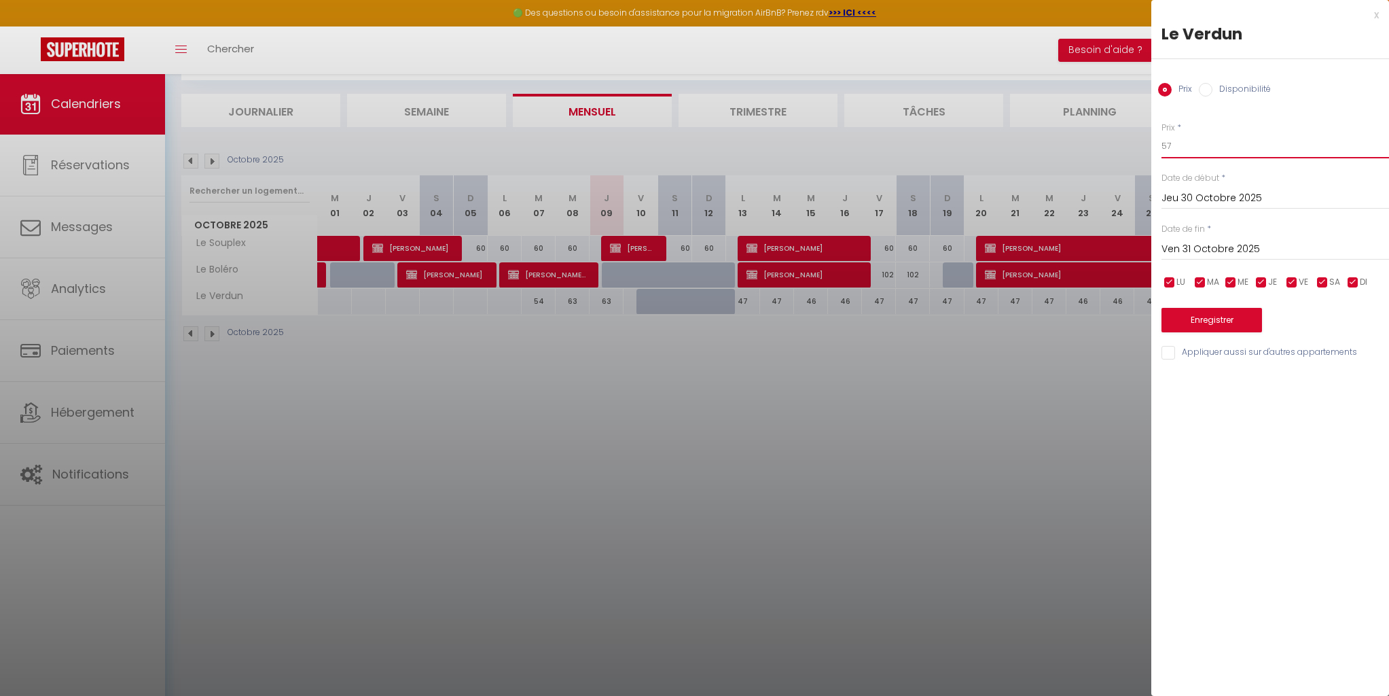
drag, startPoint x: 1181, startPoint y: 141, endPoint x: 1138, endPoint y: 136, distance: 43.1
click at [1139, 136] on body "🟢 Des questions ou besoin d'assistance pour la migration AirBnB? Prenez rdv >>>…" at bounding box center [694, 348] width 1389 height 696
type input "45"
click at [1219, 319] on button "Enregistrer" at bounding box center [1212, 320] width 101 height 24
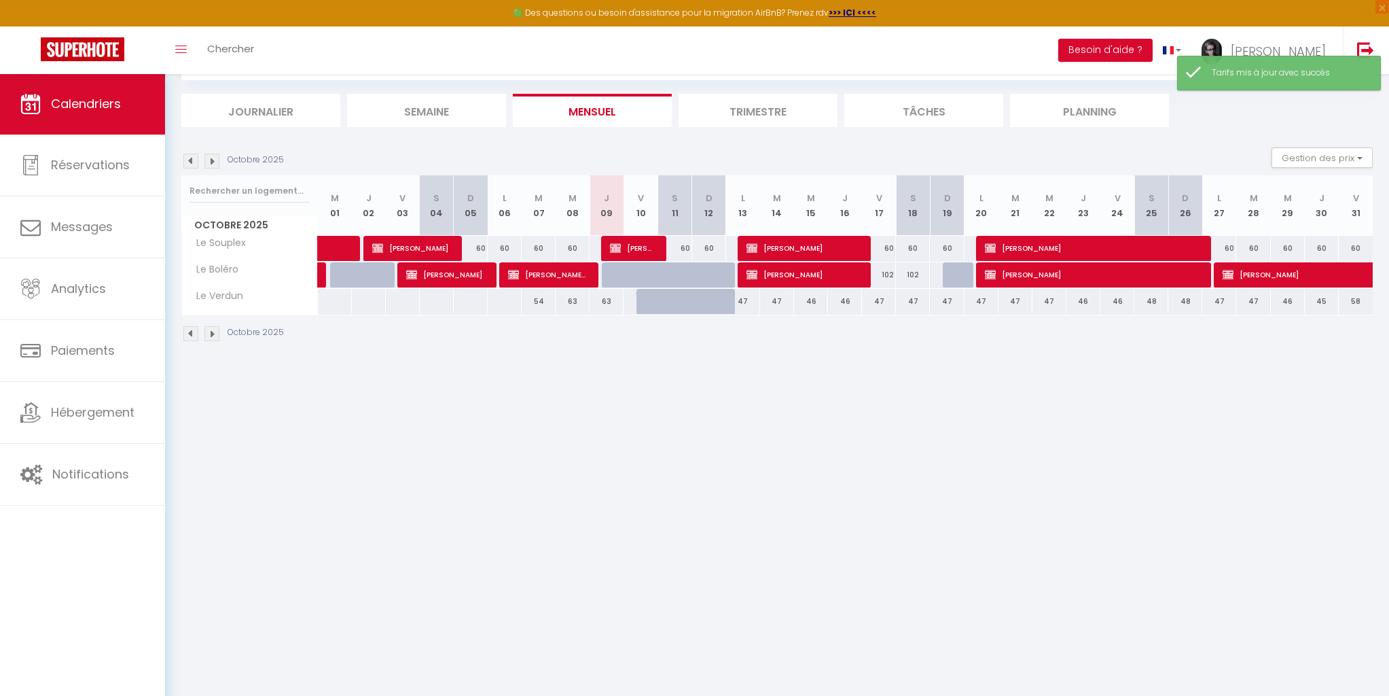
click at [1355, 300] on div "58" at bounding box center [1356, 301] width 34 height 25
type input "58"
type input "Ven 31 Octobre 2025"
type input "[DATE]"
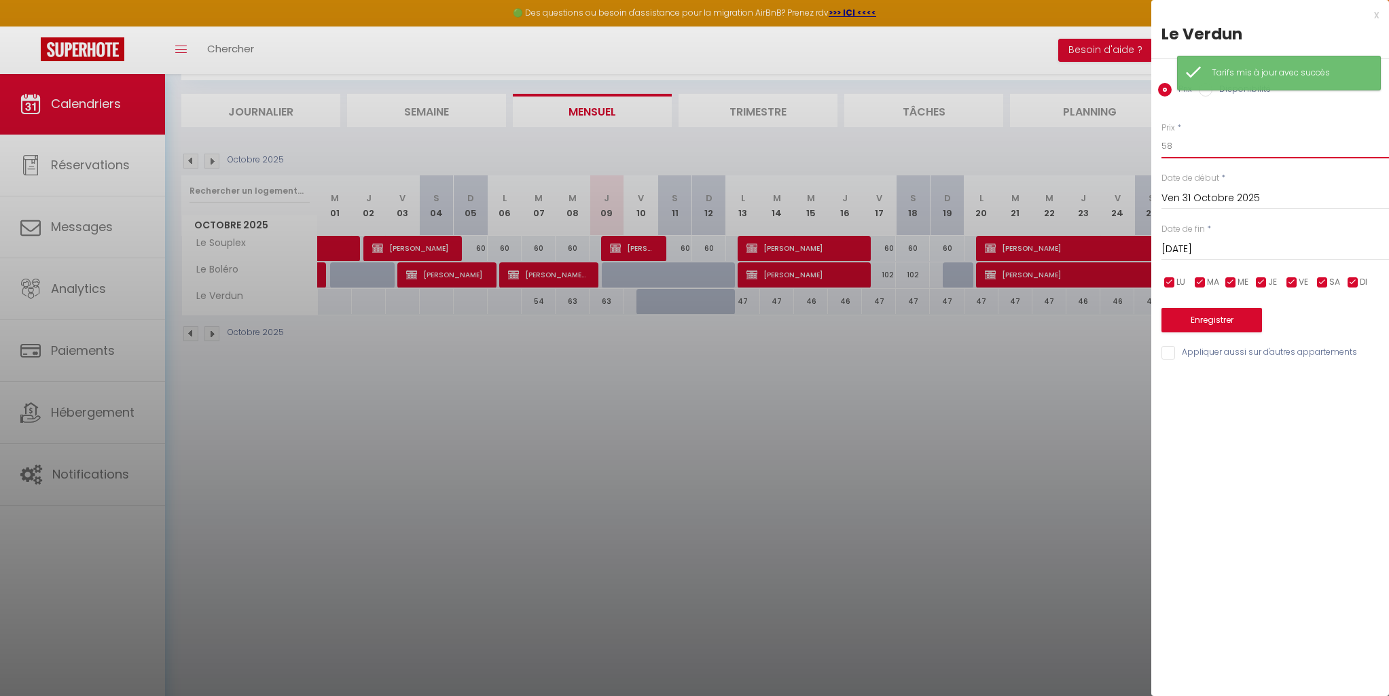
drag, startPoint x: 1153, startPoint y: 135, endPoint x: 1141, endPoint y: 132, distance: 13.1
click at [1141, 132] on body "🟢 Des questions ou besoin d'assistance pour la migration AirBnB? Prenez rdv >>>…" at bounding box center [694, 348] width 1389 height 696
type input "49"
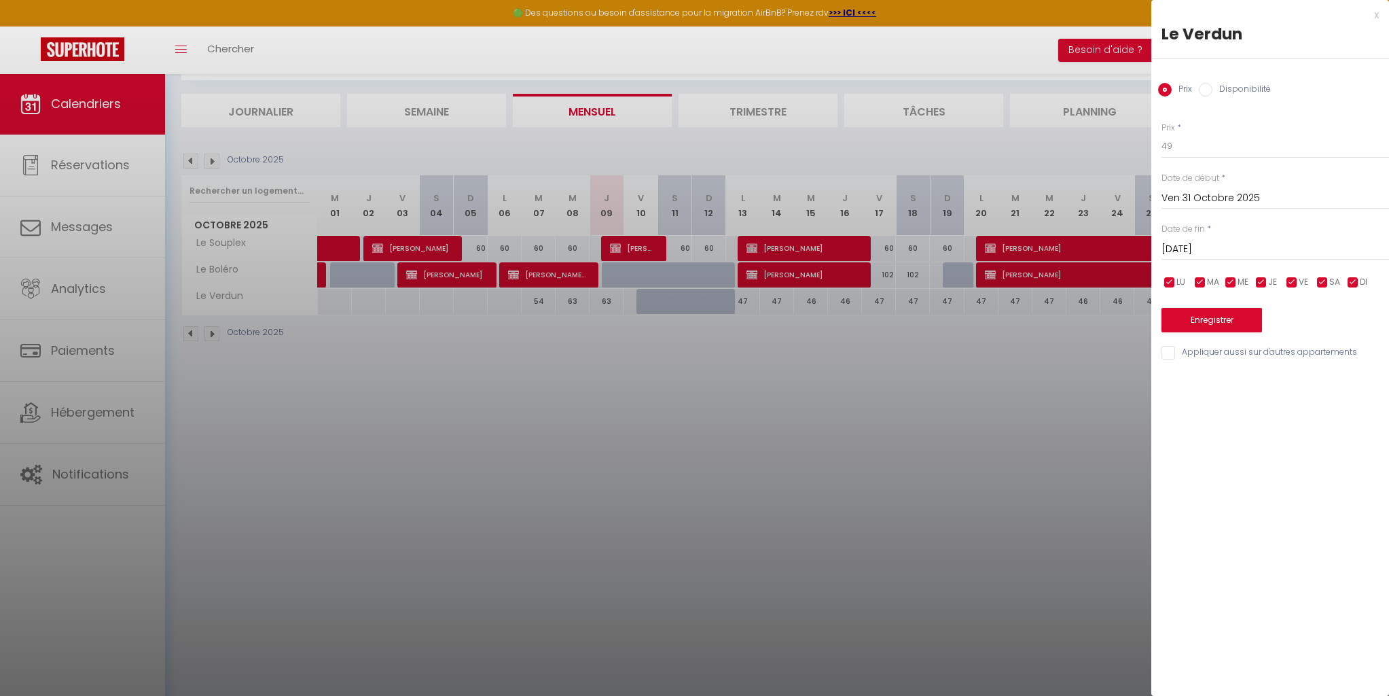
click at [1207, 319] on button "Enregistrer" at bounding box center [1212, 320] width 101 height 24
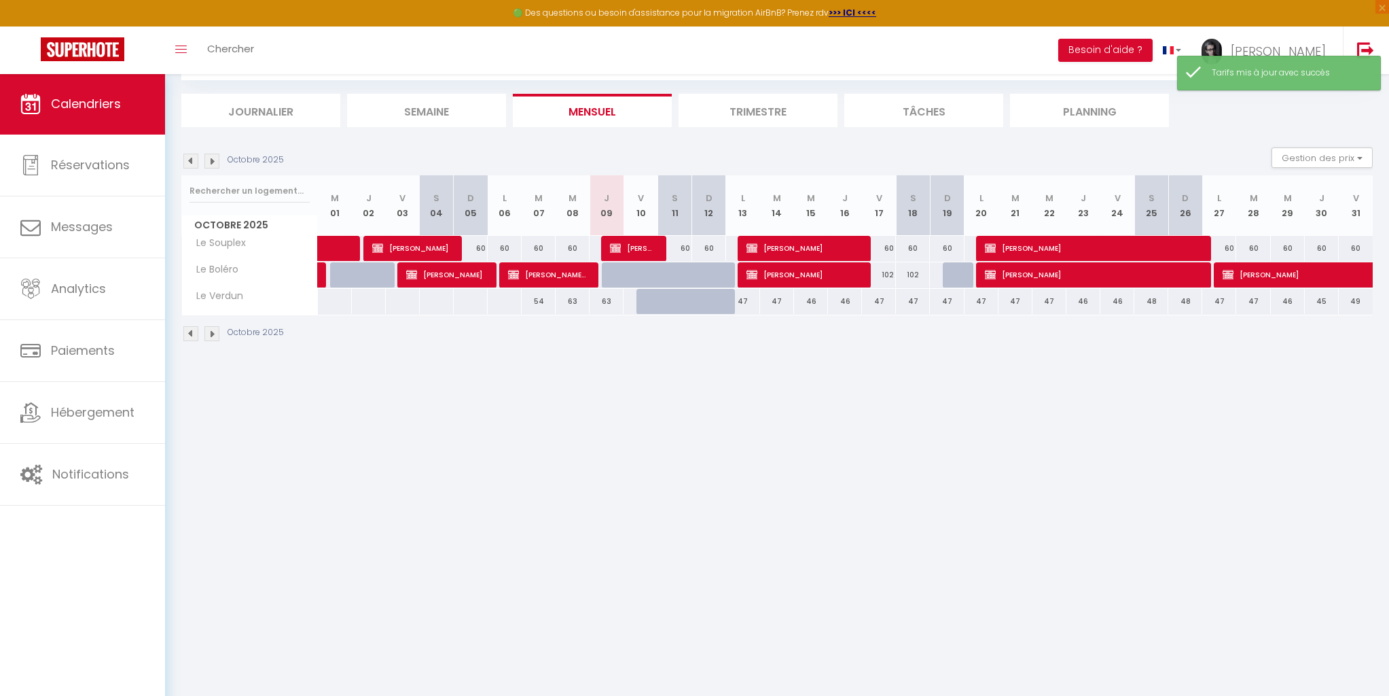
click at [1238, 109] on ul "Journalier [GEOGRAPHIC_DATA] Mensuel Trimestre Tâches Planning" at bounding box center [777, 110] width 1192 height 33
